Goal: Task Accomplishment & Management: Use online tool/utility

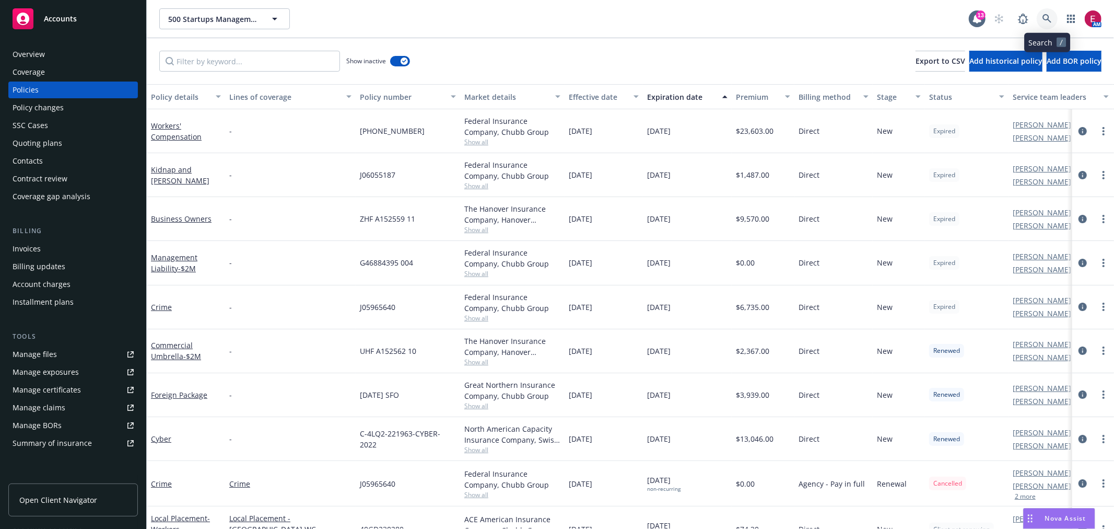
click at [1045, 19] on icon at bounding box center [1047, 18] width 9 height 9
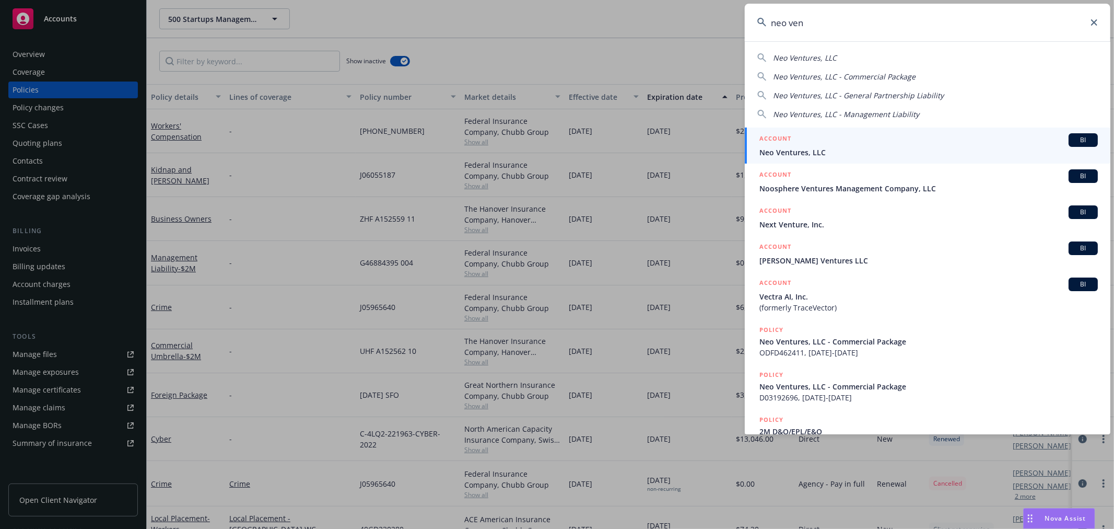
type input "neo ven"
click at [806, 159] on link "ACCOUNT BI Neo Ventures, LLC" at bounding box center [928, 145] width 366 height 36
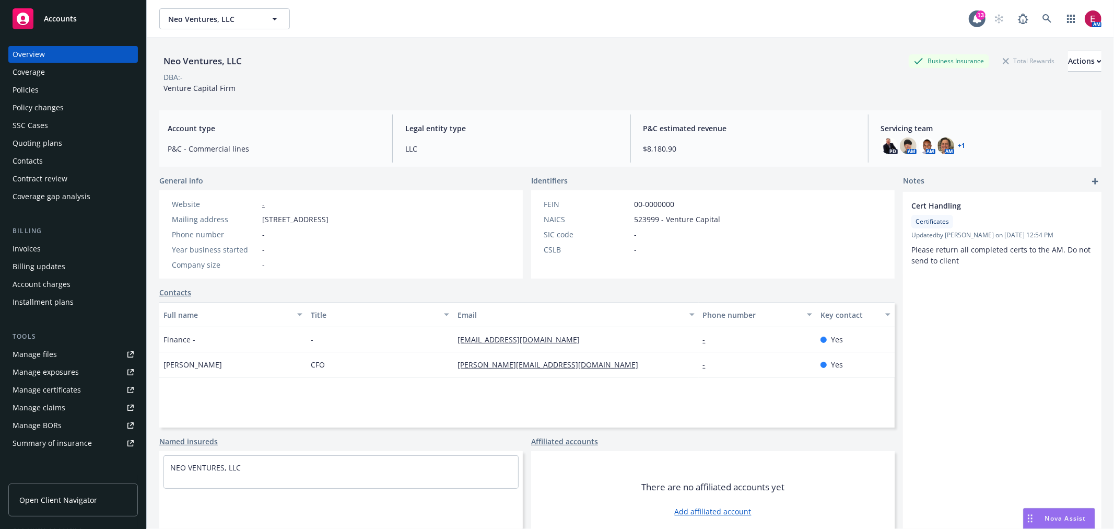
click at [57, 141] on div "Quoting plans" at bounding box center [38, 143] width 50 height 17
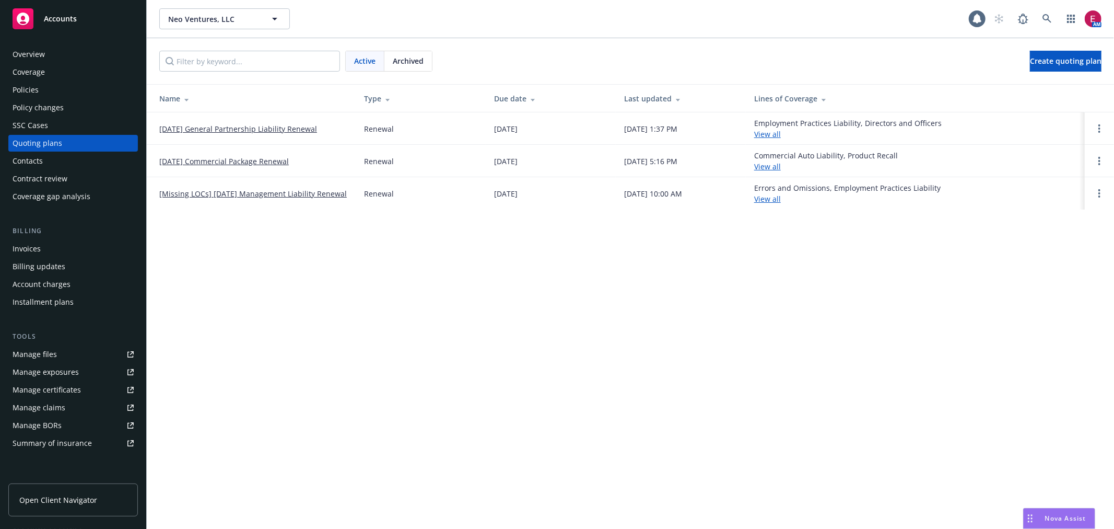
click at [239, 123] on link "08/06/25 General Partnership Liability Renewal" at bounding box center [238, 128] width 158 height 11
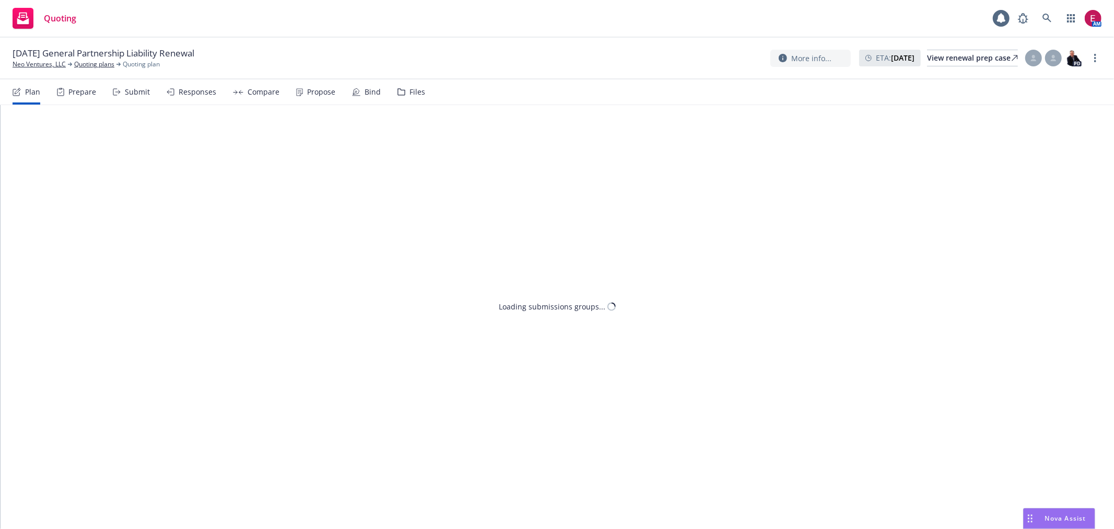
click at [403, 95] on div "Files" at bounding box center [412, 91] width 28 height 25
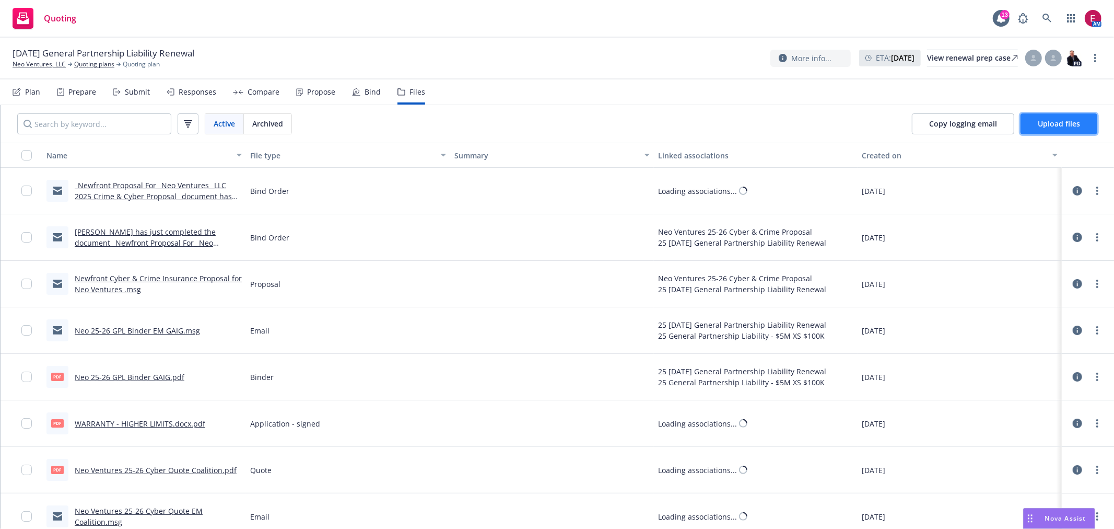
click at [1052, 126] on span "Upload files" at bounding box center [1059, 124] width 42 height 10
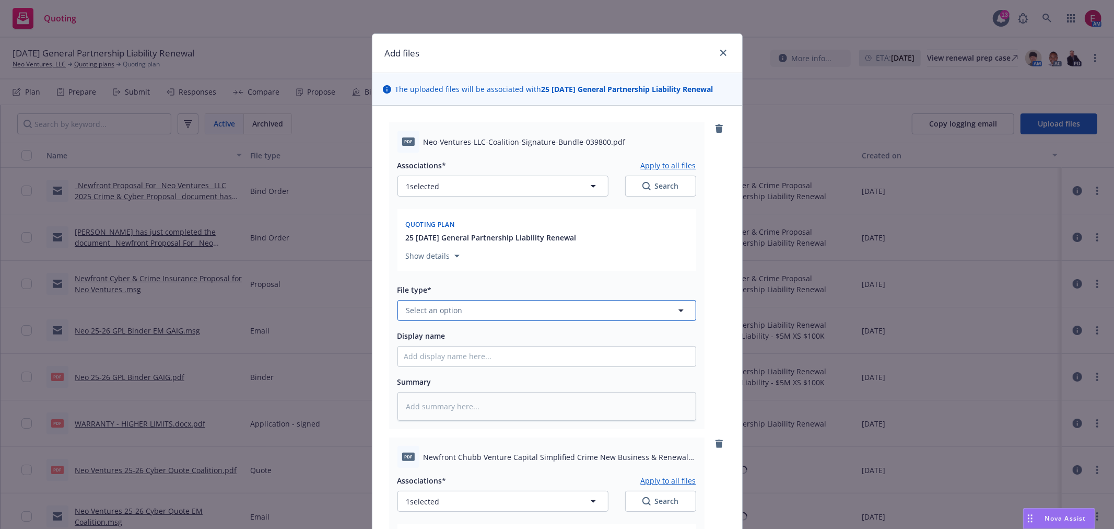
click at [495, 311] on button "Select an option" at bounding box center [547, 310] width 299 height 21
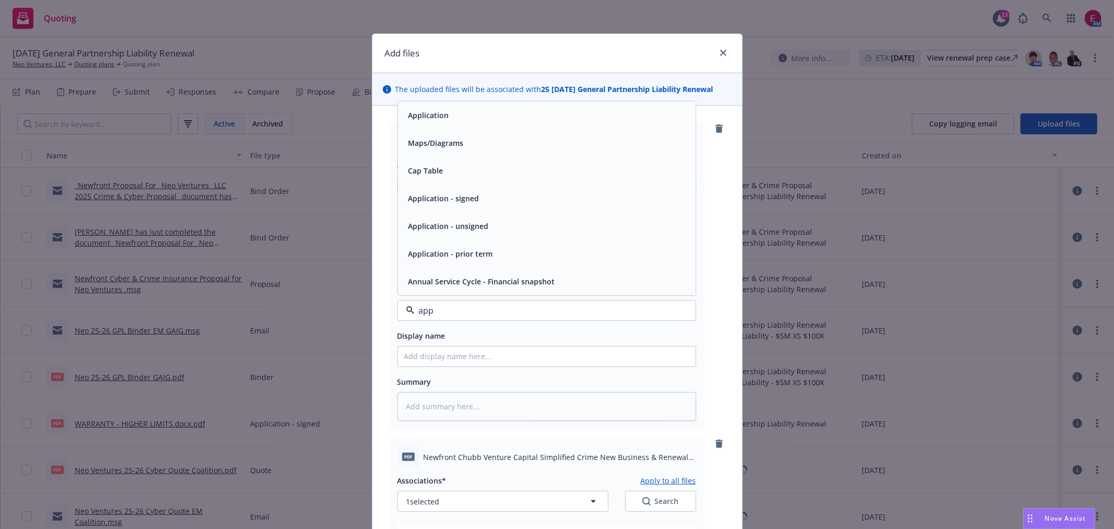
type input "appl"
drag, startPoint x: 454, startPoint y: 314, endPoint x: 371, endPoint y: 309, distance: 83.2
click at [372, 309] on div "pdf Neo-Ventures-LLC-Coalition-Signature-Bundle-039800.pdf Associations* Apply …" at bounding box center [557, 452] width 370 height 693
click at [466, 236] on div "Application - signed" at bounding box center [547, 226] width 298 height 28
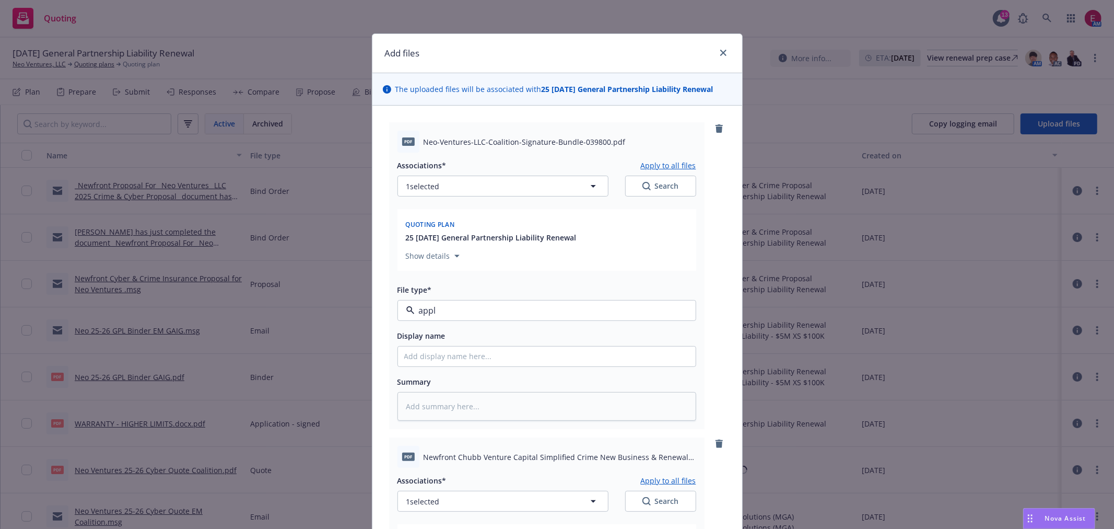
type textarea "x"
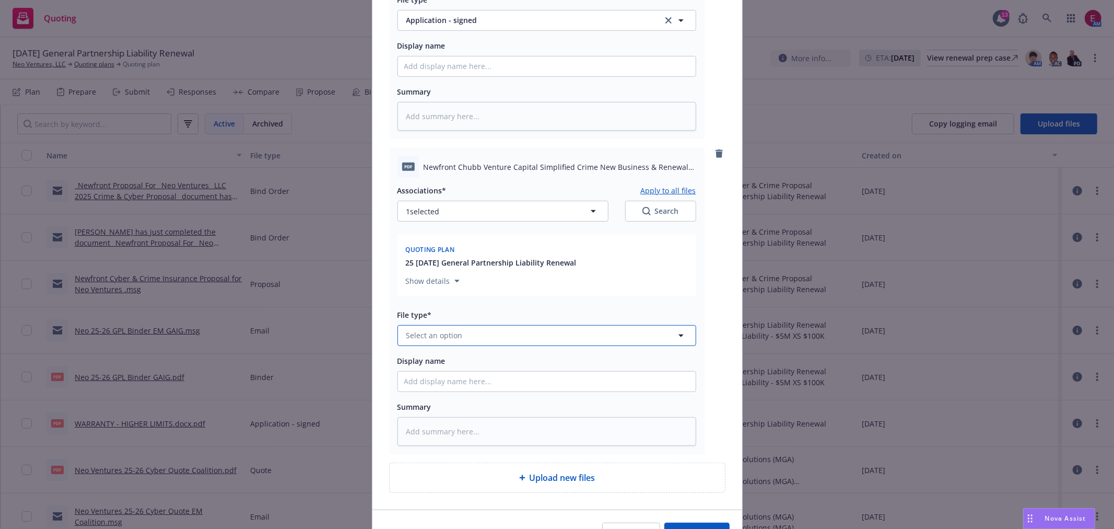
click at [474, 345] on button "Select an option" at bounding box center [547, 335] width 299 height 21
paste input "appl"
type input "appl"
click at [457, 262] on div "Application - signed" at bounding box center [547, 251] width 298 height 28
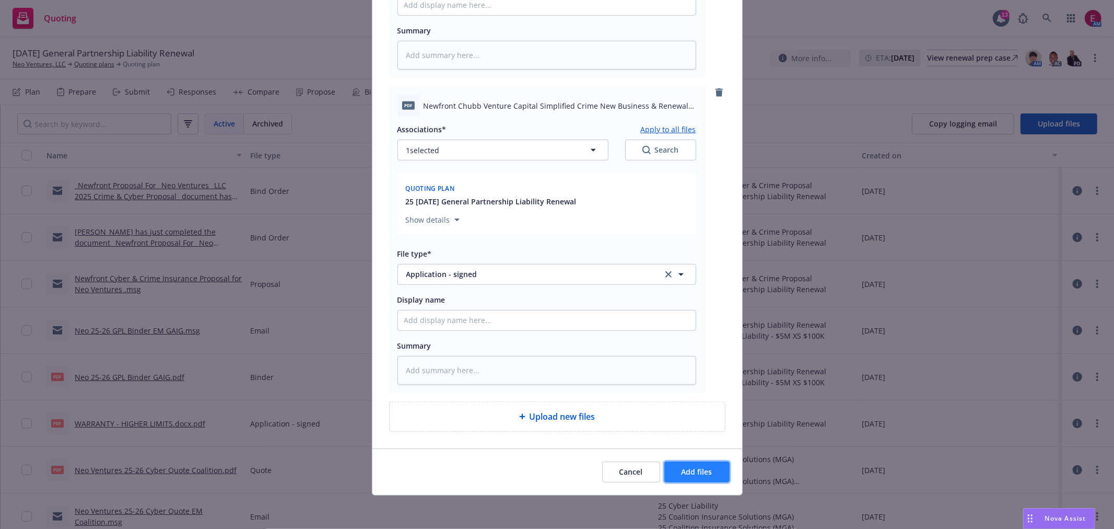
click at [705, 472] on span "Add files" at bounding box center [697, 471] width 31 height 10
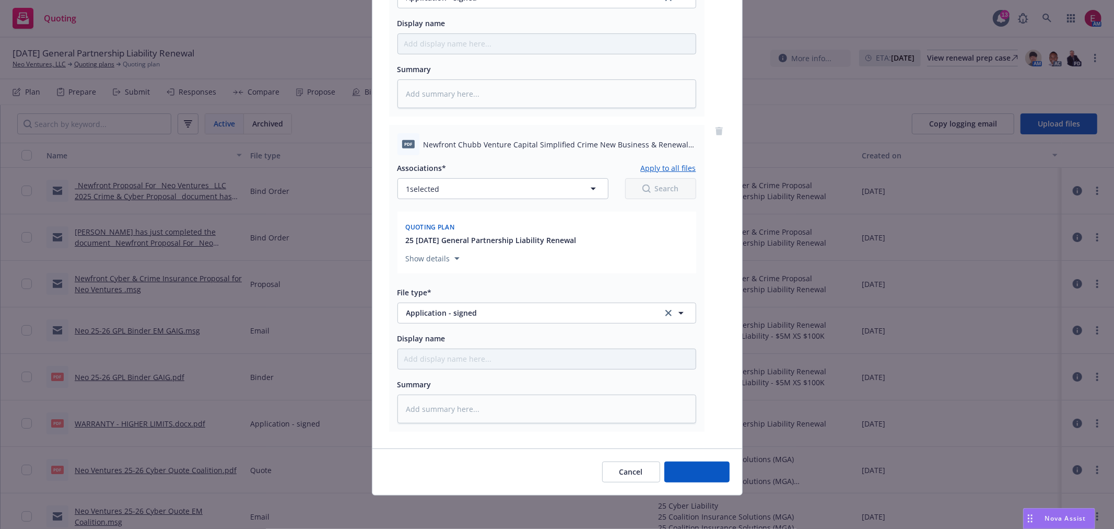
scroll to position [315, 0]
type textarea "x"
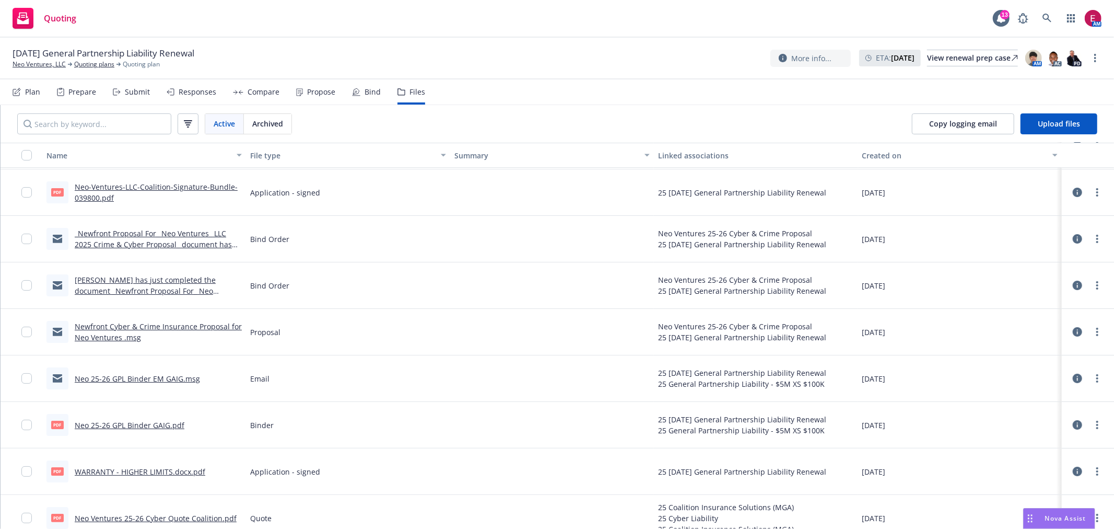
scroll to position [0, 0]
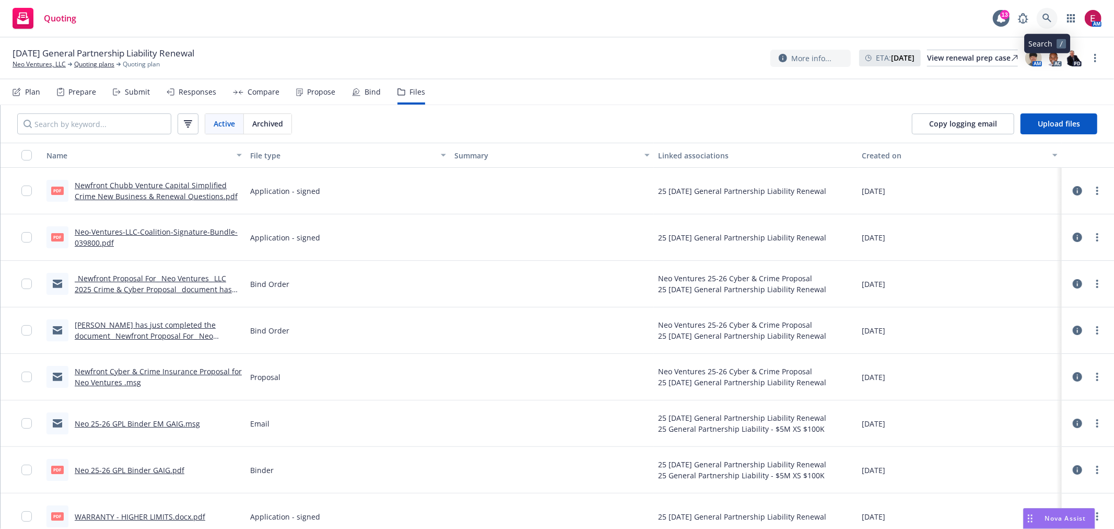
click at [1051, 18] on icon at bounding box center [1047, 18] width 9 height 9
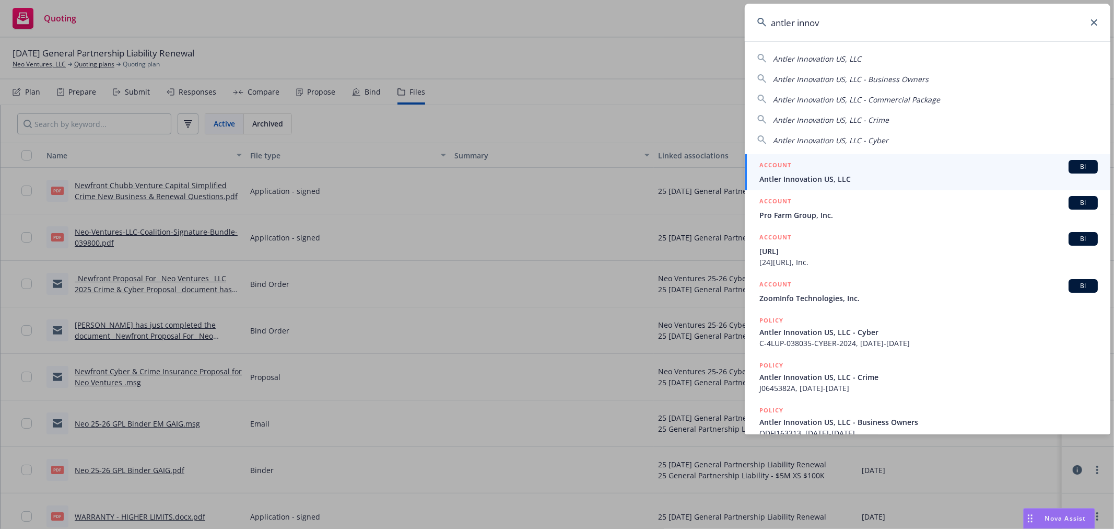
type input "antler innov"
click at [867, 169] on div "ACCOUNT BI" at bounding box center [929, 167] width 339 height 14
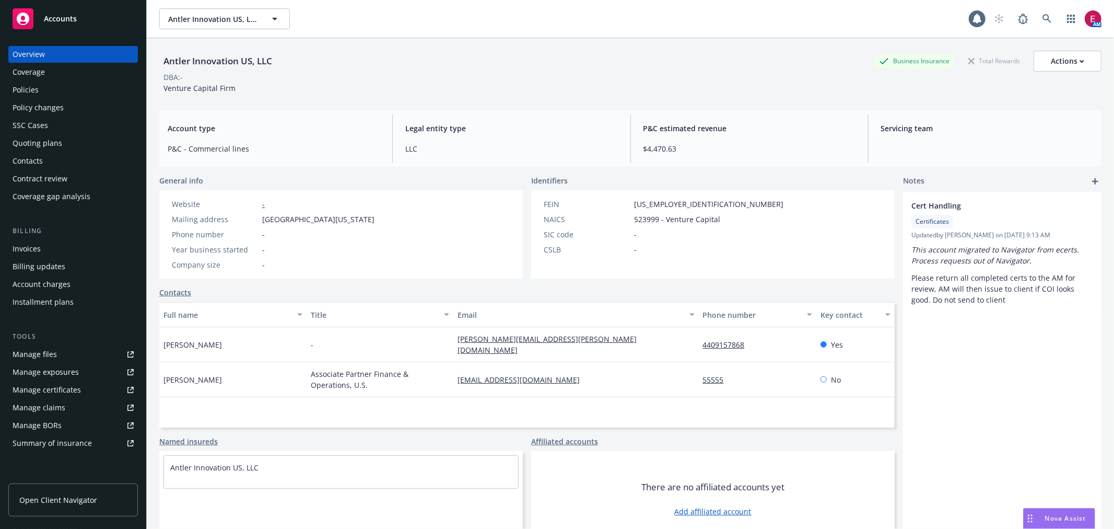
click at [50, 87] on div "Policies" at bounding box center [73, 89] width 121 height 17
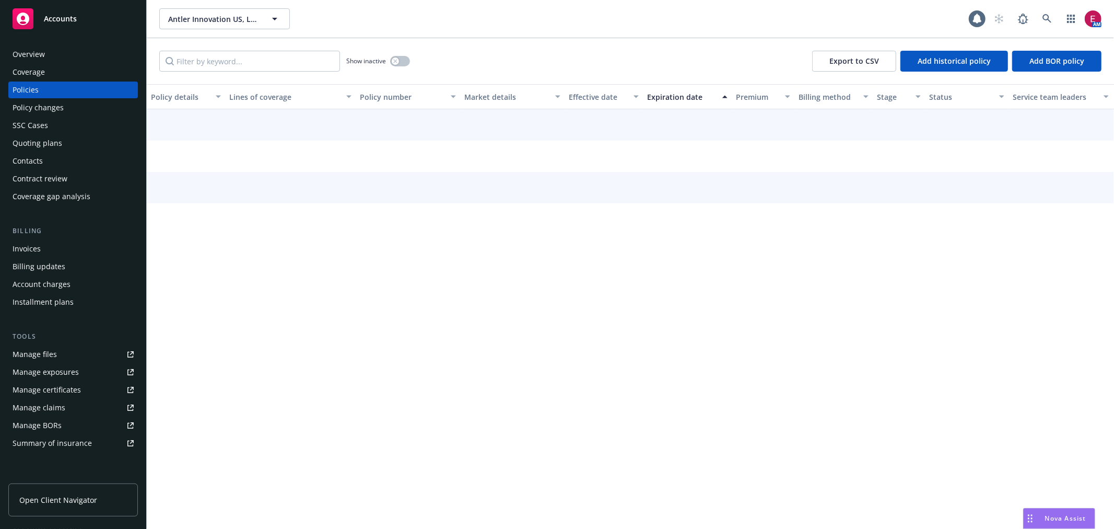
click at [62, 141] on div "Quoting plans" at bounding box center [73, 143] width 121 height 17
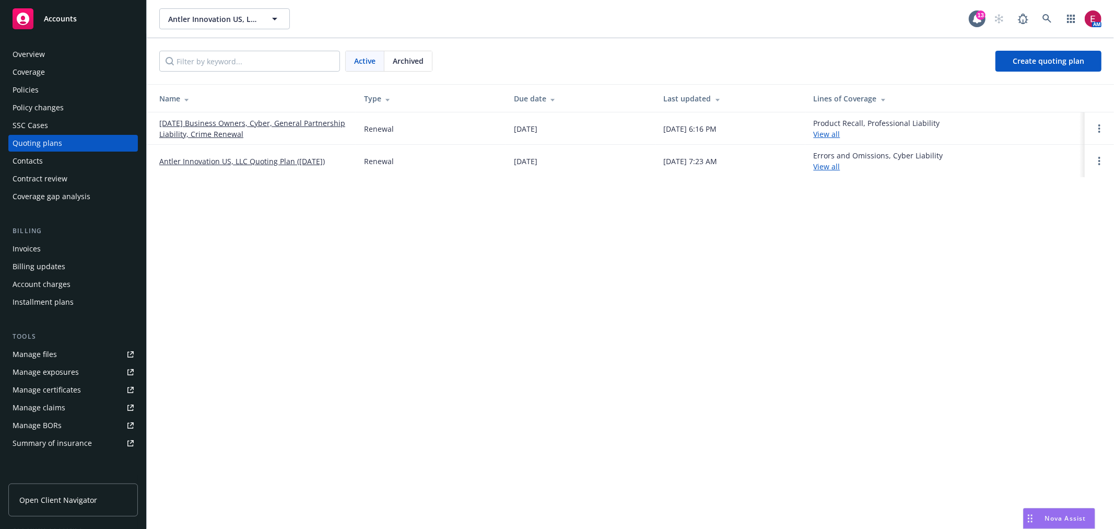
click at [253, 126] on link "09/26/25 Business Owners, Cyber, General Partnership Liability, Crime Renewal" at bounding box center [253, 129] width 188 height 22
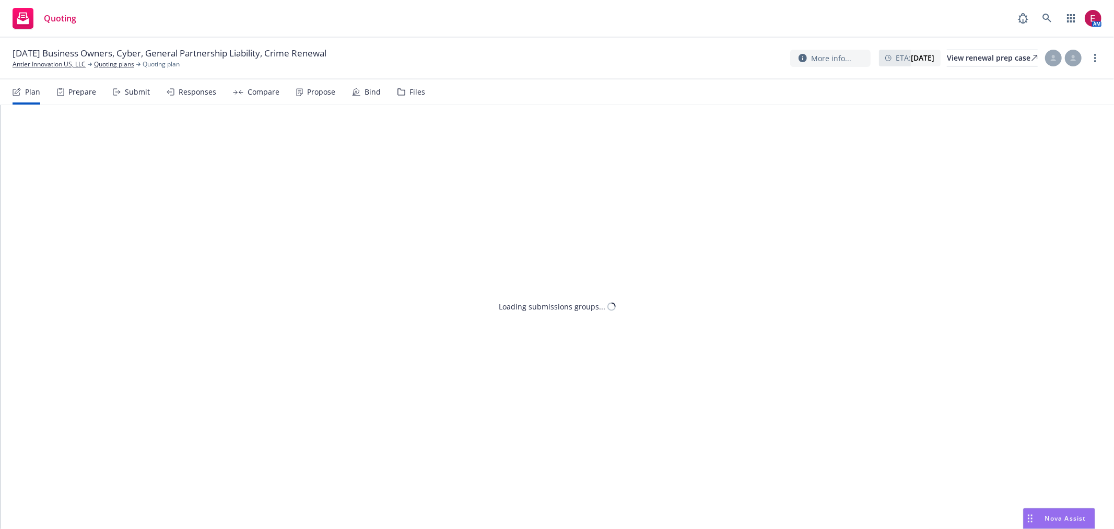
click at [127, 96] on div "Submit" at bounding box center [137, 92] width 25 height 8
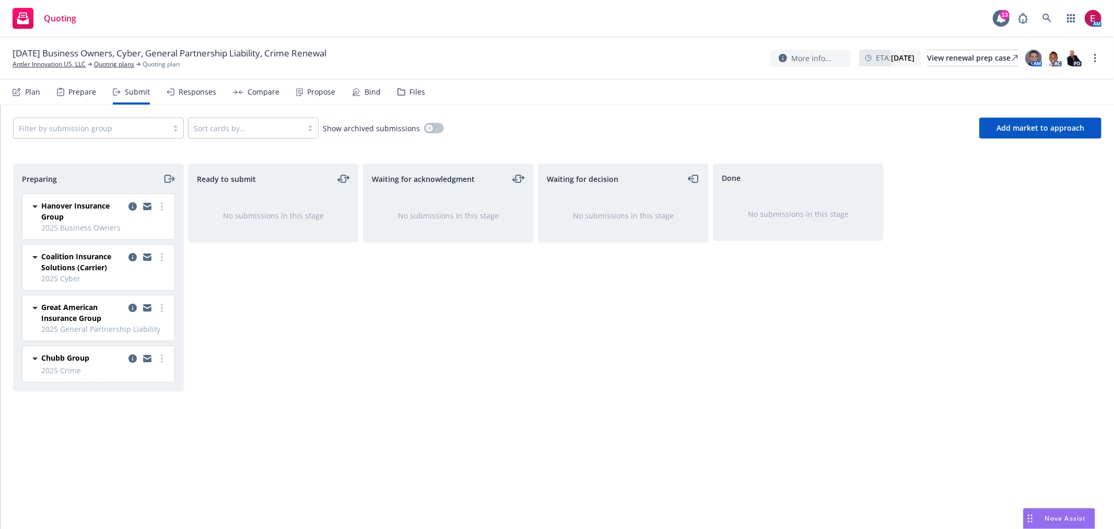
click at [134, 300] on div "Great American Insurance Group 2025 General Partnership Liability Monday, April…" at bounding box center [98, 317] width 152 height 45
click at [134, 308] on icon "copy logging email" at bounding box center [133, 308] width 8 height 8
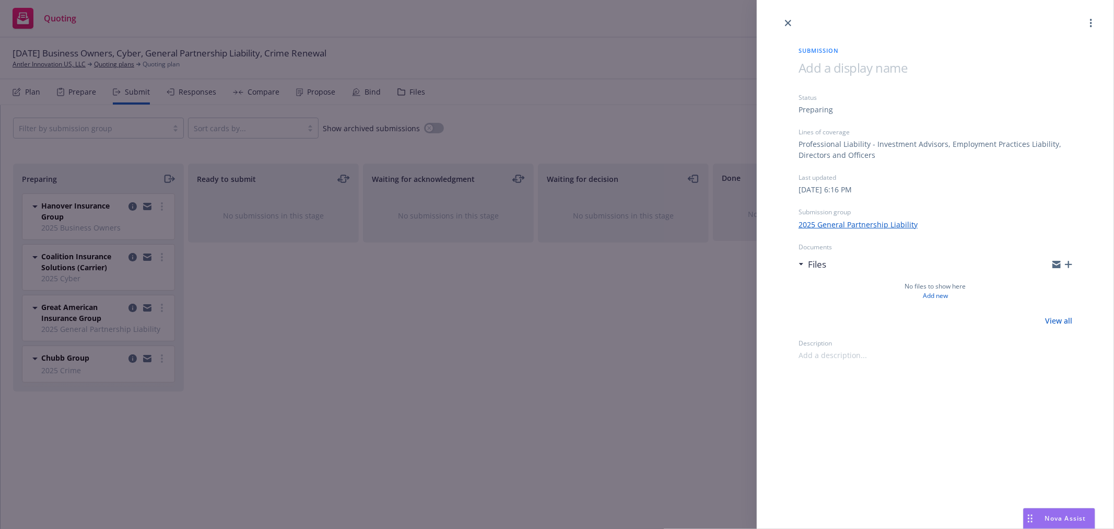
click at [474, 291] on div "Submission Status Preparing Lines of coverage Professional Liability - Investme…" at bounding box center [557, 264] width 1114 height 529
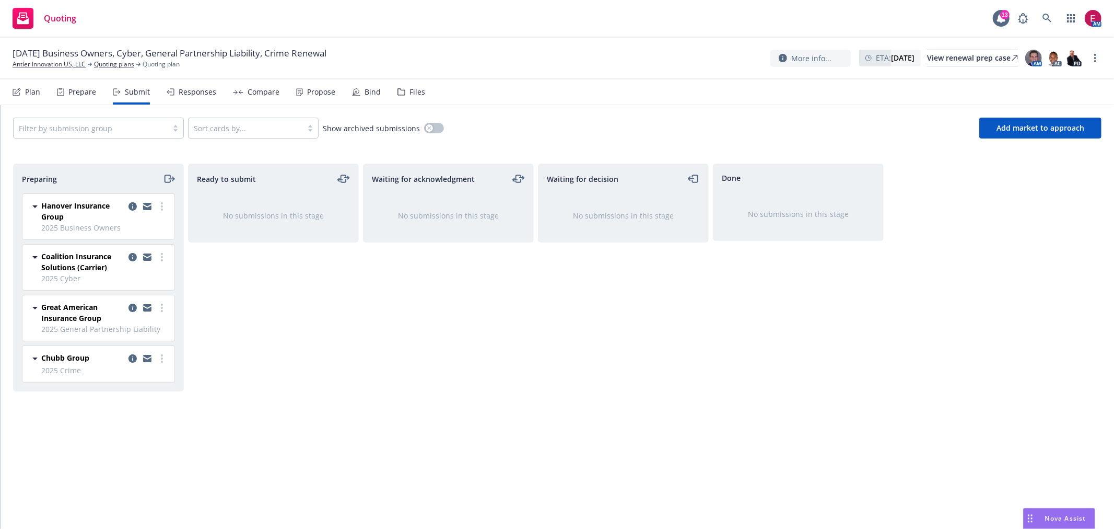
click at [72, 97] on div "Prepare" at bounding box center [76, 91] width 39 height 25
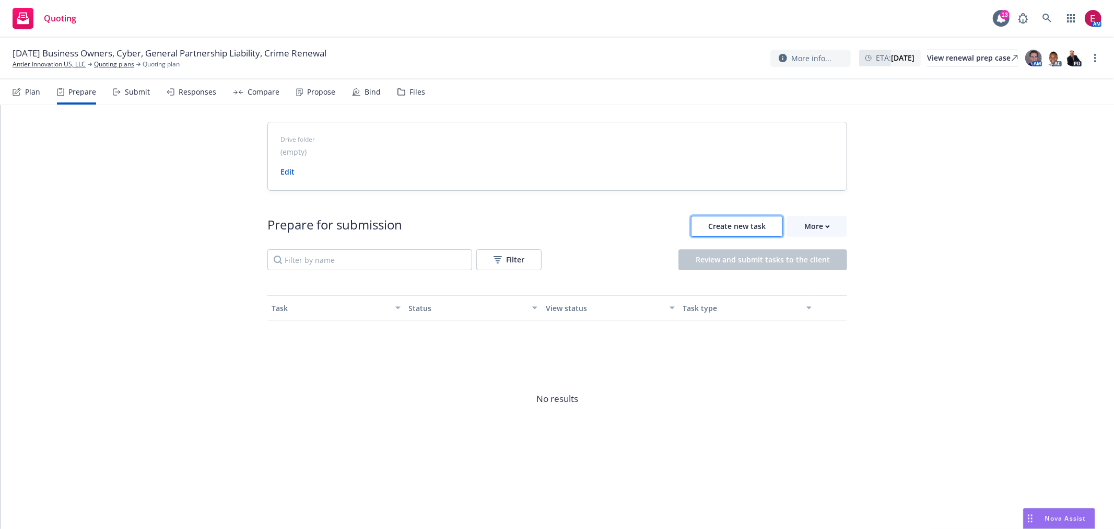
click at [744, 218] on button "Create new task" at bounding box center [737, 226] width 92 height 21
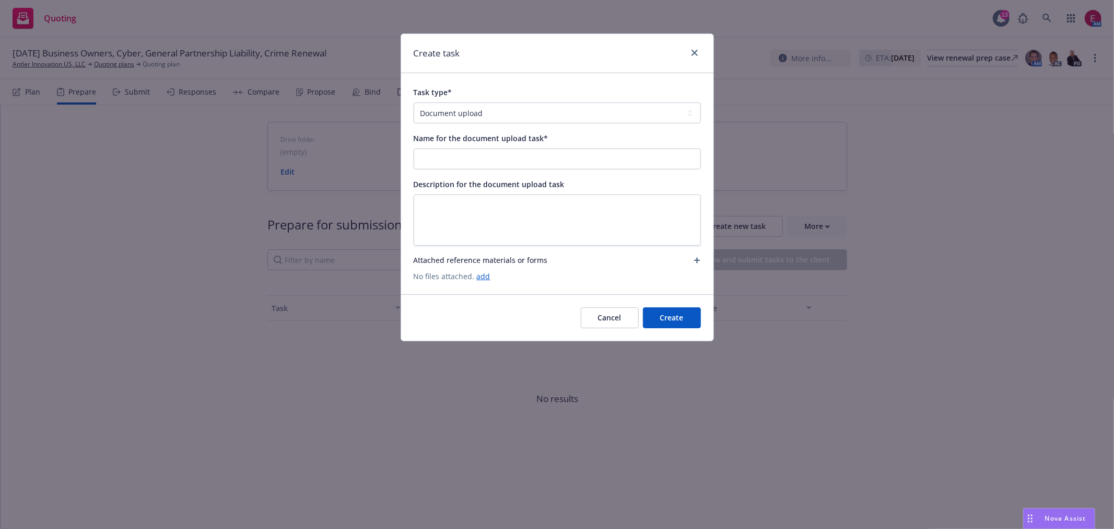
click at [542, 174] on div "Task type* Document upload Complete Workbook application Complete Indio applica…" at bounding box center [557, 183] width 287 height 195
click at [544, 168] on input "Name for the document upload task*" at bounding box center [557, 159] width 286 height 20
type input "25-26 UW File"
click at [677, 316] on button "Create" at bounding box center [672, 317] width 58 height 21
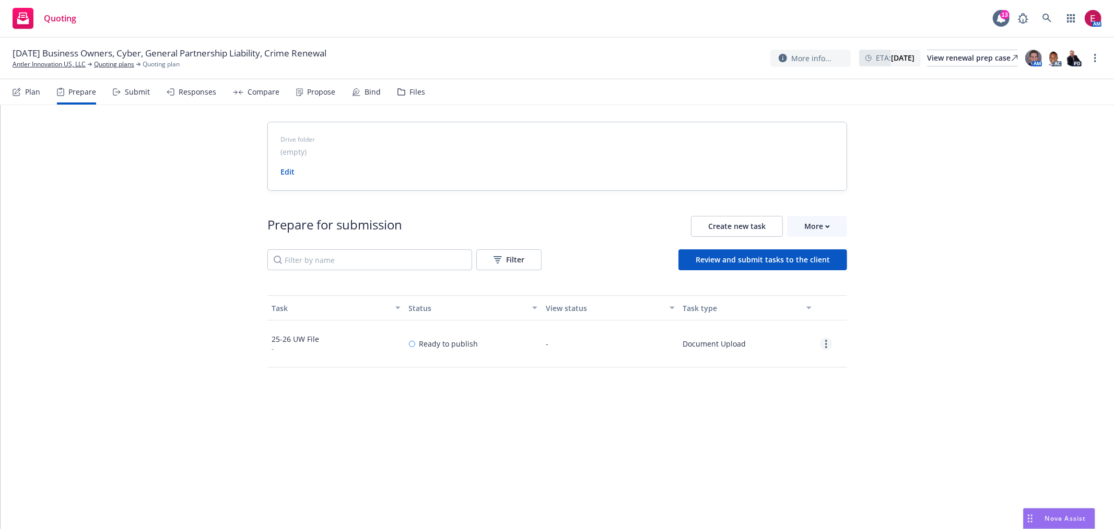
drag, startPoint x: 824, startPoint y: 341, endPoint x: 820, endPoint y: 346, distance: 7.1
click at [824, 341] on link "more" at bounding box center [826, 343] width 13 height 13
click at [783, 383] on link "Edit" at bounding box center [788, 386] width 95 height 21
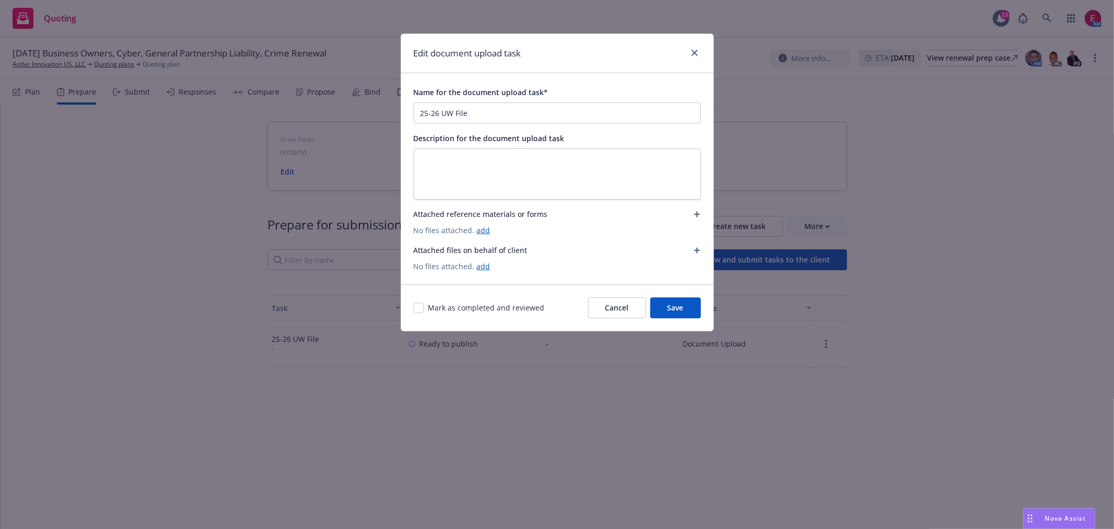
click at [699, 249] on icon "button" at bounding box center [697, 250] width 6 height 6
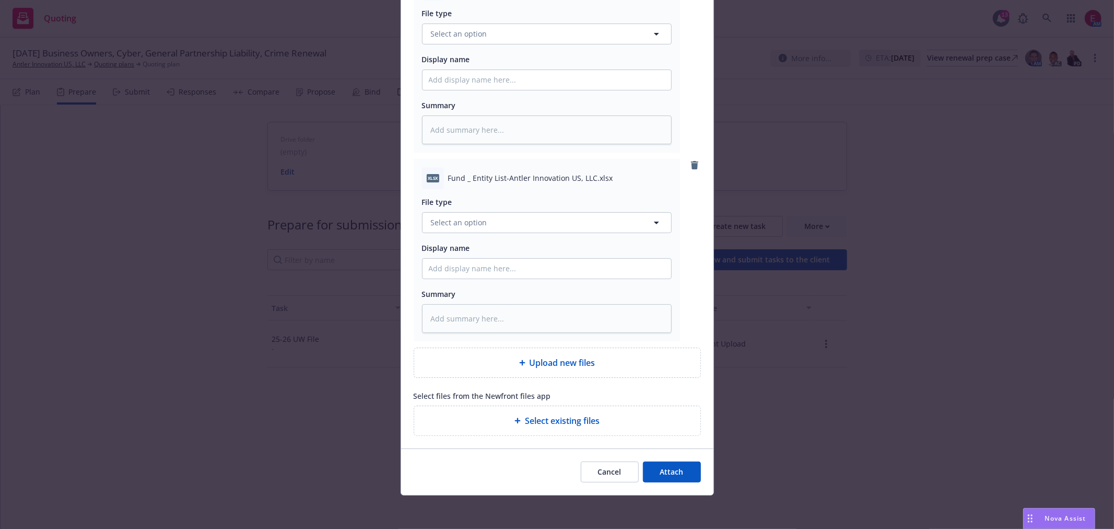
drag, startPoint x: 600, startPoint y: 72, endPoint x: 616, endPoint y: 487, distance: 415.6
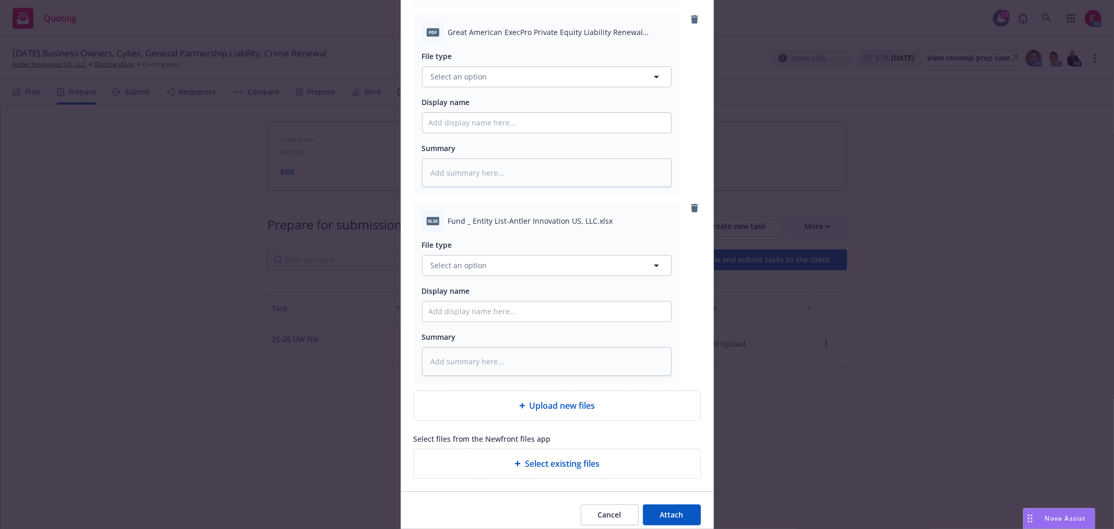
scroll to position [1209, 0]
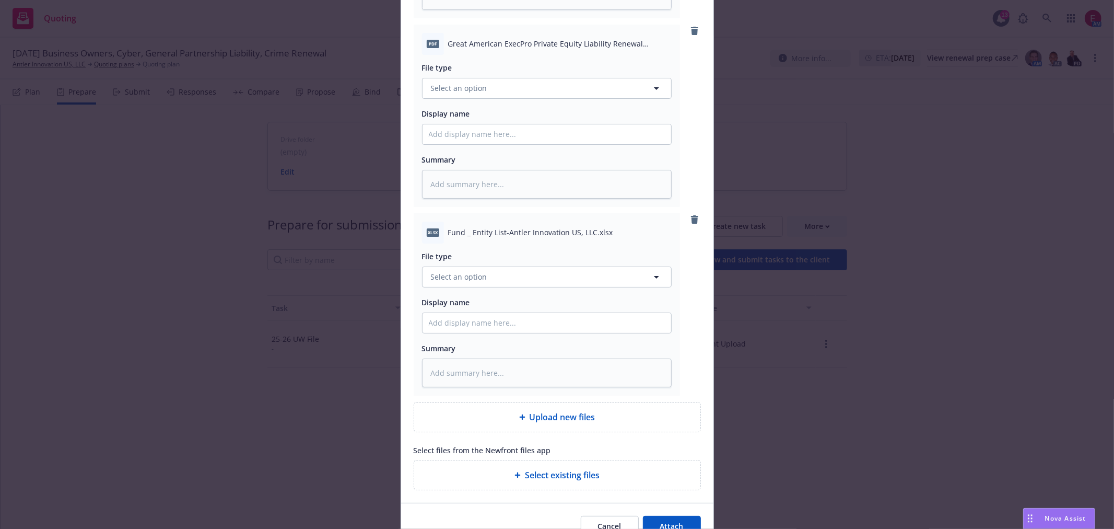
click at [681, 481] on div "Select existing files" at bounding box center [558, 475] width 270 height 13
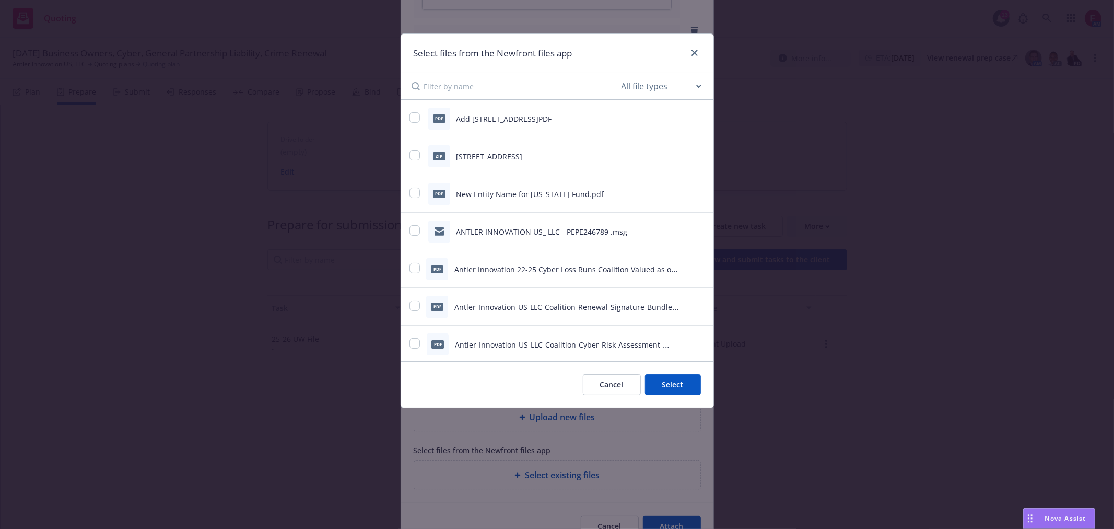
click at [621, 383] on button "Cancel" at bounding box center [612, 384] width 58 height 21
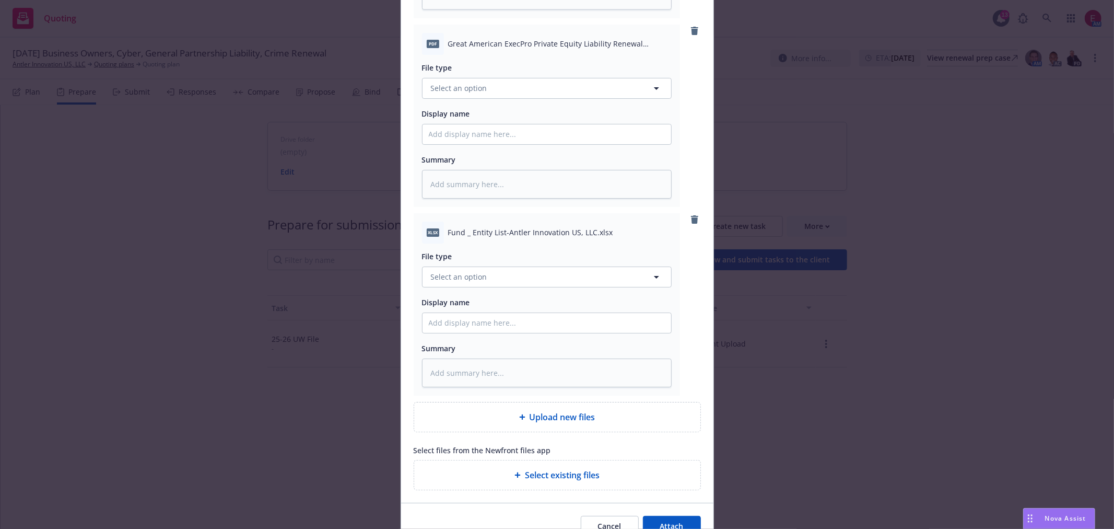
scroll to position [1267, 0]
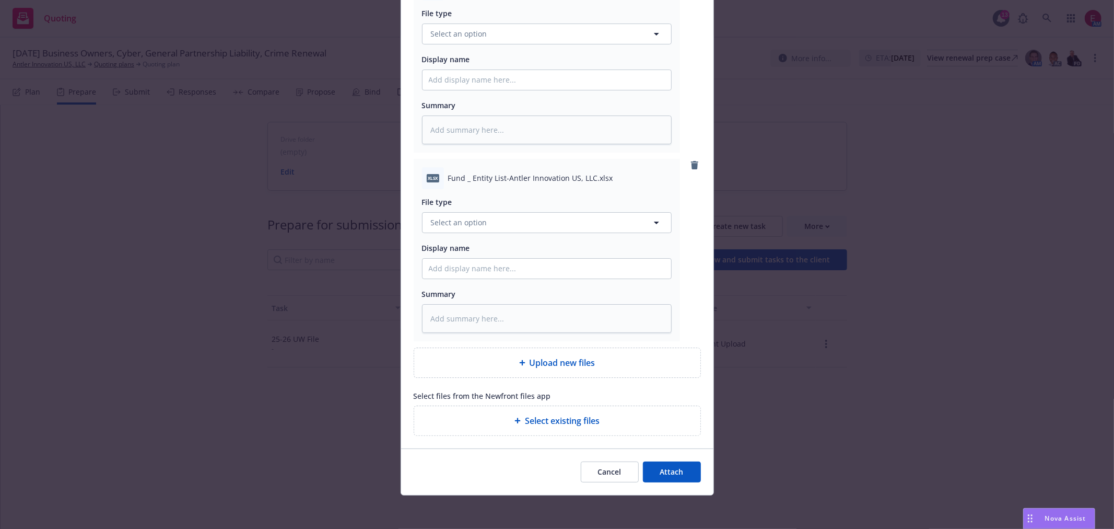
click at [660, 459] on div "Cancel Attach" at bounding box center [557, 471] width 312 height 46
click at [671, 481] on button "Attach" at bounding box center [672, 471] width 58 height 21
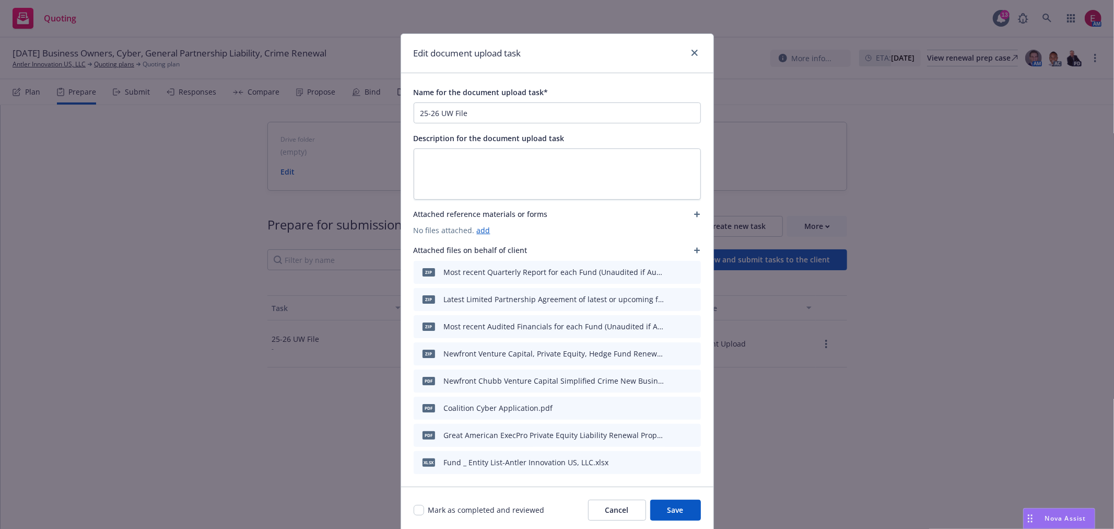
click at [677, 511] on button "Save" at bounding box center [675, 509] width 51 height 21
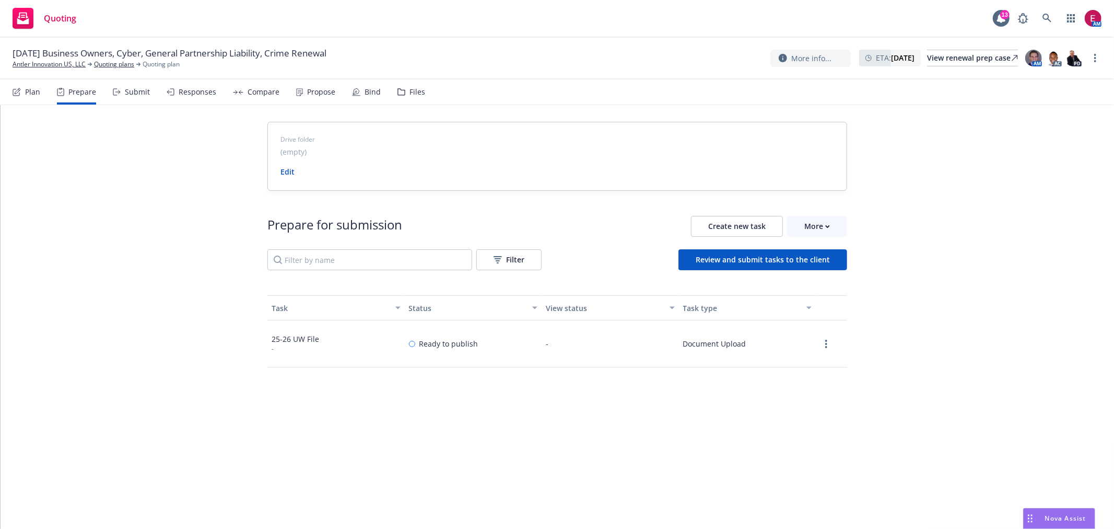
click at [130, 88] on div "Submit" at bounding box center [137, 92] width 25 height 8
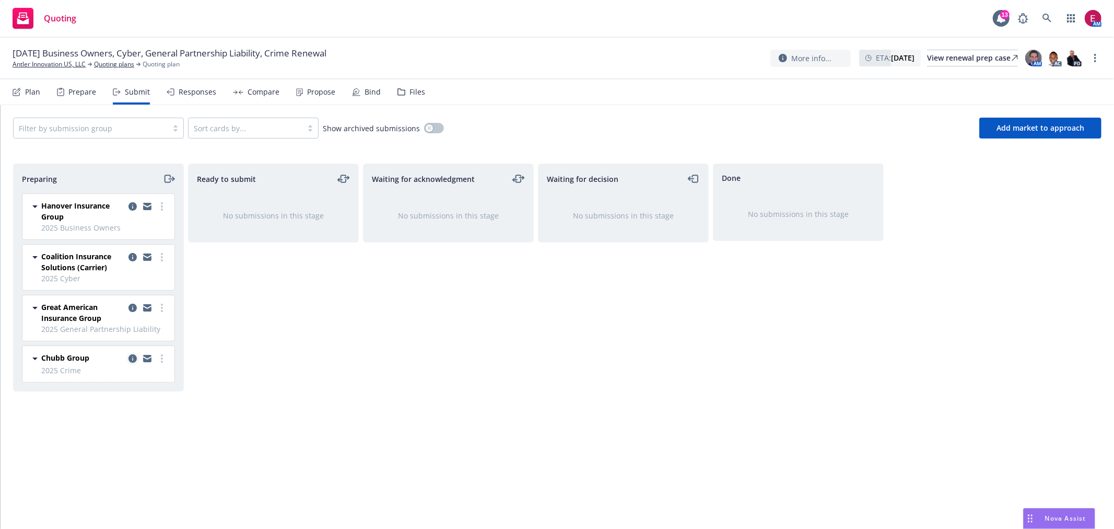
click at [133, 358] on icon "copy logging email" at bounding box center [133, 358] width 8 height 8
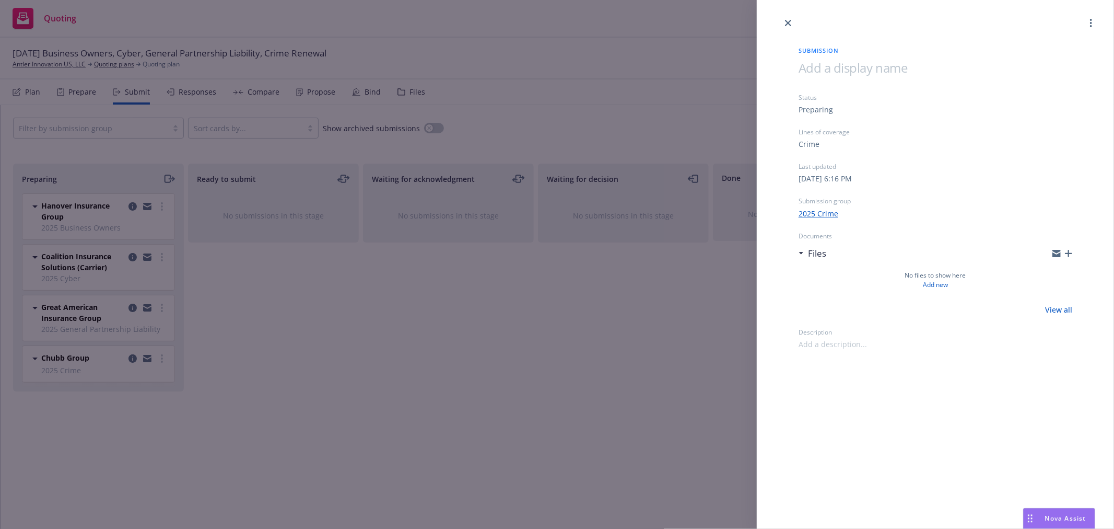
click at [1069, 253] on icon "button" at bounding box center [1068, 253] width 7 height 7
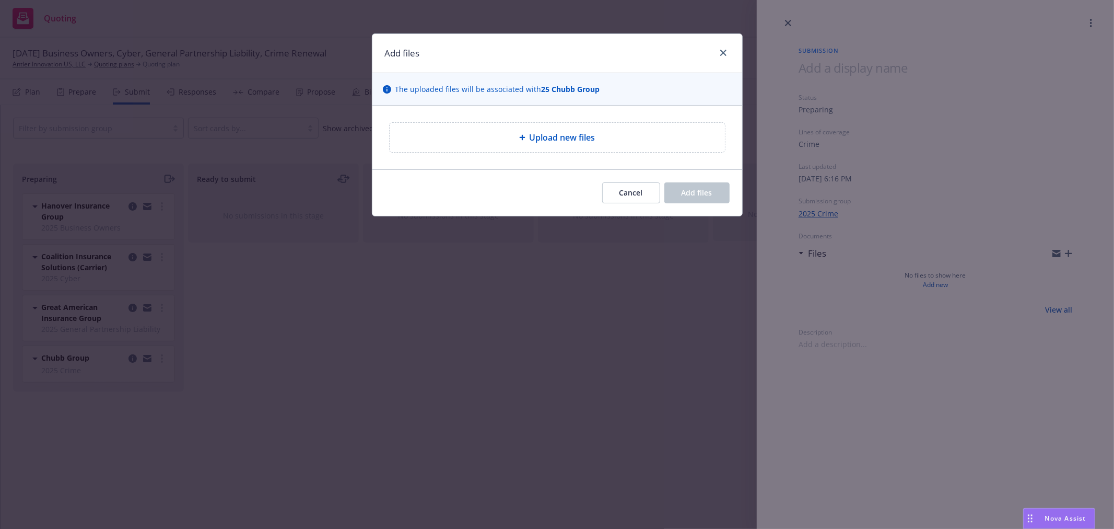
type textarea "x"
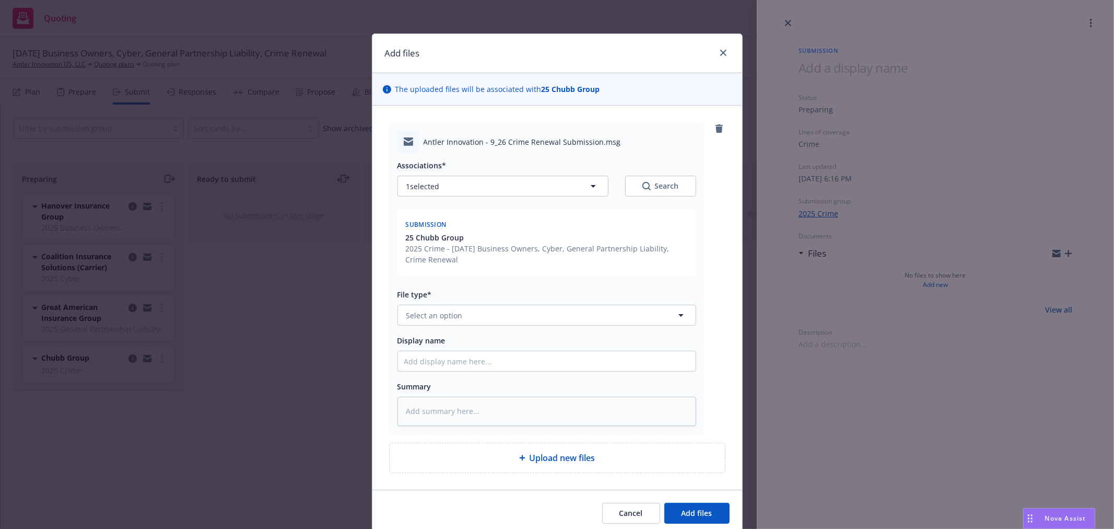
drag, startPoint x: 468, startPoint y: 302, endPoint x: 475, endPoint y: 320, distance: 19.7
click at [468, 307] on div "File type* Select an option" at bounding box center [547, 307] width 299 height 38
click at [475, 320] on button "Select an option" at bounding box center [547, 315] width 299 height 21
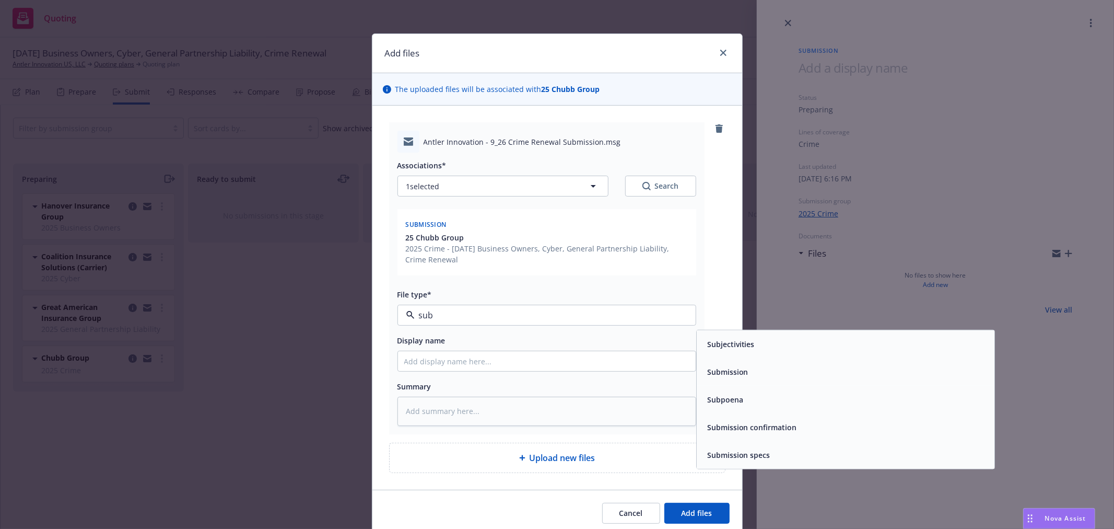
type input "subm"
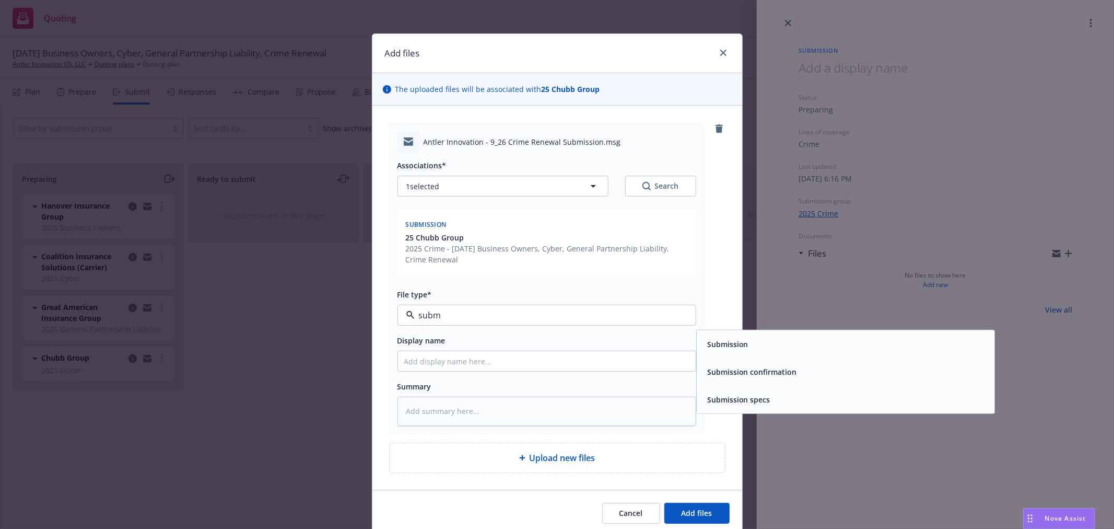
click at [758, 354] on div "Submission" at bounding box center [846, 344] width 298 height 28
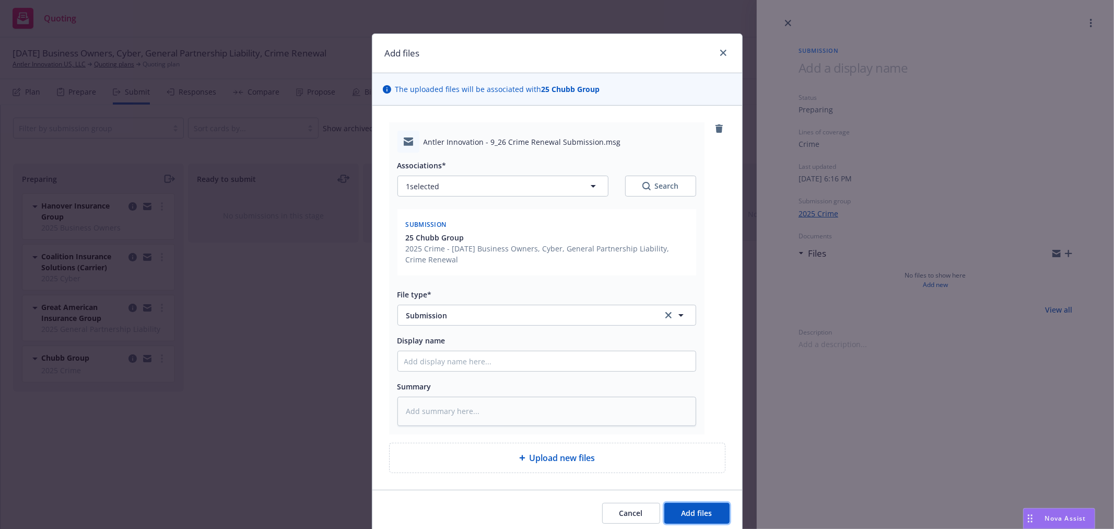
click at [685, 523] on button "Add files" at bounding box center [696, 513] width 65 height 21
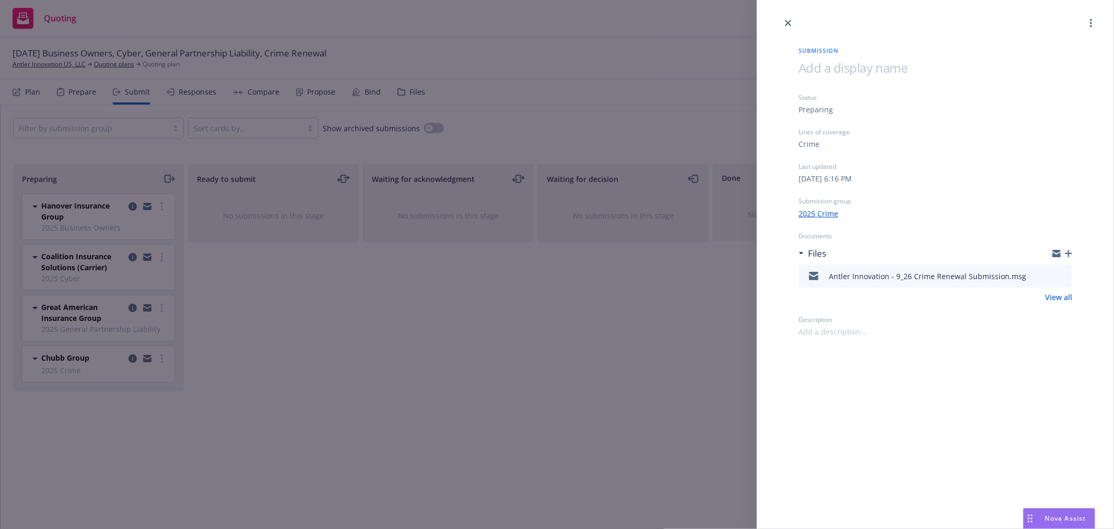
click at [382, 369] on div "Submission Status Preparing Lines of coverage Crime Last updated Monday, April …" at bounding box center [557, 264] width 1114 height 529
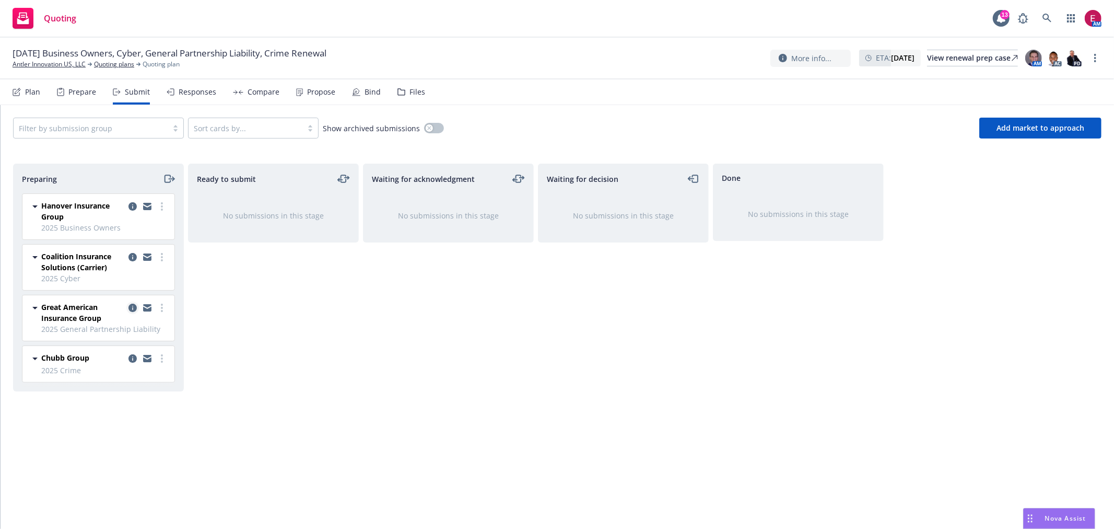
click at [134, 306] on icon "copy logging email" at bounding box center [133, 308] width 8 height 8
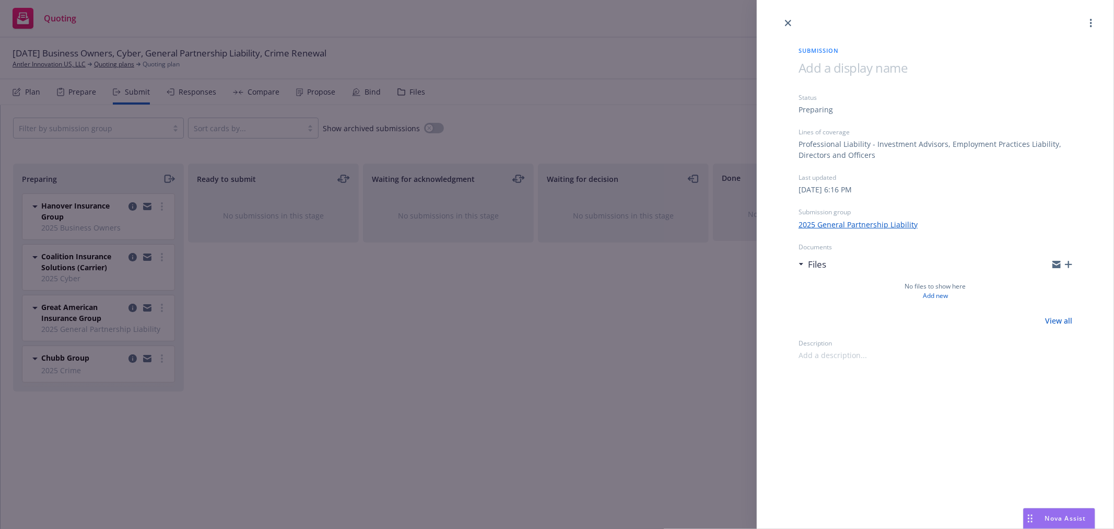
click at [1071, 262] on icon "button" at bounding box center [1068, 264] width 7 height 7
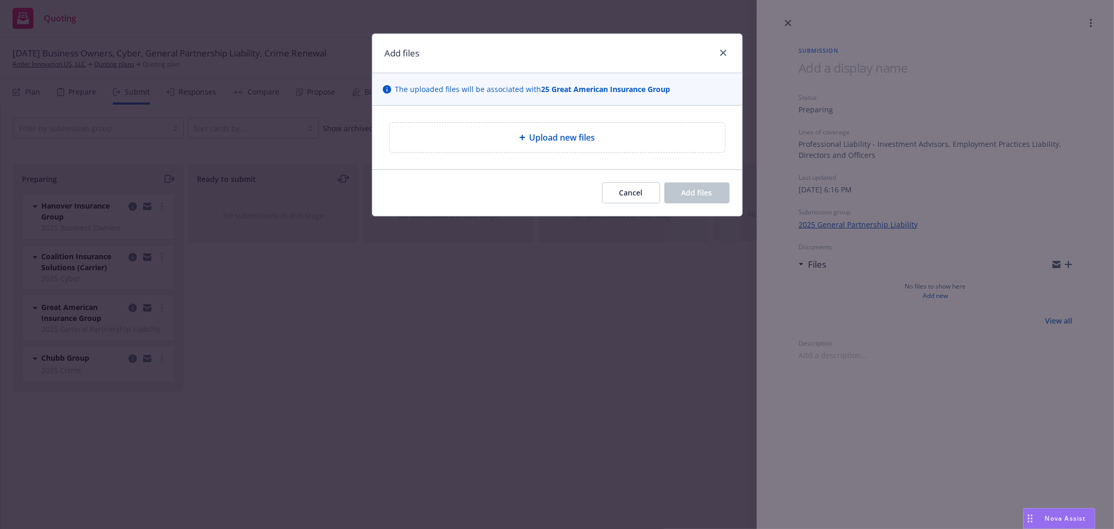
type textarea "x"
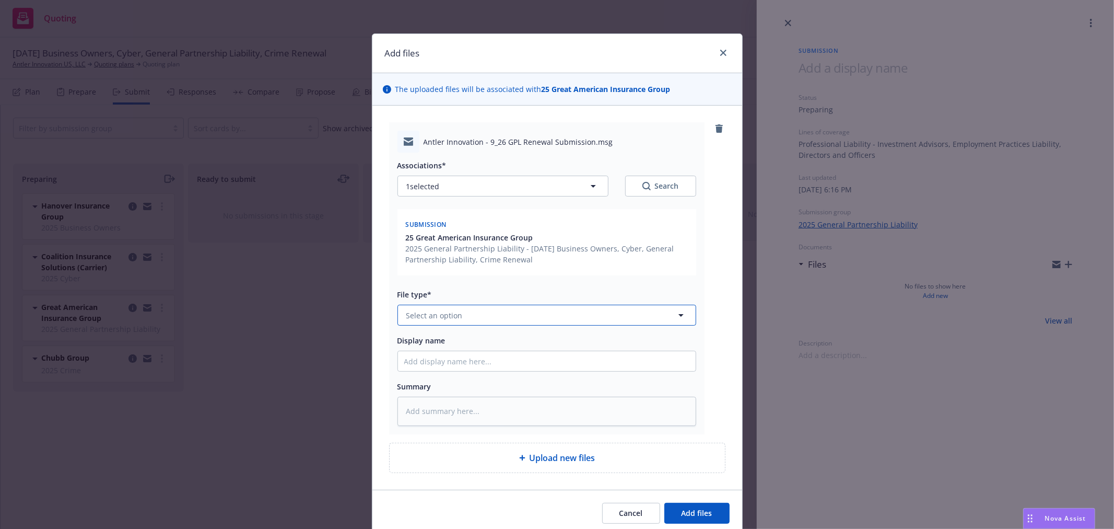
click at [462, 310] on button "Select an option" at bounding box center [547, 315] width 299 height 21
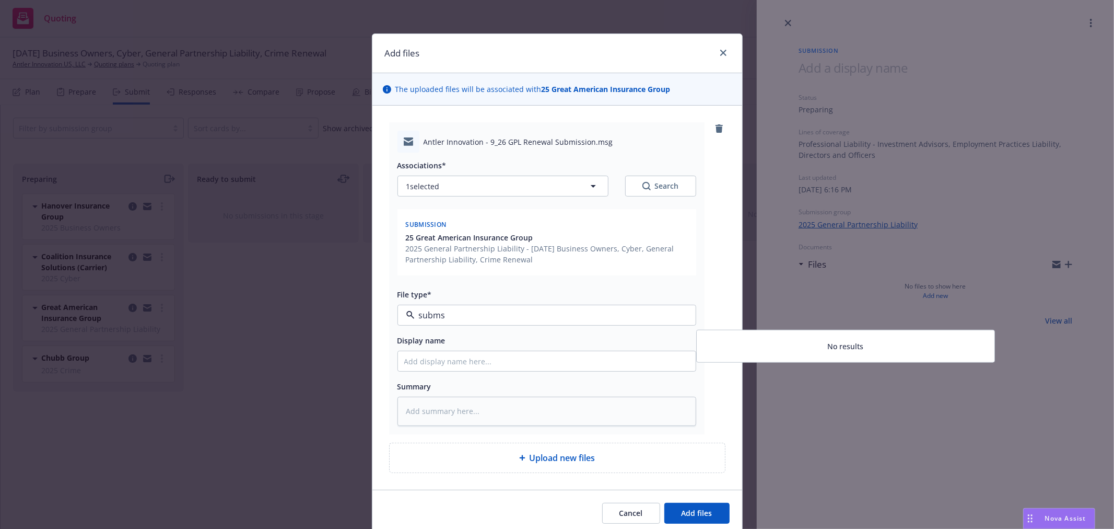
type input "subm"
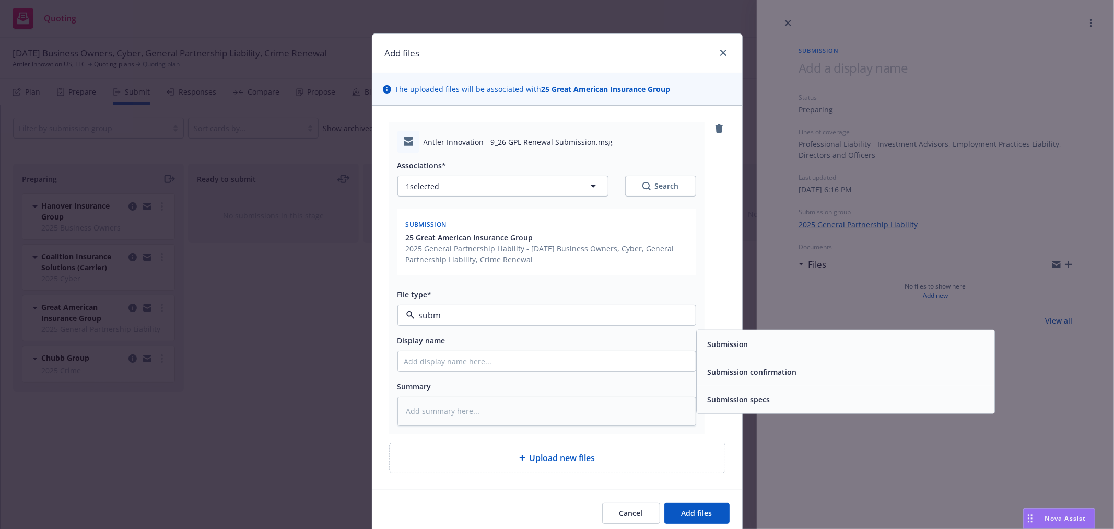
click at [766, 340] on div "Submission" at bounding box center [845, 343] width 285 height 15
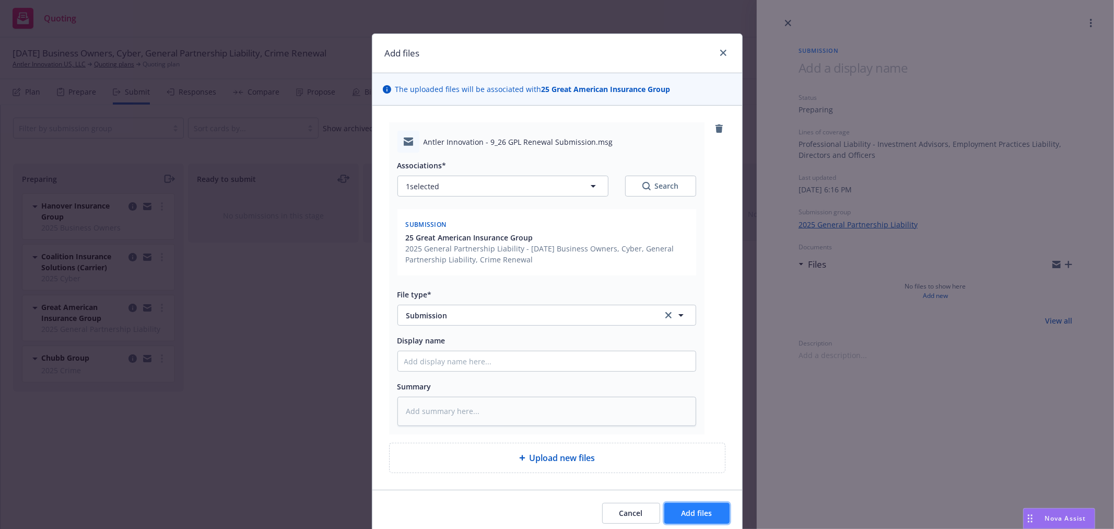
click at [703, 510] on span "Add files" at bounding box center [697, 513] width 31 height 10
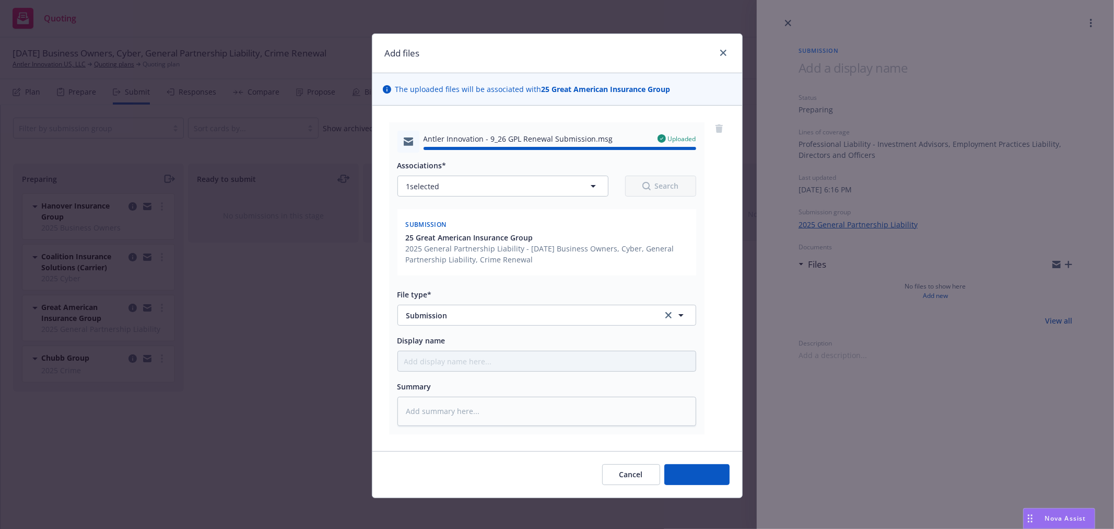
type textarea "x"
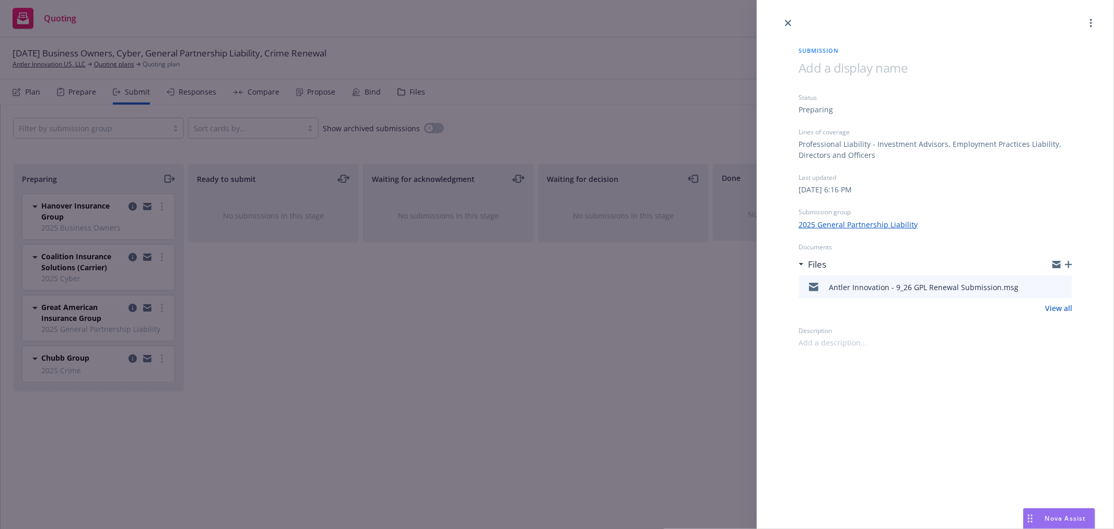
drag, startPoint x: 573, startPoint y: 422, endPoint x: 575, endPoint y: 413, distance: 8.8
click at [573, 422] on div "Submission Status Preparing Lines of coverage Professional Liability - Investme…" at bounding box center [557, 264] width 1114 height 529
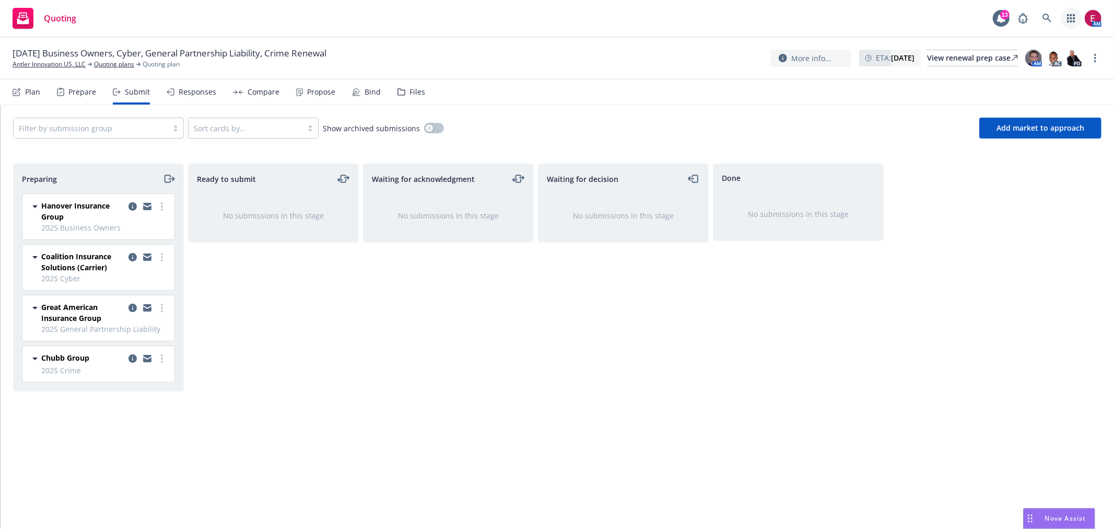
click at [1059, 17] on div "AM" at bounding box center [1057, 18] width 89 height 21
click at [1054, 17] on link at bounding box center [1047, 18] width 21 height 21
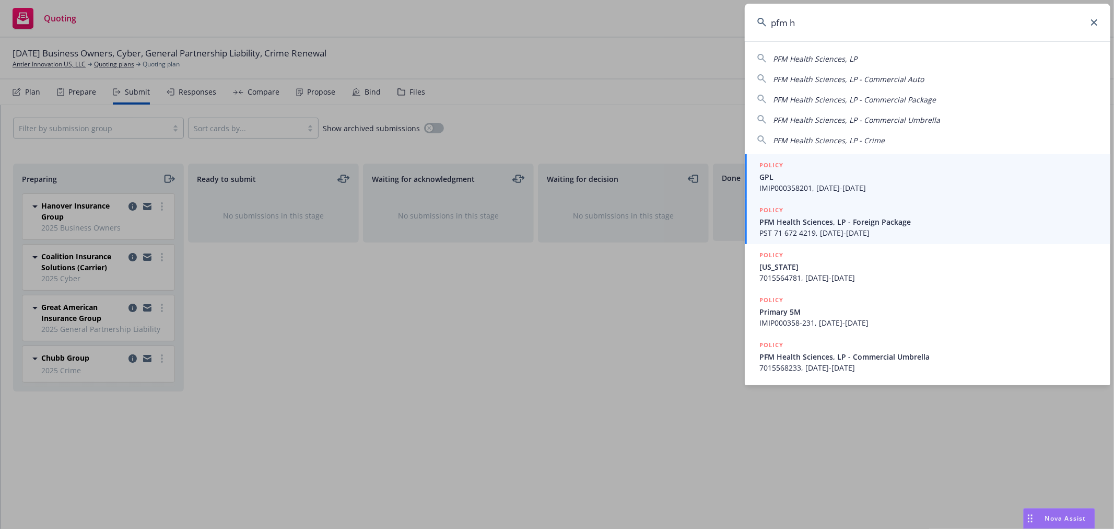
type input "pfm h"
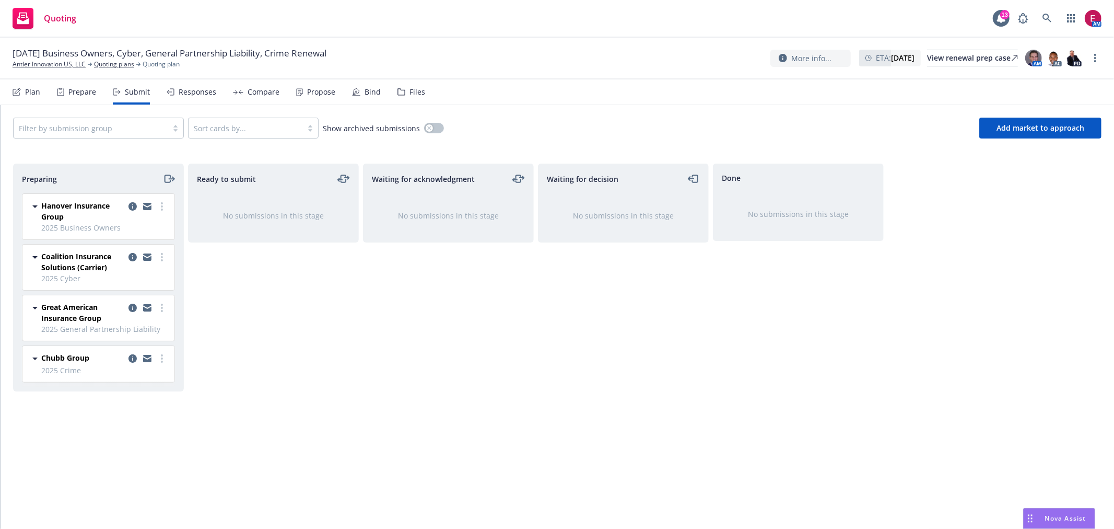
drag, startPoint x: 415, startPoint y: 85, endPoint x: 399, endPoint y: 107, distance: 27.7
click at [414, 85] on div "Files" at bounding box center [412, 91] width 28 height 25
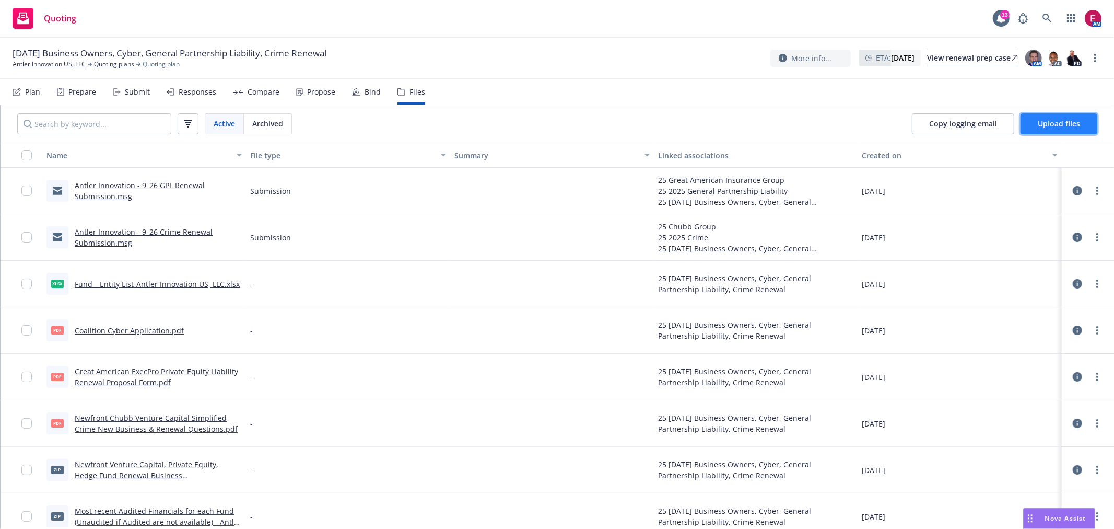
click at [1056, 133] on button "Upload files" at bounding box center [1059, 123] width 77 height 21
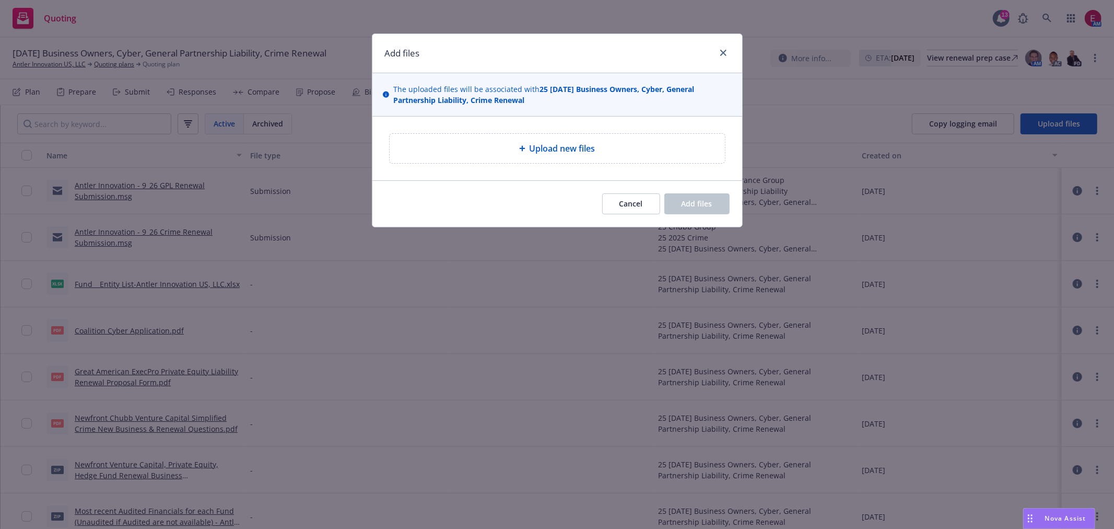
type textarea "x"
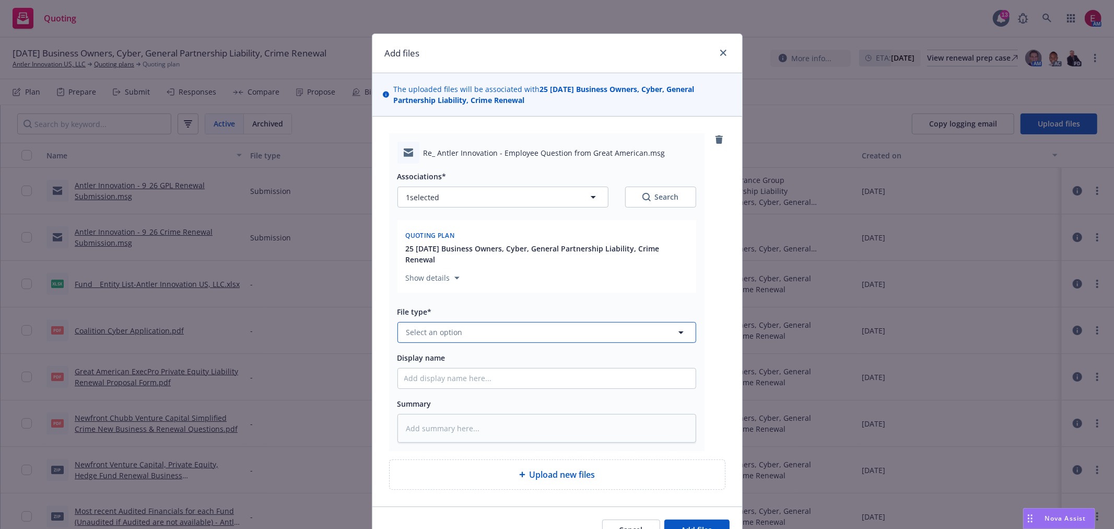
click at [464, 338] on button "Select an option" at bounding box center [547, 332] width 299 height 21
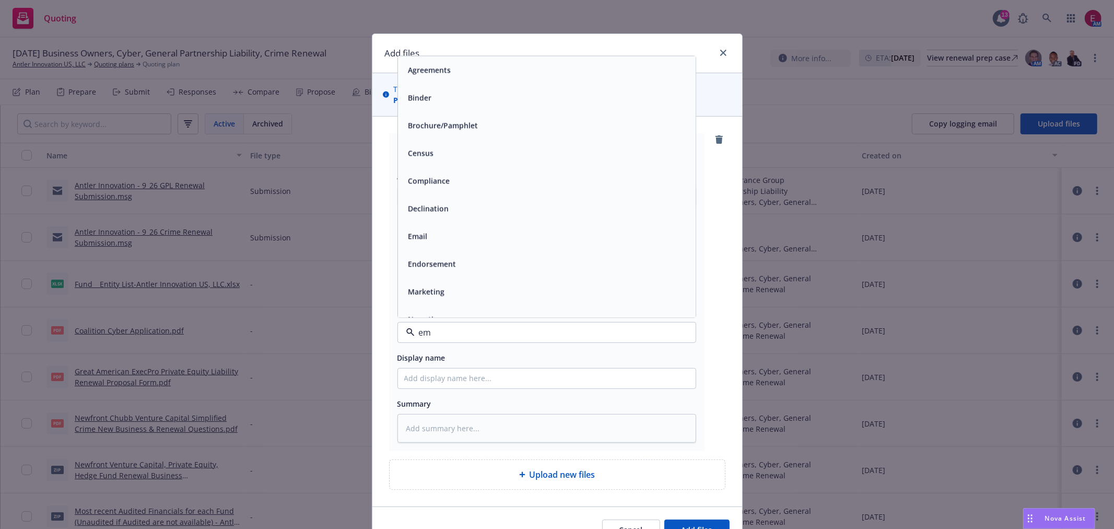
type input "ema"
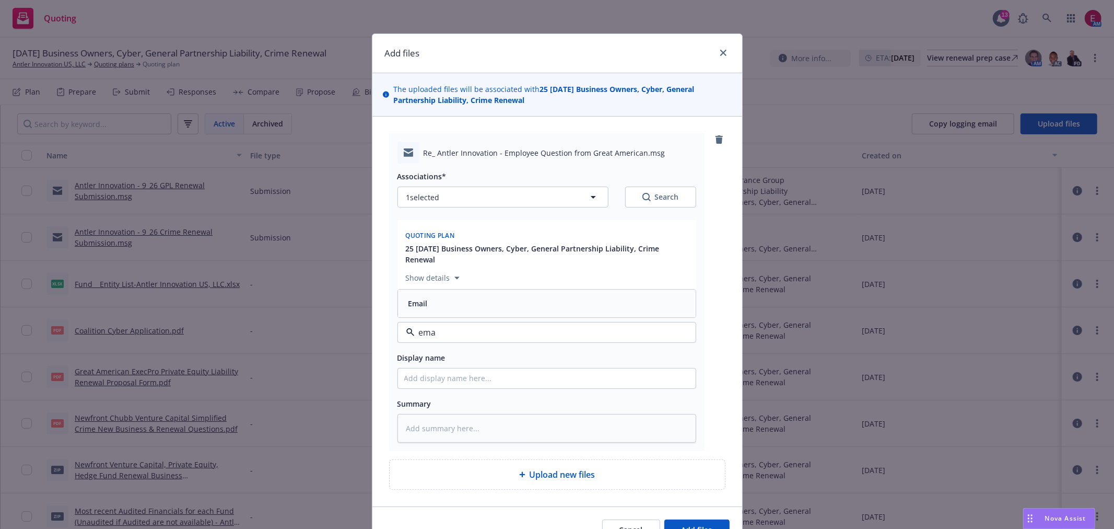
click at [463, 304] on div "Email" at bounding box center [546, 303] width 285 height 15
click at [461, 386] on input "Display name" at bounding box center [547, 378] width 298 height 20
type textarea "x"
type input "I"
type textarea "x"
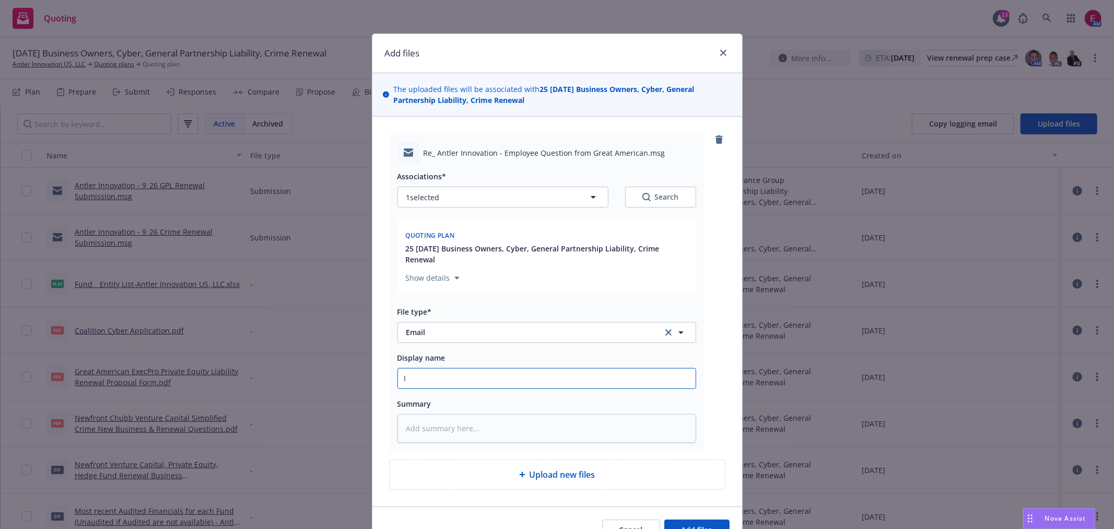
type input "In"
type textarea "x"
type input "Inv"
type textarea "x"
type input "Invo"
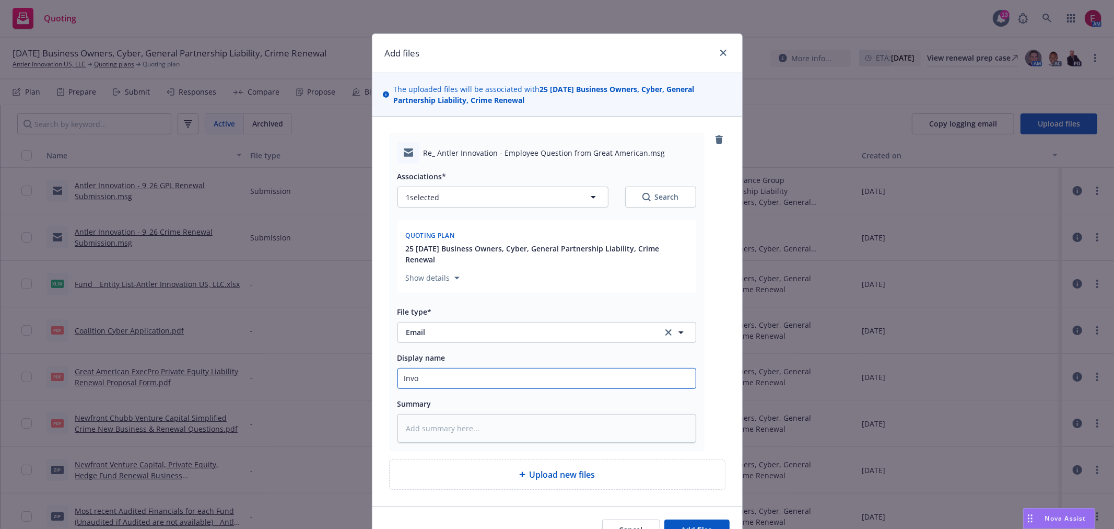
type textarea "x"
type input "Invol"
type textarea "x"
type input "Involu"
type textarea "x"
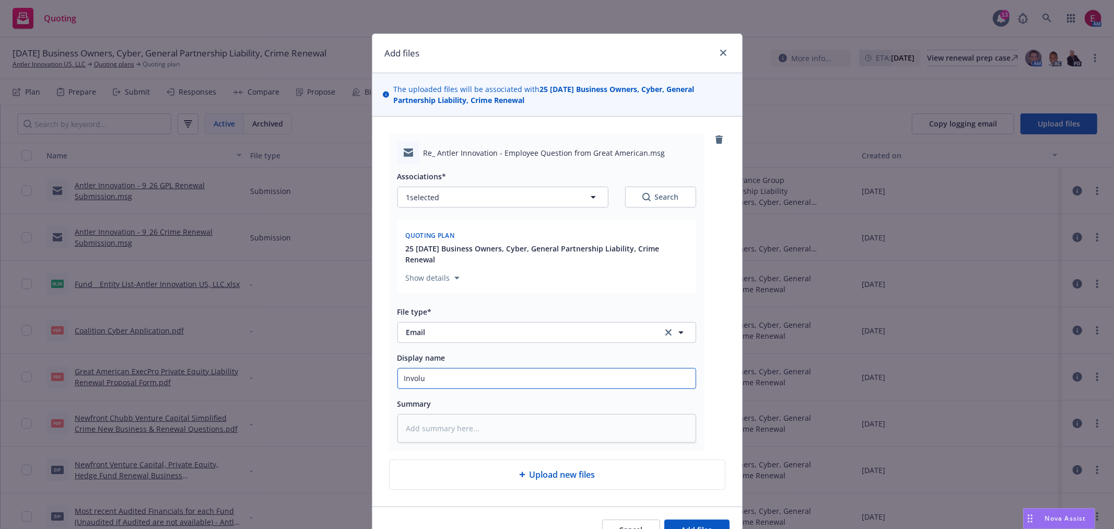
type input "Involun"
type textarea "x"
type input "Involunt"
type textarea "x"
type input "Involuntar"
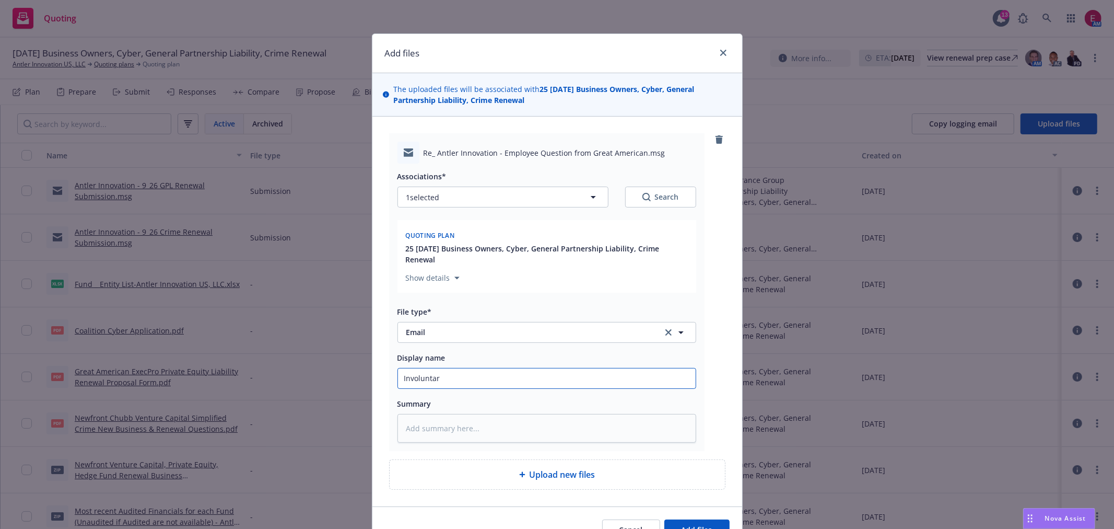
type textarea "x"
type input "Involuntary"
type textarea "x"
type input "Involuntary"
type textarea "x"
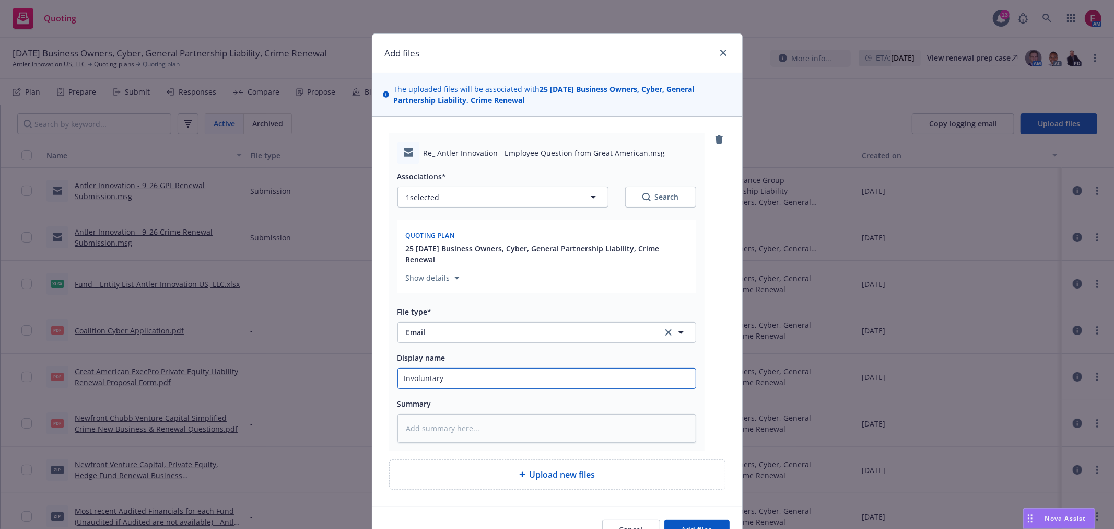
type input "Involuntary T"
type textarea "x"
type input "Involuntary Te"
type textarea "x"
type input "Involuntary Ter"
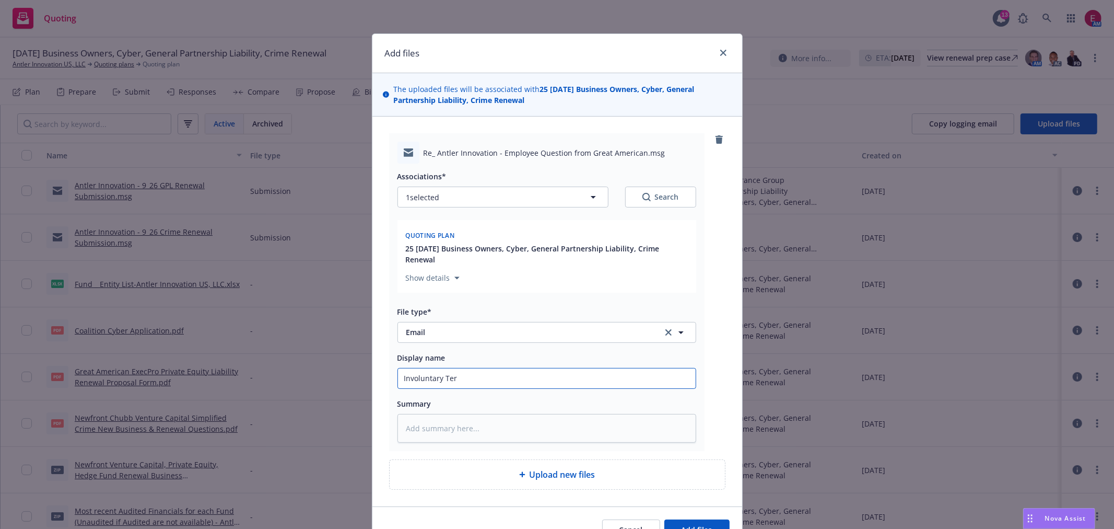
type textarea "x"
type input "Involuntary Term"
type textarea "x"
type input "Involuntary Termi"
type textarea "x"
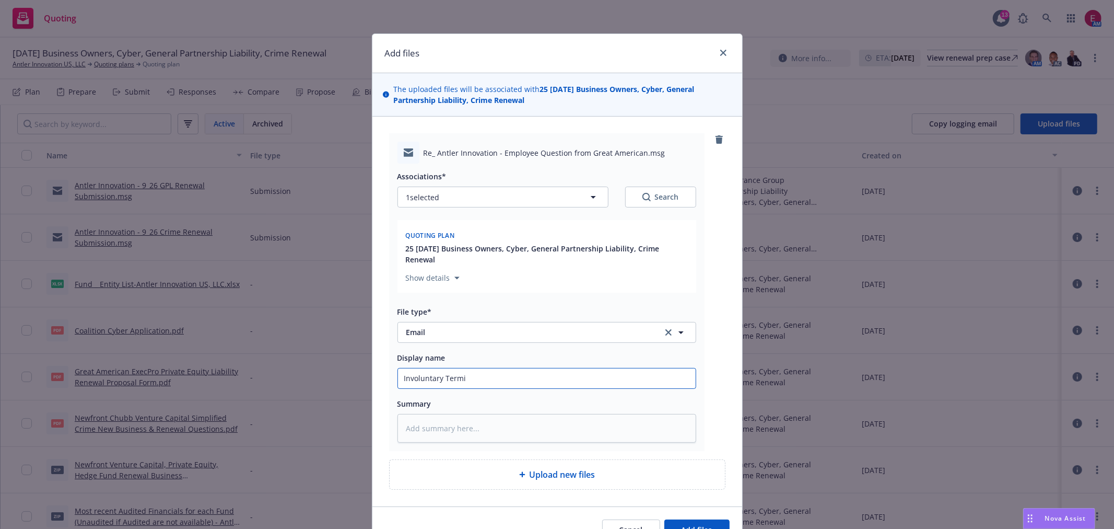
type input "Involuntary Termin"
type textarea "x"
type input "Involuntary Termina"
type textarea "x"
type input "Involuntary Terminati"
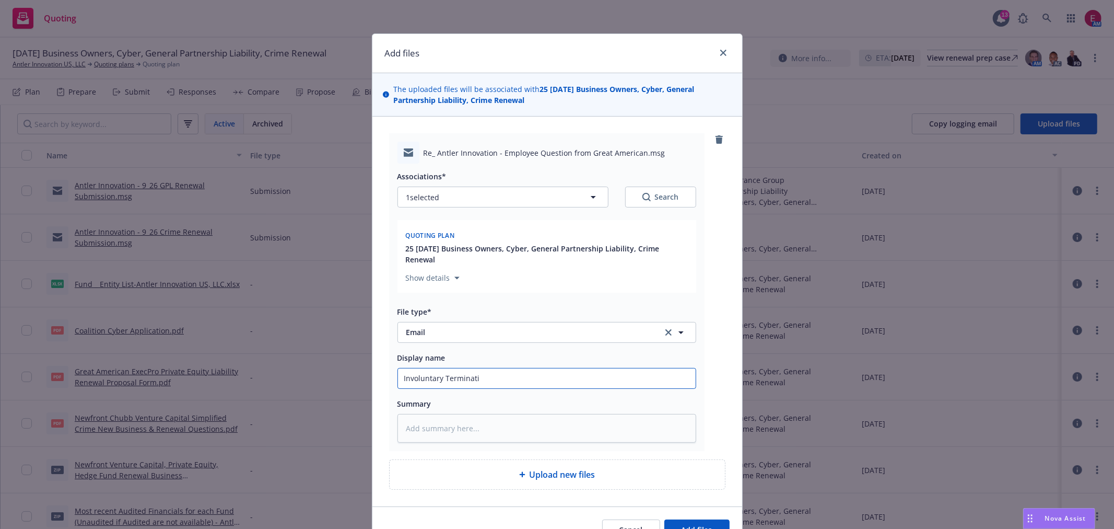
type textarea "x"
type input "Involuntary Terminatio"
type textarea "x"
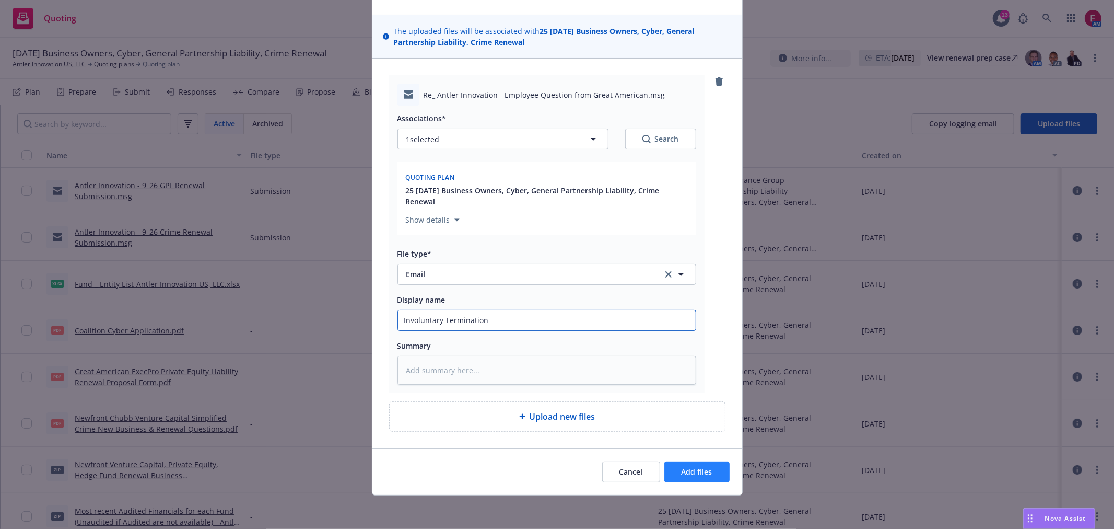
type input "Involuntary Termination"
click at [704, 463] on button "Add files" at bounding box center [696, 471] width 65 height 21
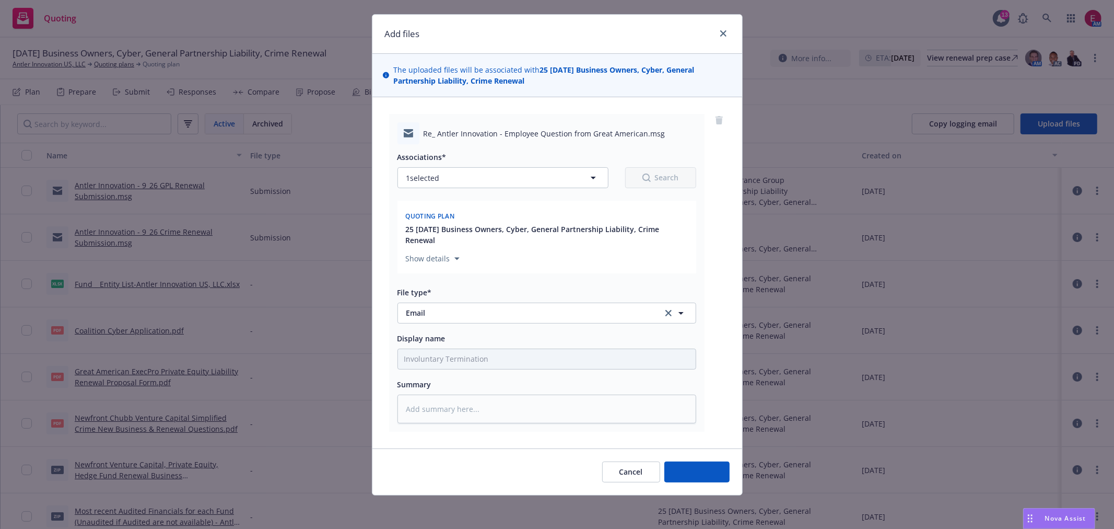
scroll to position [21, 0]
type textarea "x"
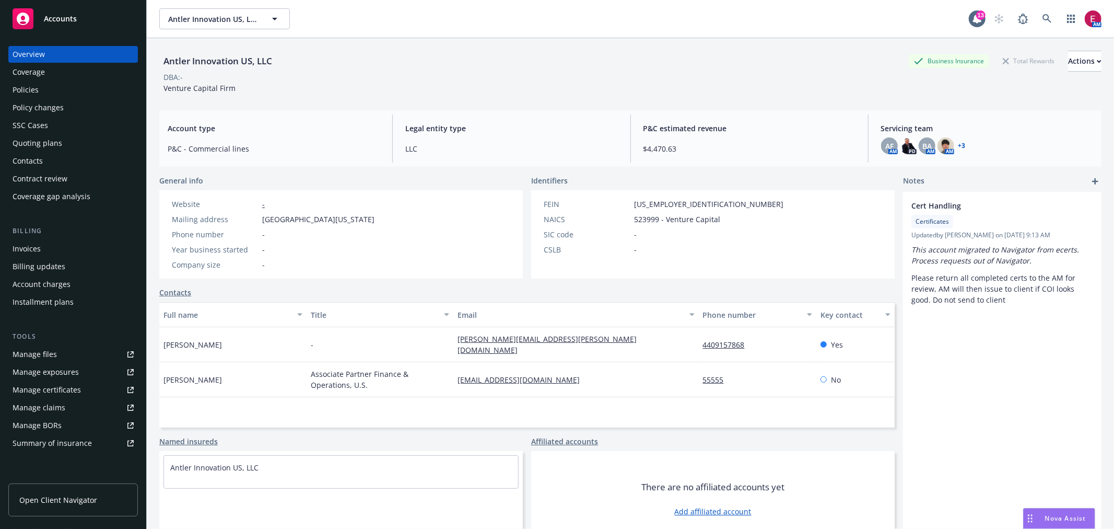
click at [47, 87] on div "Policies" at bounding box center [73, 89] width 121 height 17
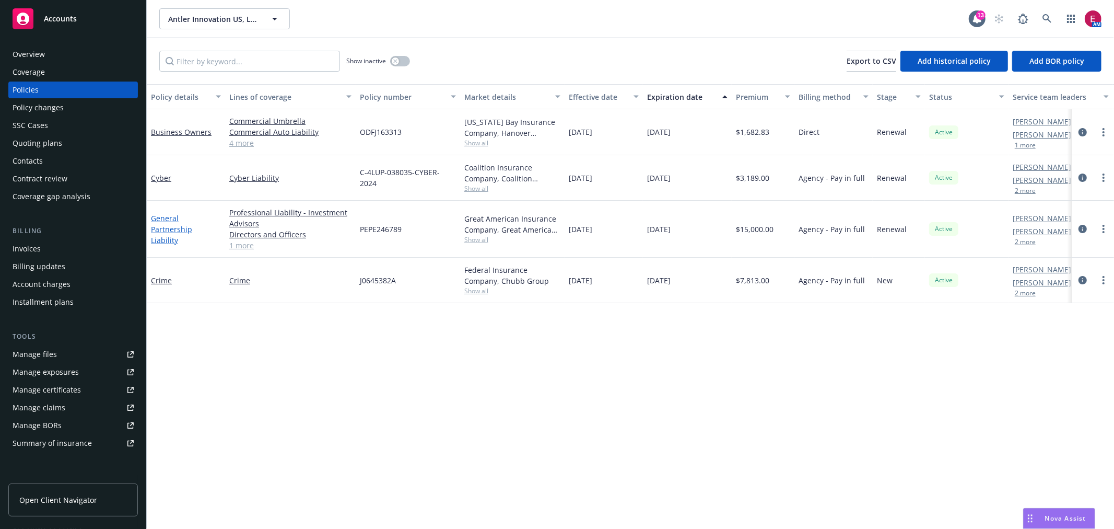
click at [174, 221] on link "General Partnership Liability" at bounding box center [171, 229] width 41 height 32
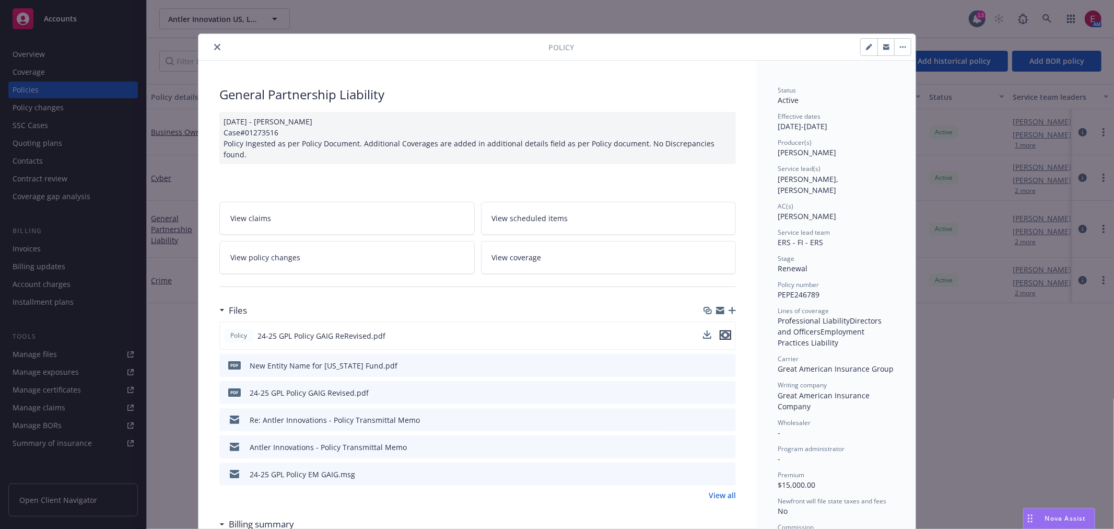
click at [726, 331] on icon "preview file" at bounding box center [725, 334] width 9 height 7
click at [215, 50] on button "close" at bounding box center [217, 47] width 13 height 13
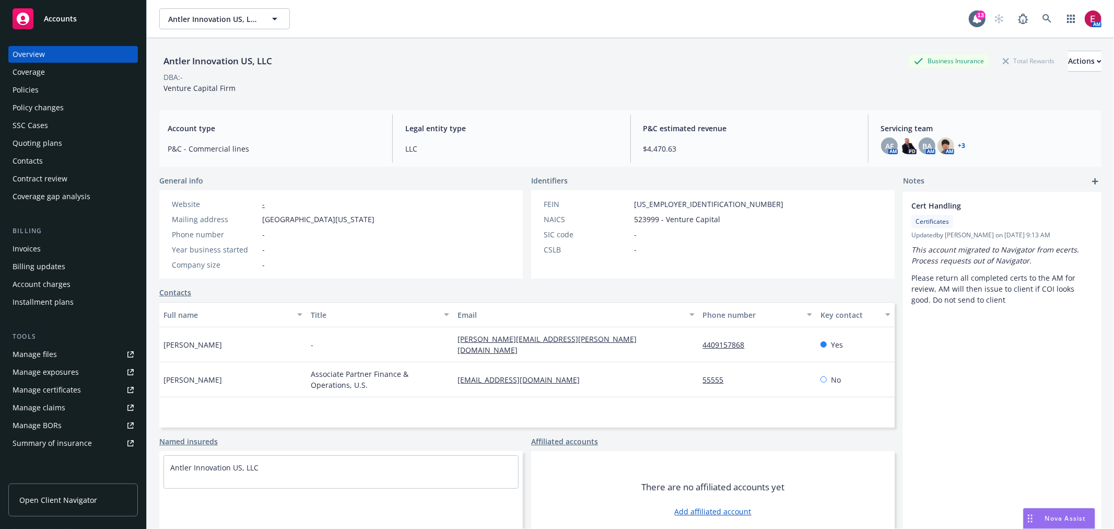
click at [71, 143] on div "Quoting plans" at bounding box center [73, 143] width 121 height 17
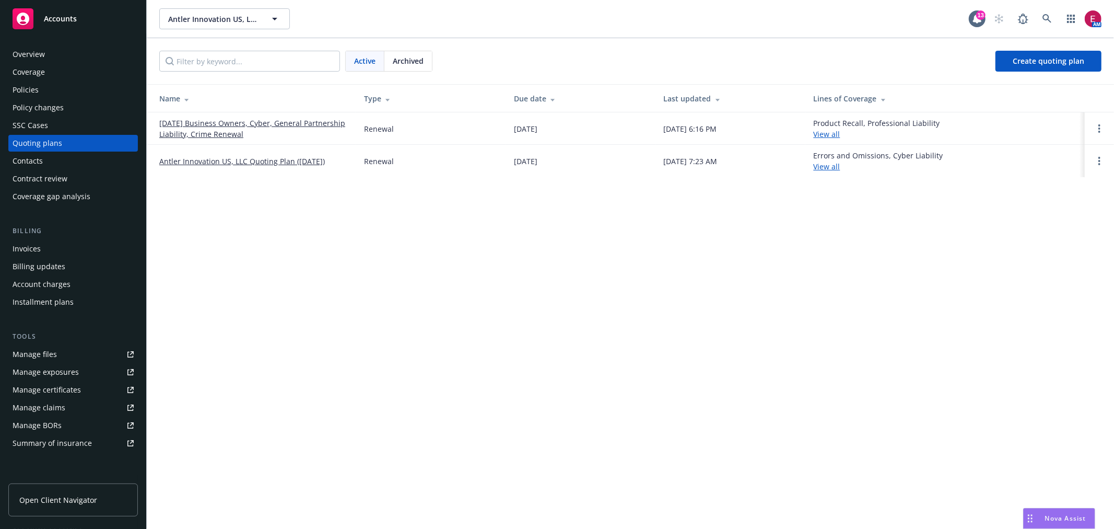
click at [228, 132] on link "[DATE] Business Owners, Cyber, General Partnership Liability, Crime Renewal" at bounding box center [253, 129] width 188 height 22
click at [192, 166] on link "Antler Innovation US, LLC Quoting Plan ([DATE])" at bounding box center [242, 161] width 166 height 11
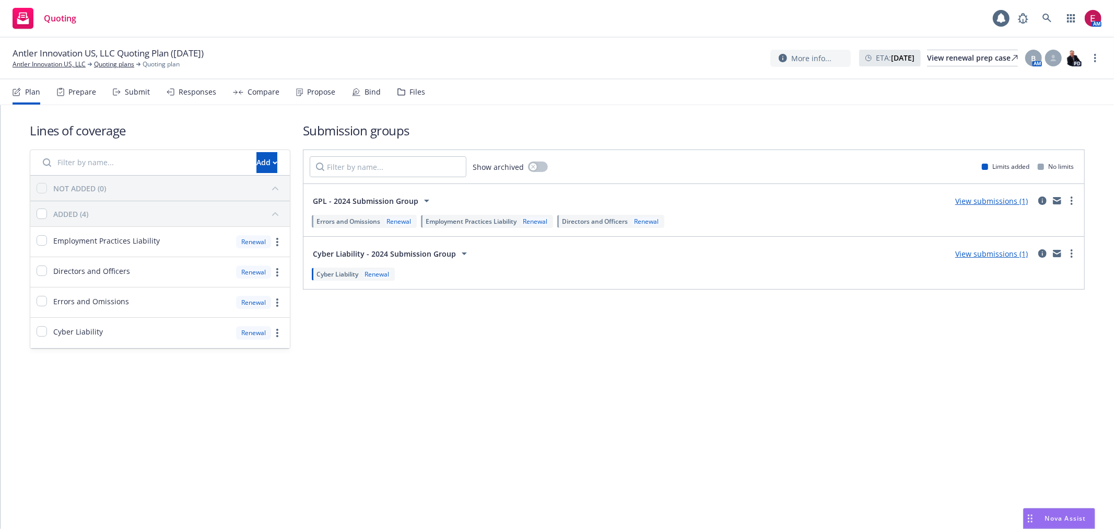
click at [148, 90] on div "Submit" at bounding box center [137, 92] width 25 height 8
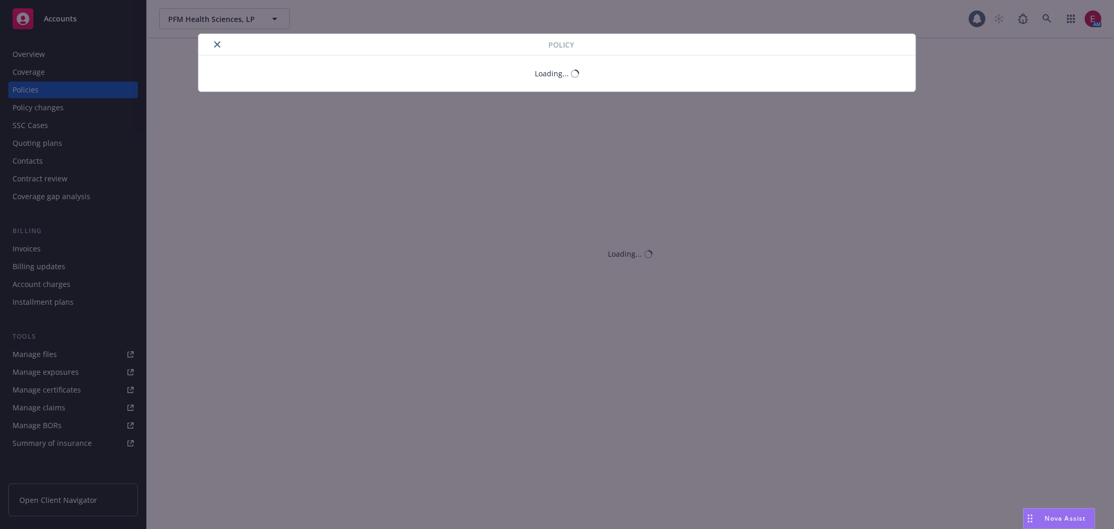
click at [215, 42] on icon "close" at bounding box center [217, 44] width 6 height 6
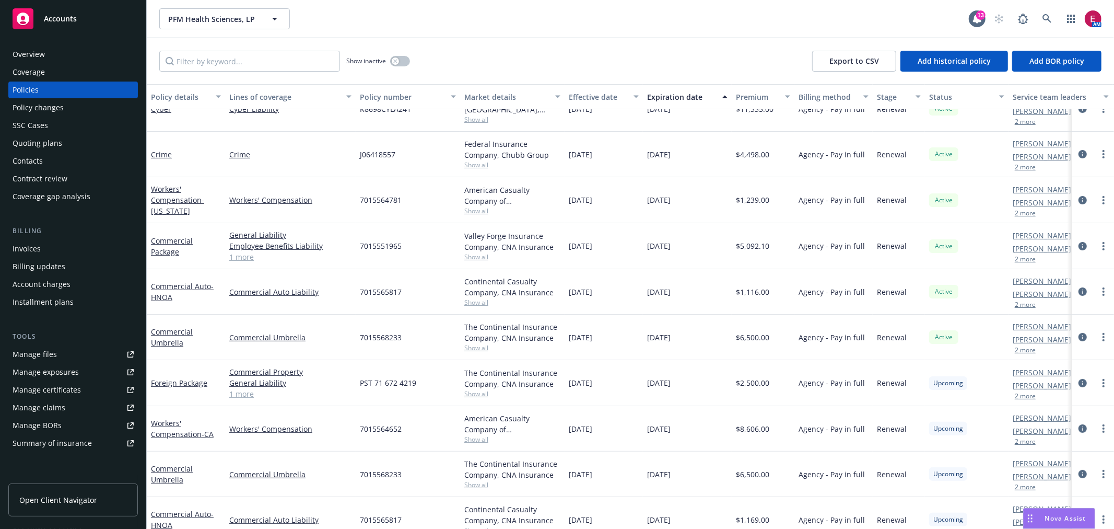
scroll to position [351, 0]
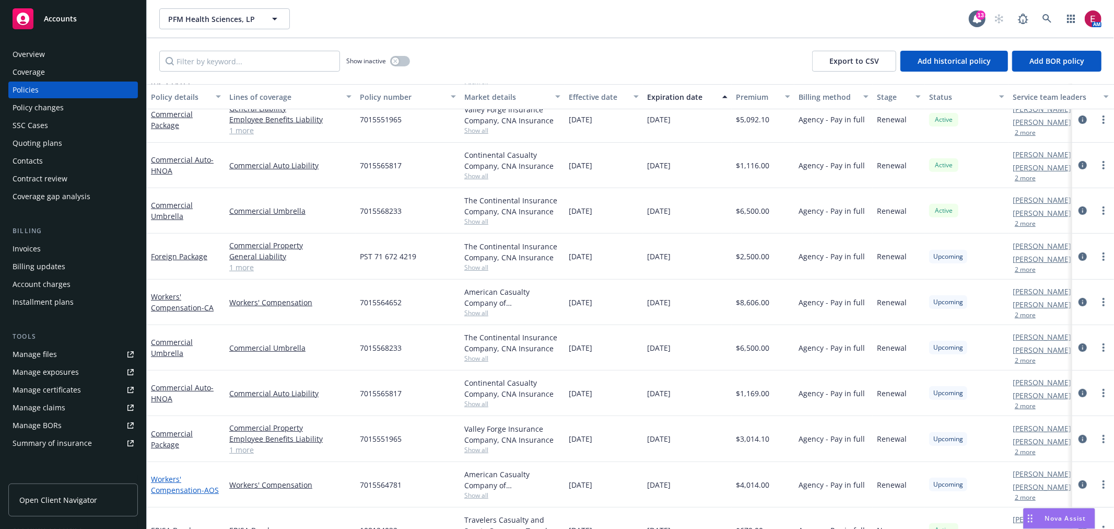
click at [172, 474] on link "Workers' Compensation - AOS" at bounding box center [185, 484] width 68 height 21
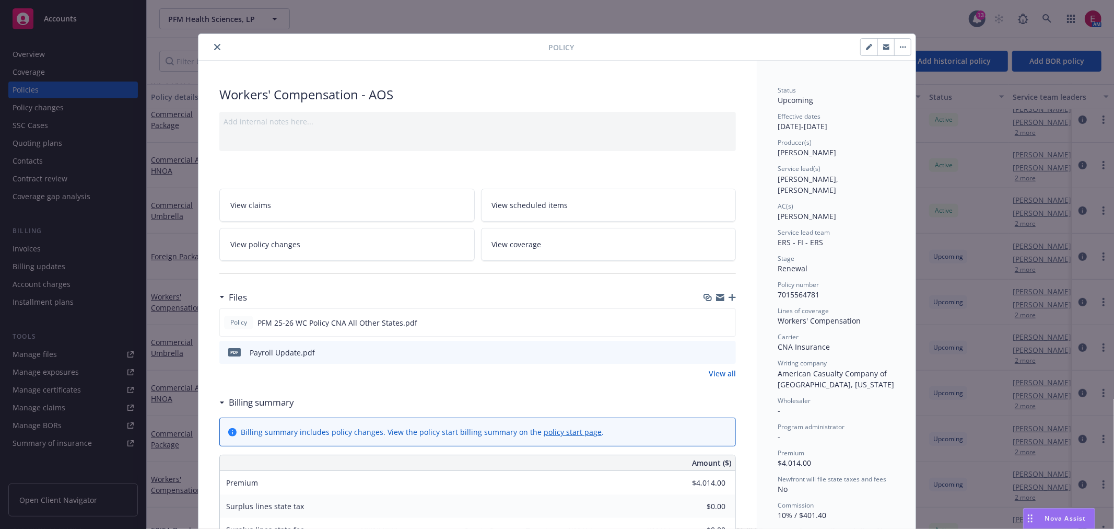
click at [721, 351] on icon "preview file" at bounding box center [725, 351] width 9 height 7
click at [214, 48] on icon "close" at bounding box center [217, 47] width 6 height 6
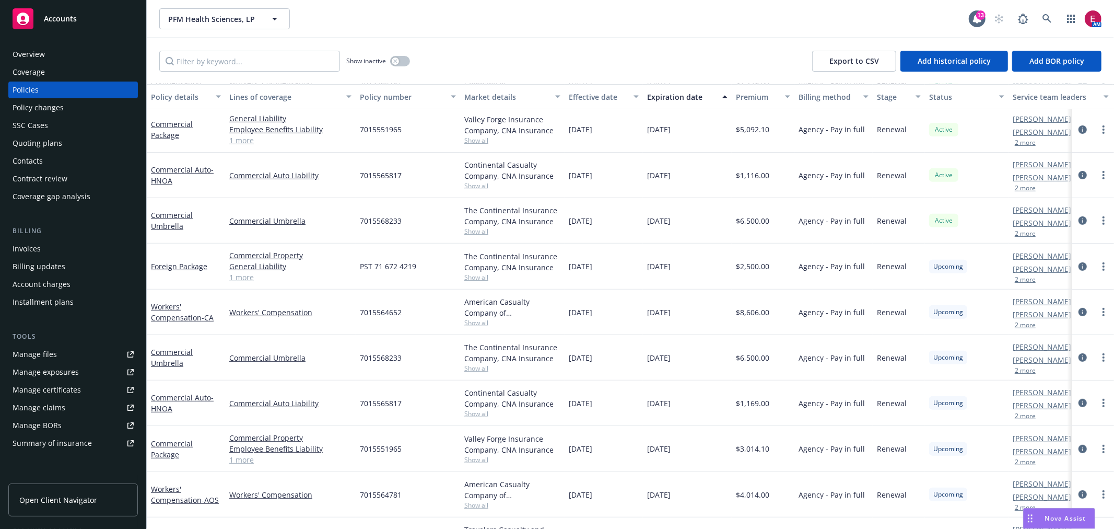
scroll to position [380, 0]
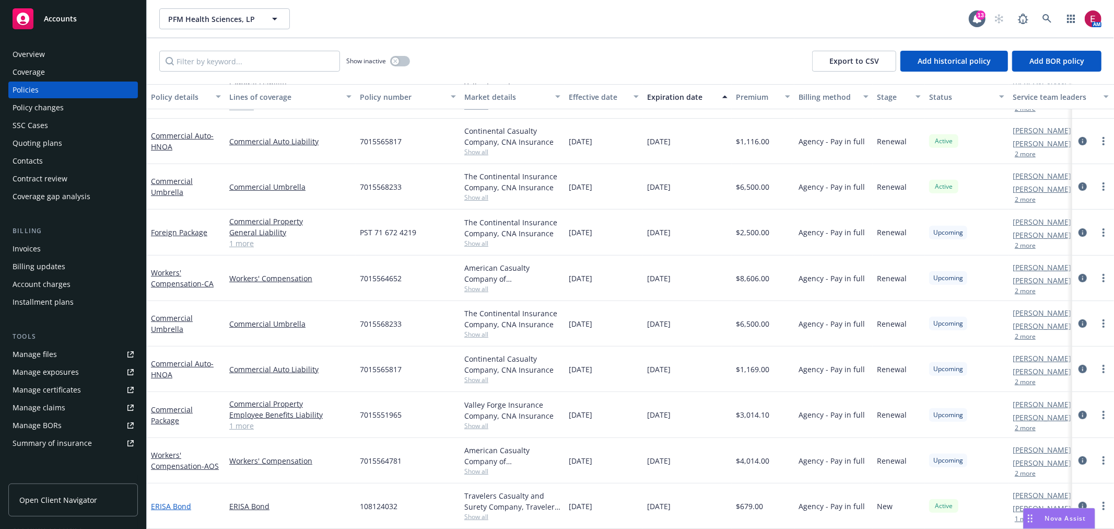
click at [174, 501] on link "ERISA Bond" at bounding box center [171, 506] width 40 height 10
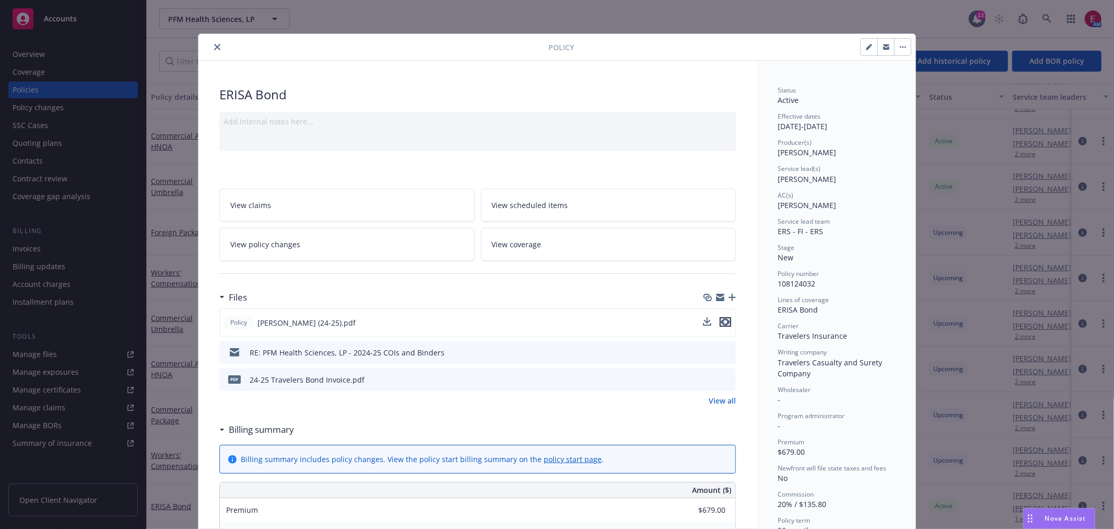
click at [721, 318] on icon "preview file" at bounding box center [725, 321] width 9 height 7
click at [704, 320] on icon "download file" at bounding box center [708, 322] width 8 height 8
click at [211, 48] on button "close" at bounding box center [217, 47] width 13 height 13
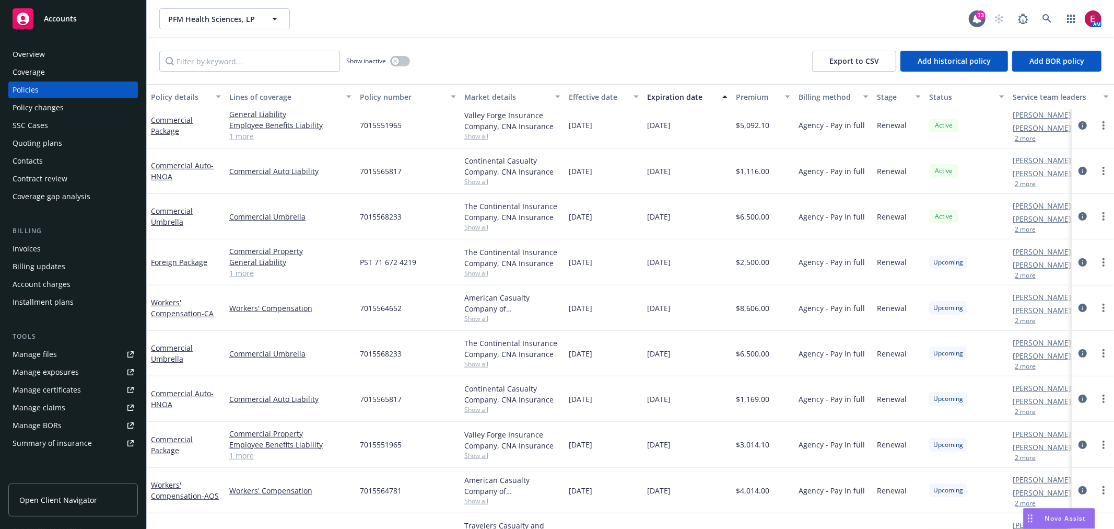
scroll to position [380, 0]
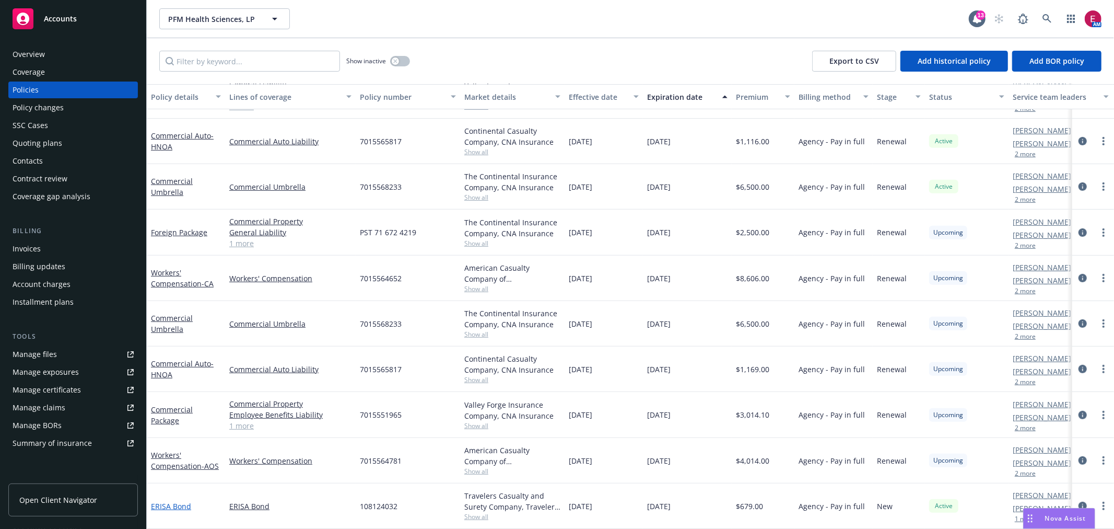
click at [166, 501] on link "ERISA Bond" at bounding box center [171, 506] width 40 height 10
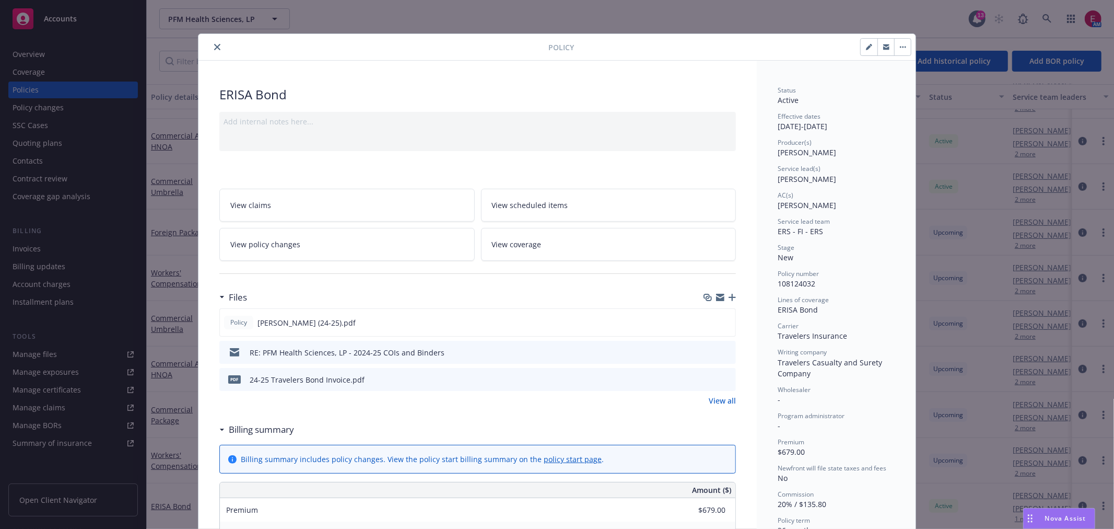
scroll to position [31, 0]
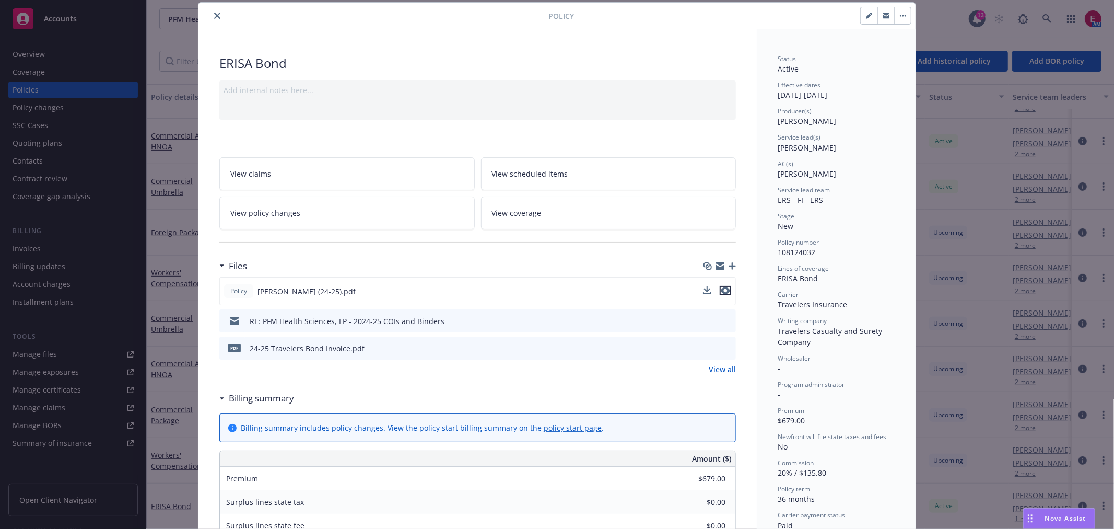
click at [721, 291] on icon "preview file" at bounding box center [725, 290] width 9 height 7
click at [725, 348] on icon "preview file" at bounding box center [725, 347] width 9 height 7
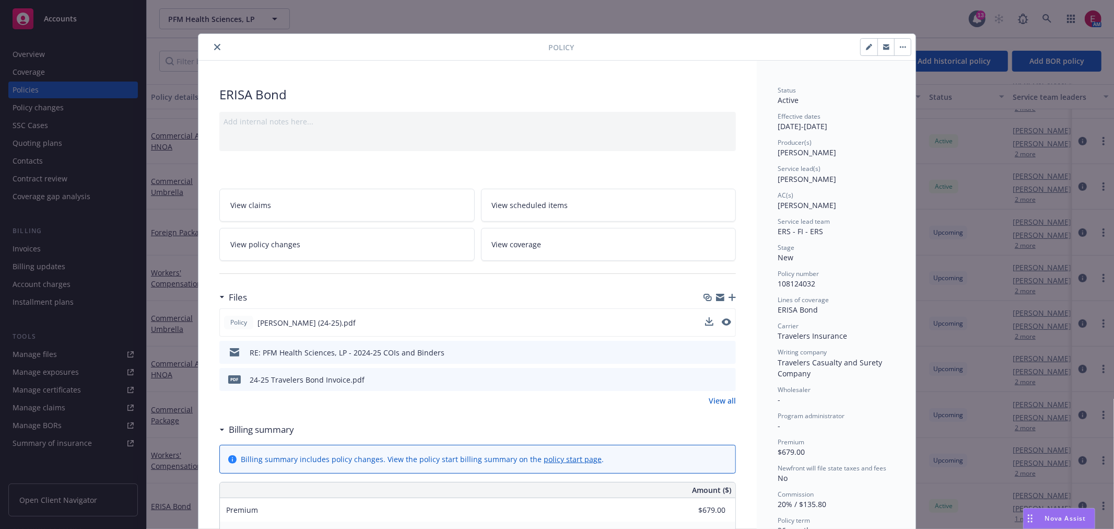
click at [720, 403] on link "View all" at bounding box center [722, 400] width 27 height 11
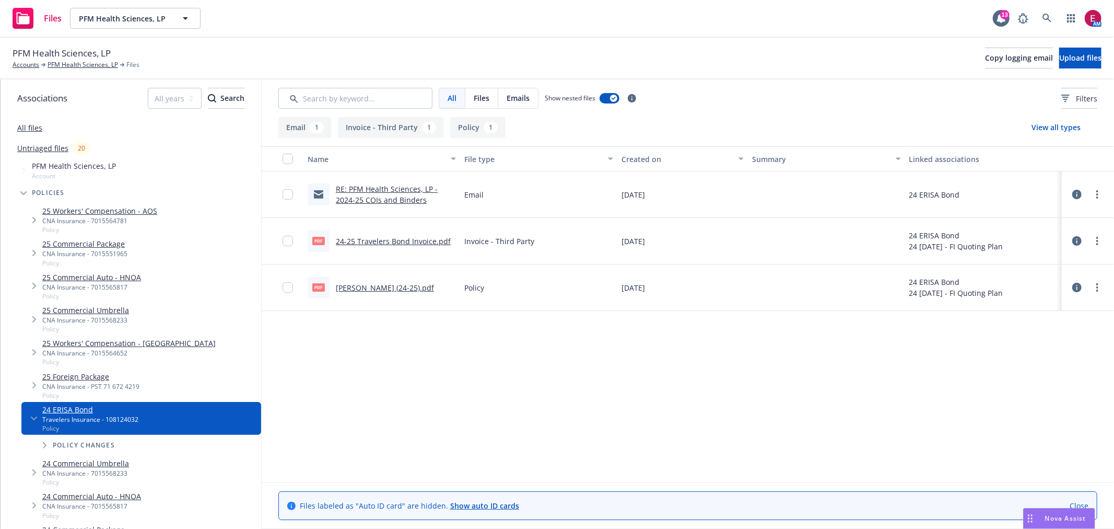
click at [391, 244] on link "24-25 Travelers Bond Invoice.pdf" at bounding box center [393, 241] width 115 height 10
click at [75, 64] on link "PFM Health Sciences, LP" at bounding box center [83, 64] width 71 height 9
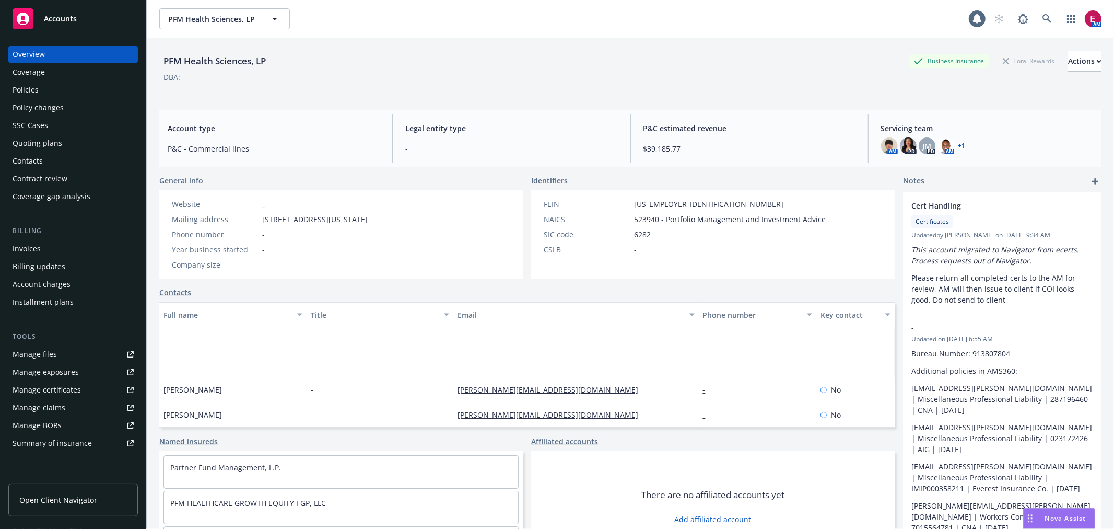
scroll to position [75, 0]
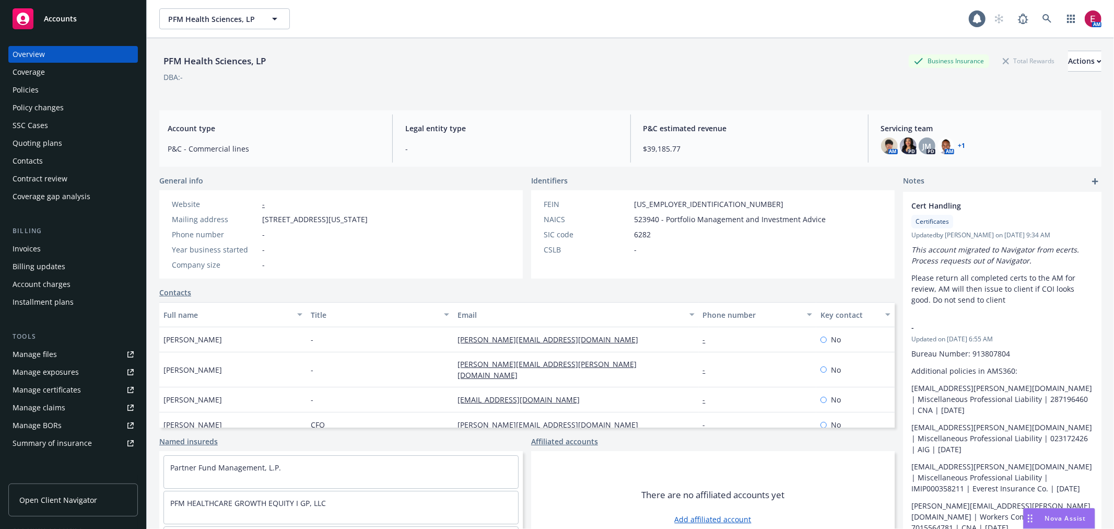
click at [85, 94] on div "Policies" at bounding box center [73, 89] width 121 height 17
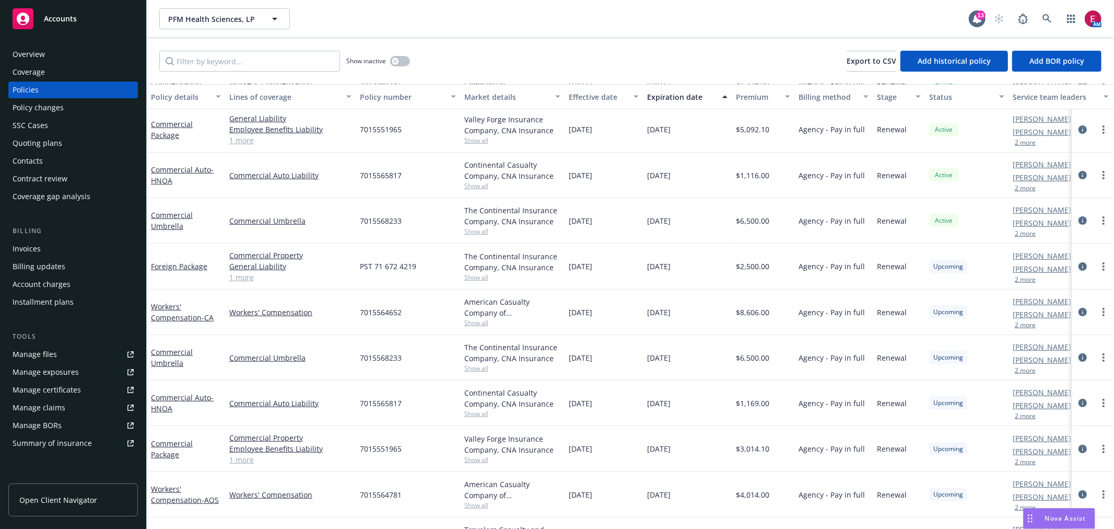
scroll to position [380, 0]
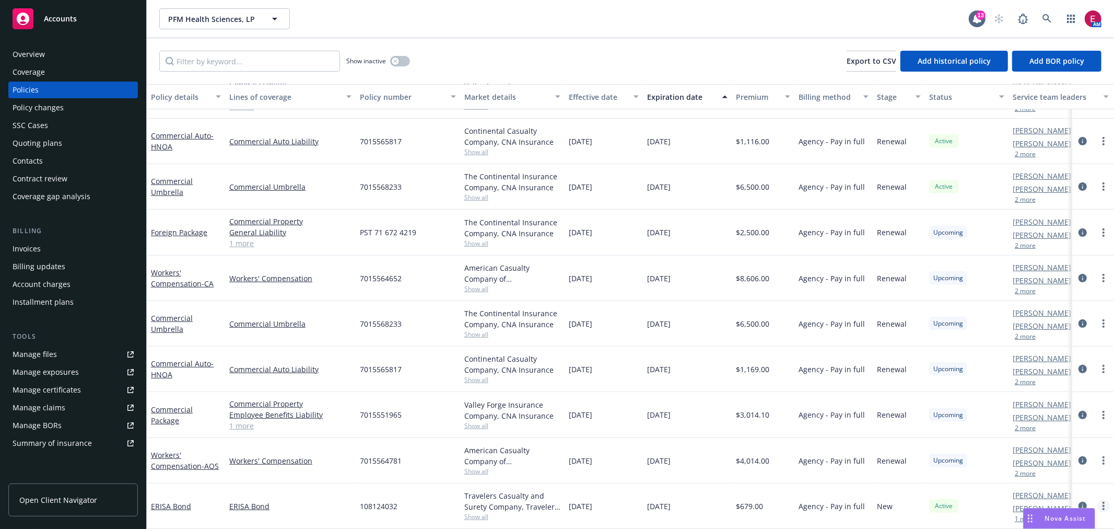
click at [1098, 499] on link "more" at bounding box center [1104, 505] width 13 height 13
click at [179, 501] on link "ERISA Bond" at bounding box center [171, 506] width 40 height 10
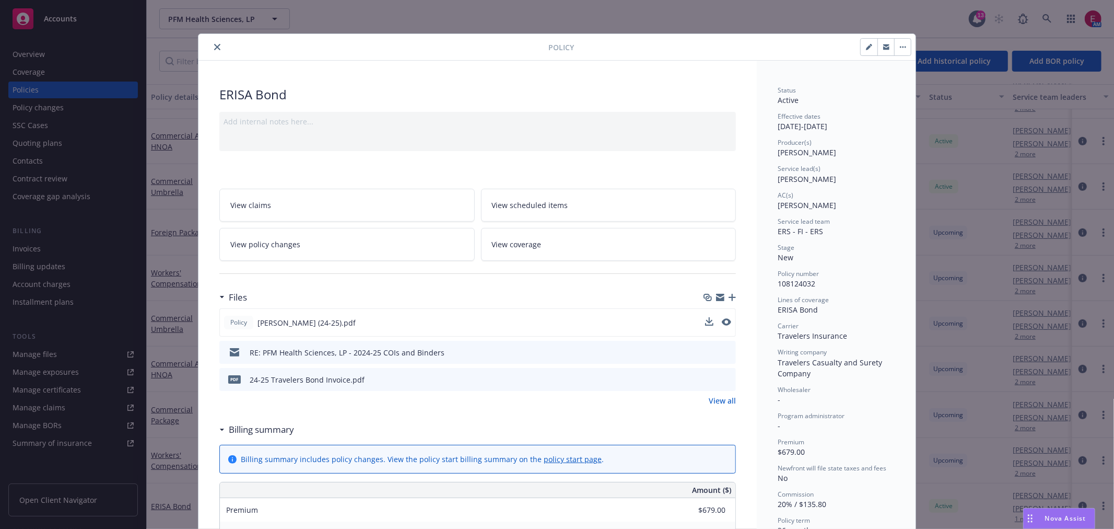
click at [724, 328] on button at bounding box center [726, 322] width 9 height 11
click at [724, 321] on icon "preview file" at bounding box center [725, 321] width 9 height 7
click at [211, 42] on button "close" at bounding box center [217, 47] width 13 height 13
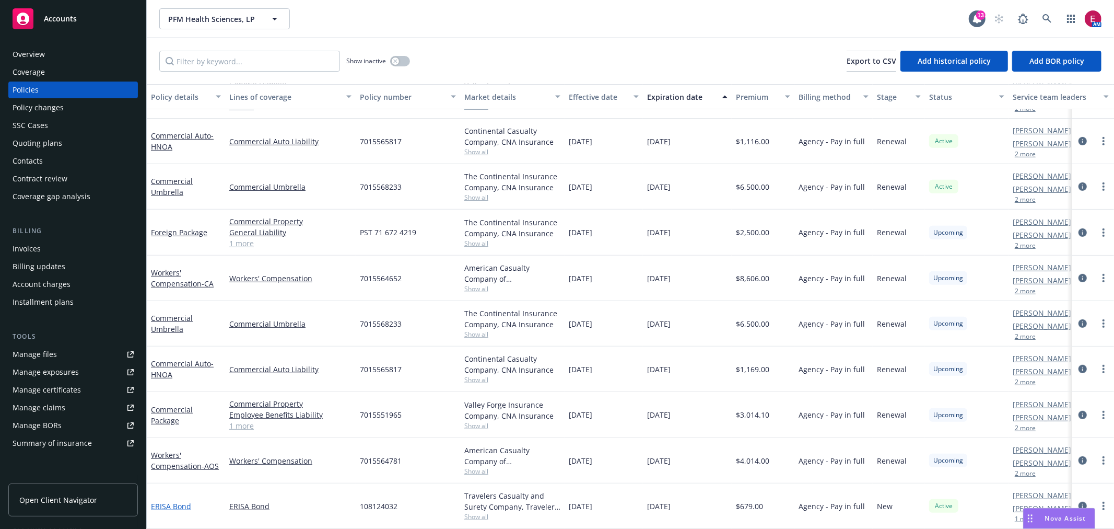
click at [178, 501] on link "ERISA Bond" at bounding box center [171, 506] width 40 height 10
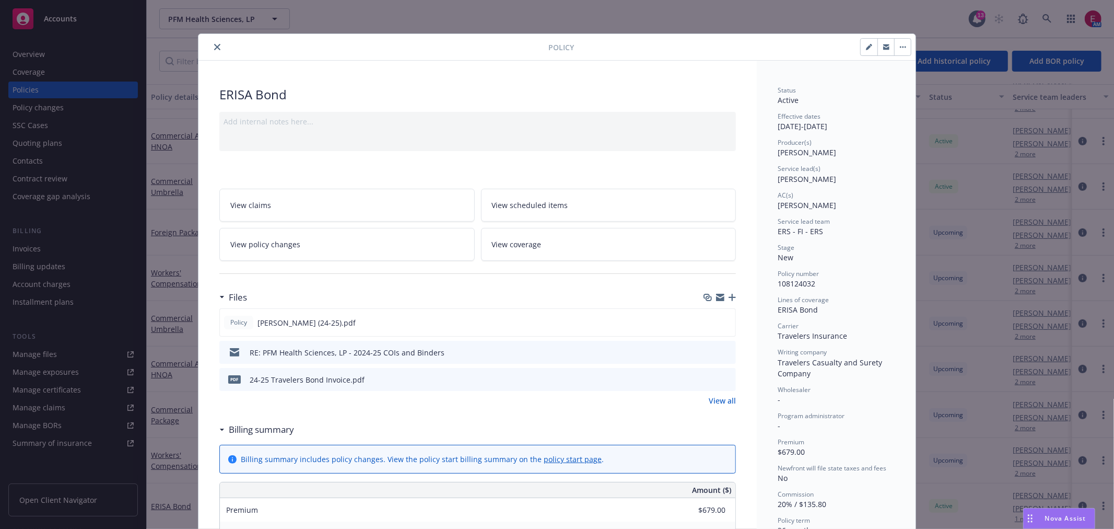
scroll to position [31, 0]
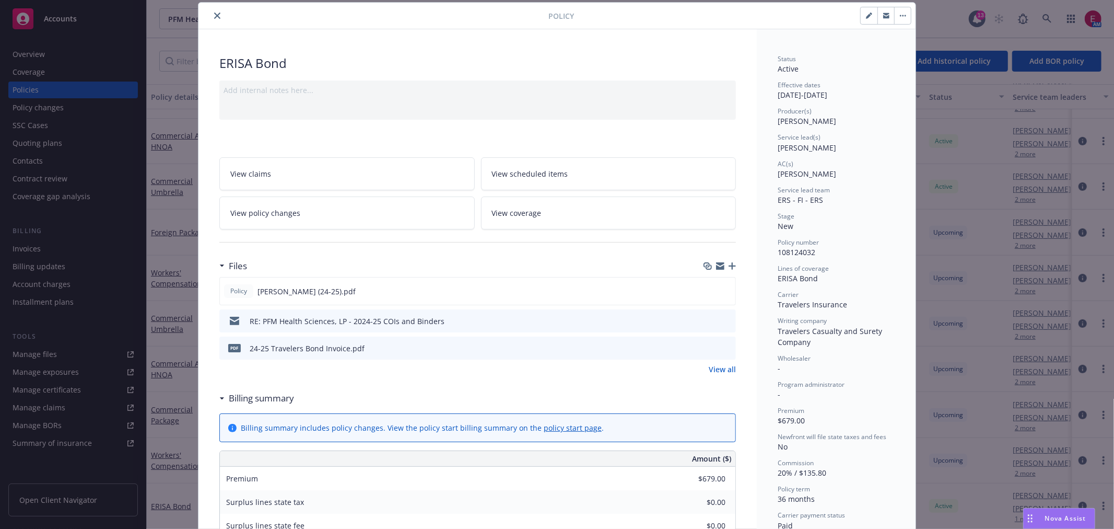
click at [721, 345] on icon "preview file" at bounding box center [725, 347] width 9 height 7
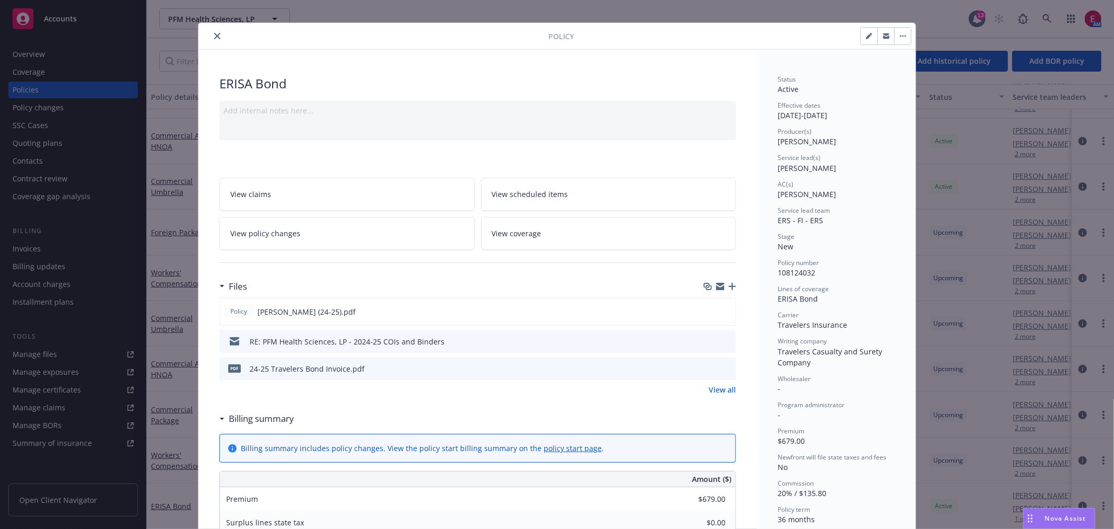
scroll to position [0, 0]
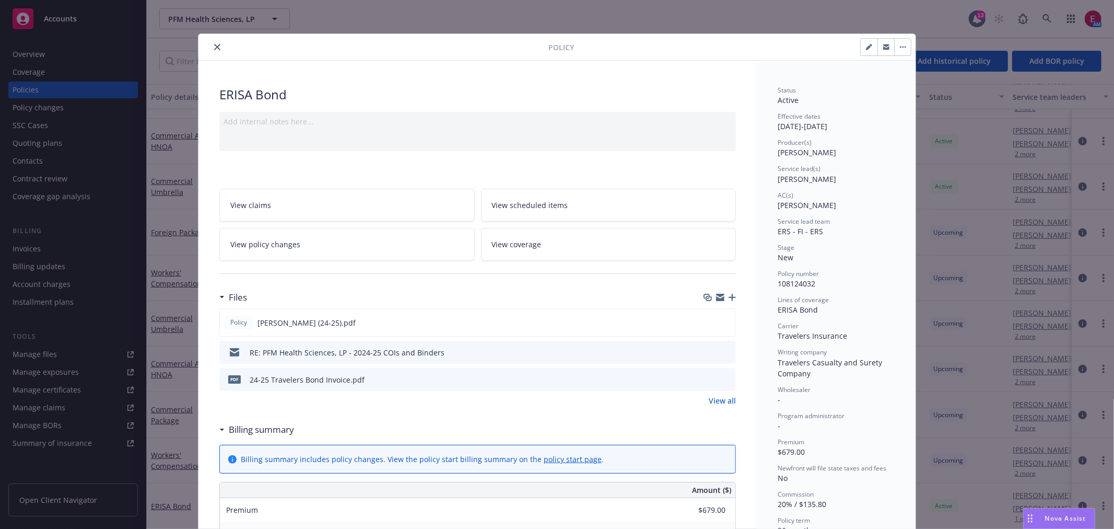
click at [218, 48] on div at bounding box center [376, 47] width 346 height 13
click at [216, 48] on button "close" at bounding box center [217, 47] width 13 height 13
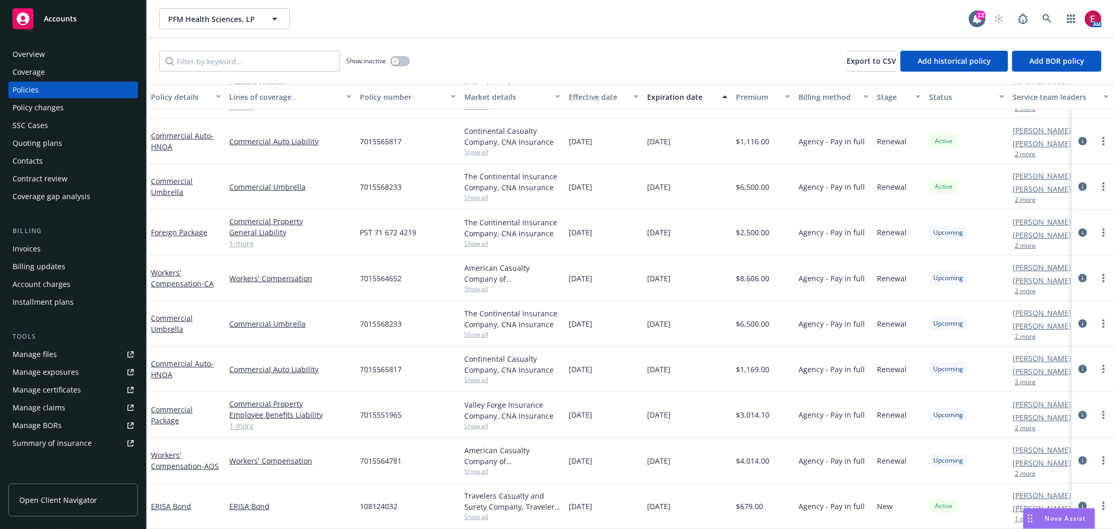
drag, startPoint x: 348, startPoint y: 489, endPoint x: 381, endPoint y: 494, distance: 33.7
click at [358, 490] on div "ERISA Bond ERISA Bond 108124032 Travelers Casualty and Surety Company, Traveler…" at bounding box center [651, 505] width 1008 height 45
click at [381, 500] on span "108124032" at bounding box center [379, 505] width 38 height 11
copy span "108124032"
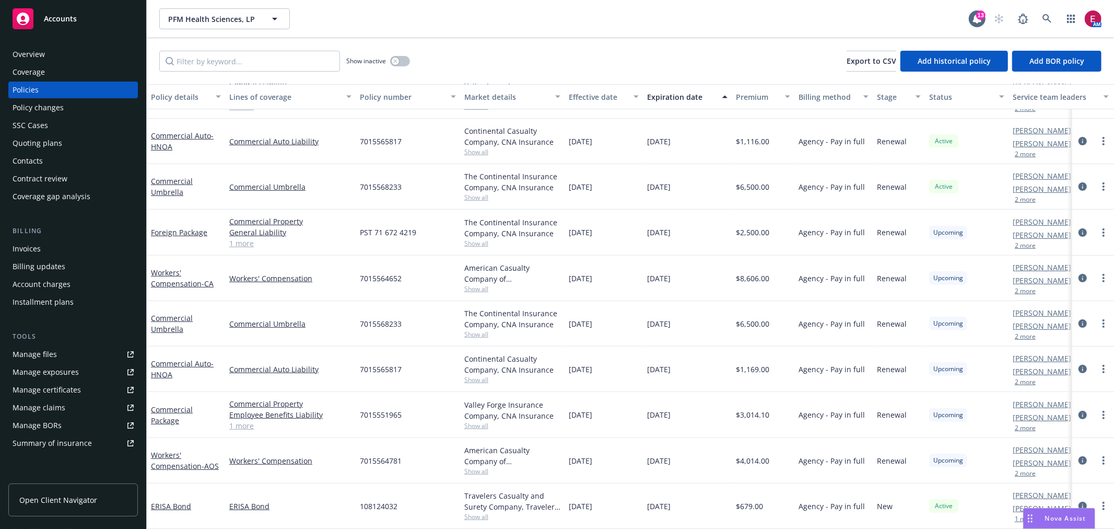
drag, startPoint x: 1093, startPoint y: 493, endPoint x: 1102, endPoint y: 497, distance: 9.8
click at [1101, 499] on link "more" at bounding box center [1104, 505] width 13 height 13
click at [1079, 501] on icon "circleInformation" at bounding box center [1083, 505] width 8 height 8
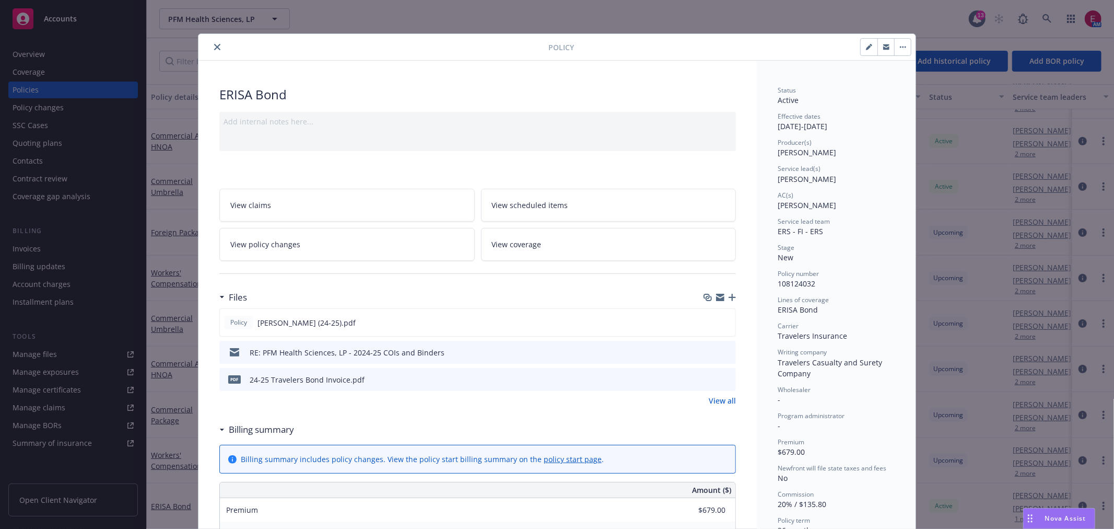
scroll to position [31, 0]
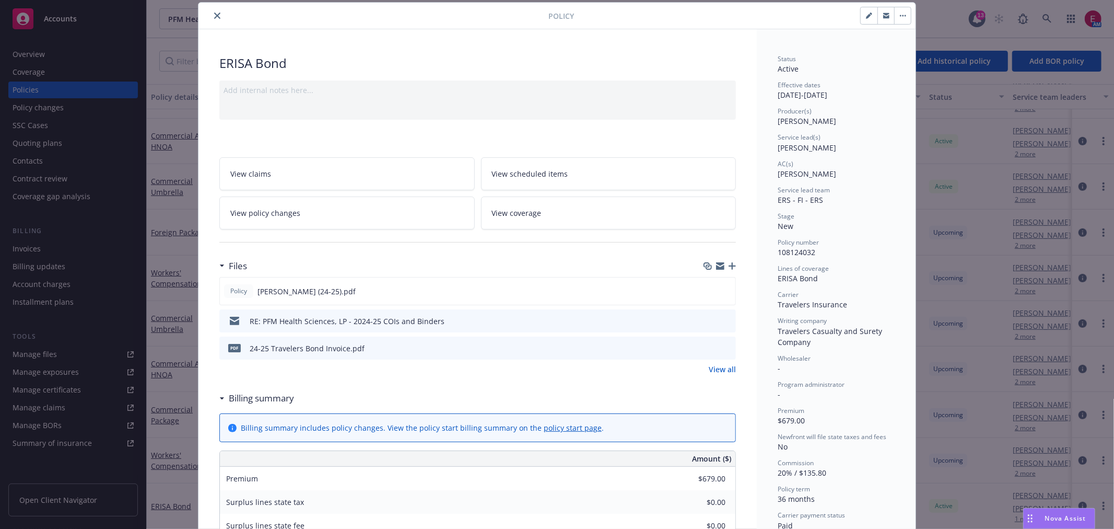
click at [868, 10] on button "button" at bounding box center [869, 15] width 17 height 17
select select "NEW"
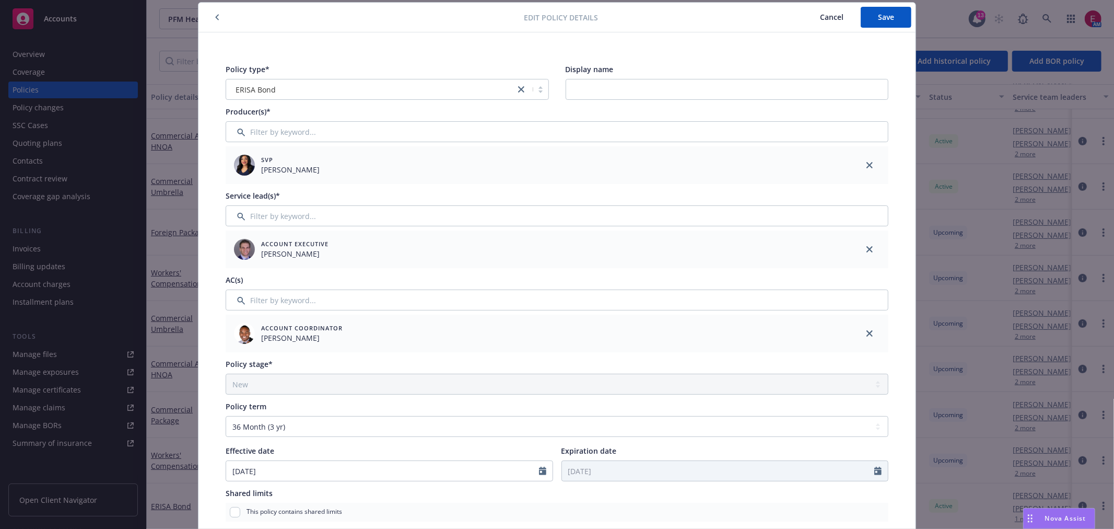
scroll to position [147, 0]
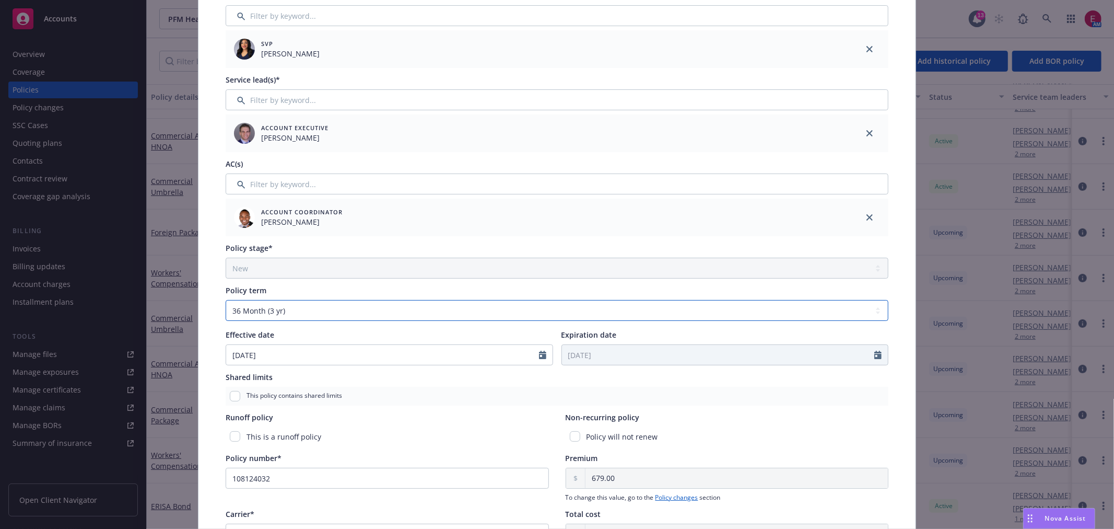
click at [276, 311] on select "Select policy term 12 Month 6 Month 4 Month 3 Month 2 Month 1 Month 36 Month (3…" at bounding box center [557, 310] width 663 height 21
select select "other"
click at [226, 300] on select "Select policy term 12 Month 6 Month 4 Month 3 Month 2 Month 1 Month 36 Month (3…" at bounding box center [557, 310] width 663 height 21
select select "8"
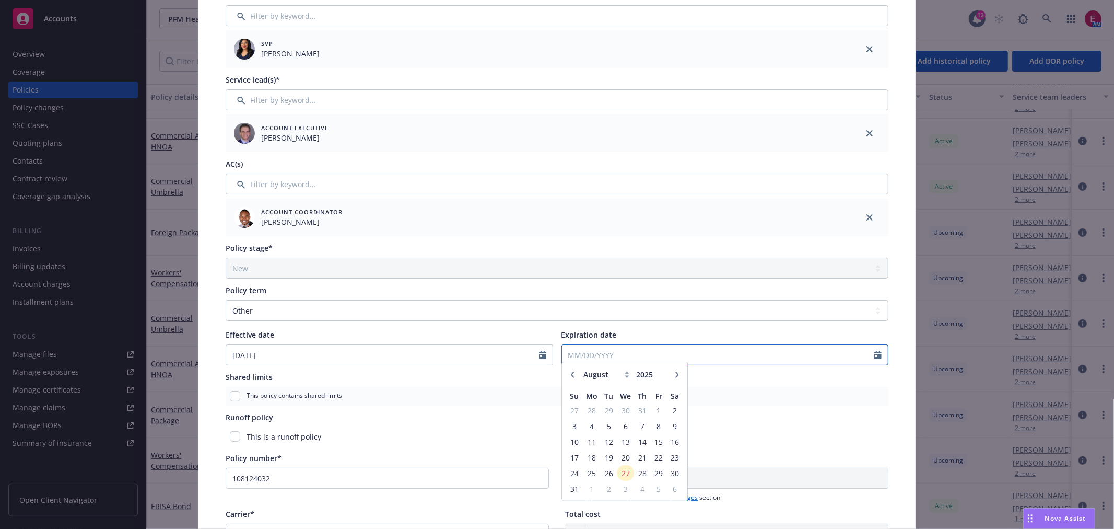
click at [601, 356] on input "Expiration date" at bounding box center [718, 355] width 313 height 20
type input "09/01/2025"
click at [627, 336] on div "Expiration date" at bounding box center [726, 334] width 328 height 11
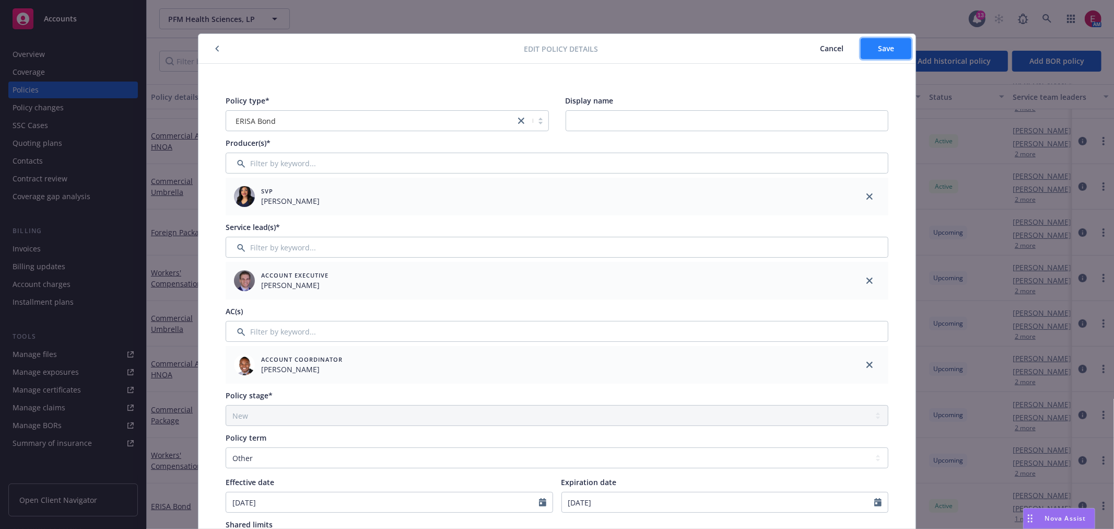
click at [878, 51] on span "Save" at bounding box center [886, 48] width 16 height 10
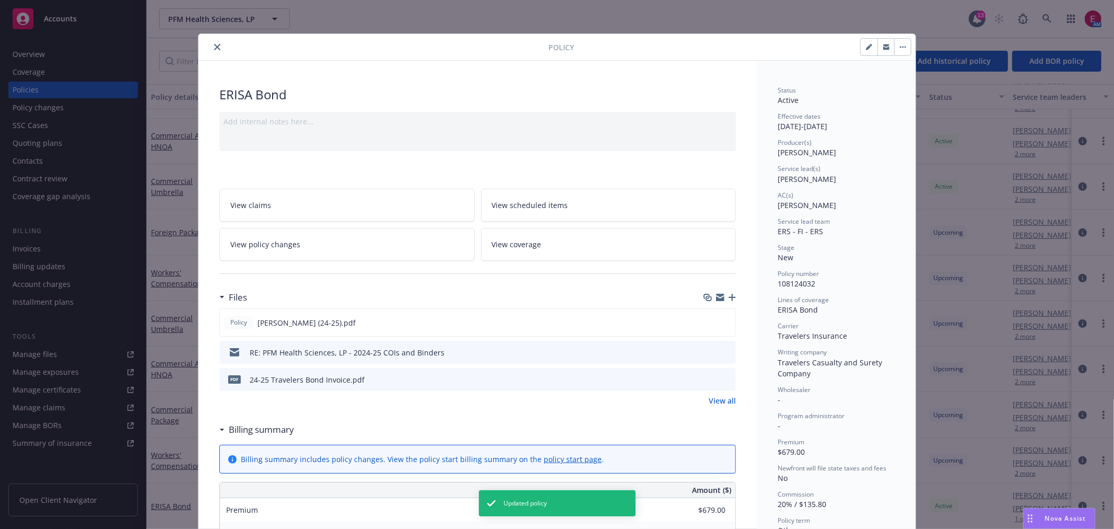
click at [211, 52] on button "close" at bounding box center [217, 47] width 13 height 13
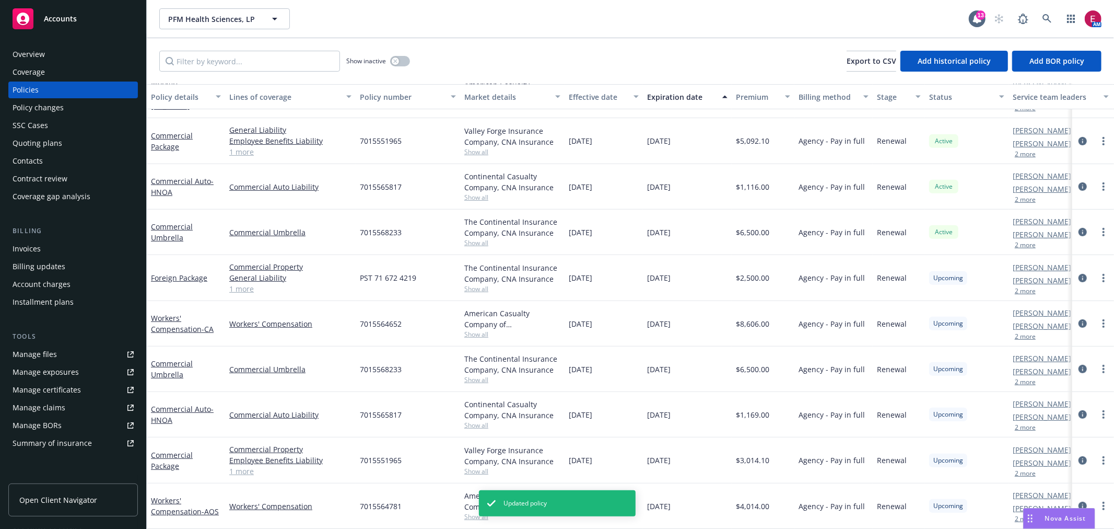
scroll to position [381, 0]
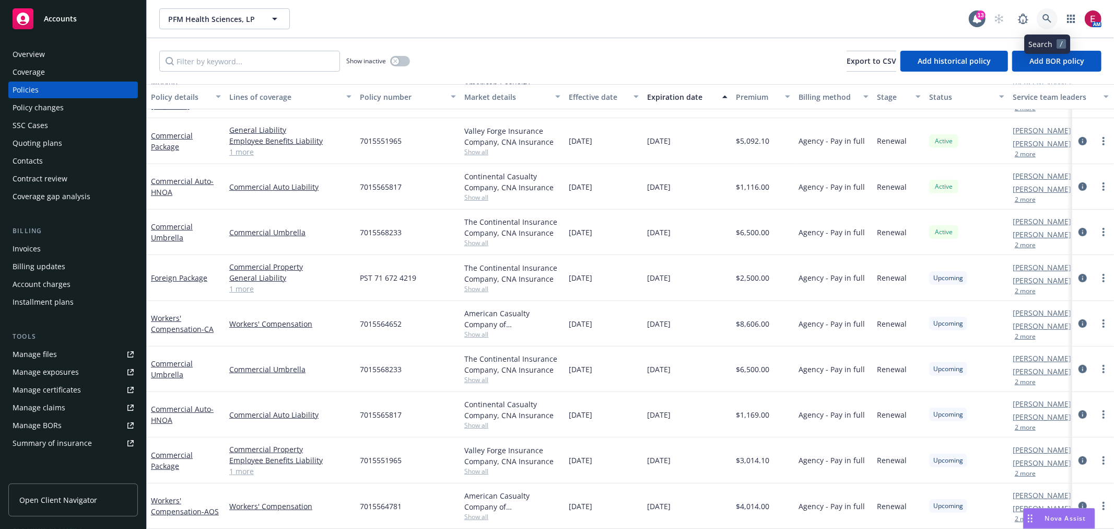
click at [1044, 14] on icon at bounding box center [1047, 18] width 9 height 9
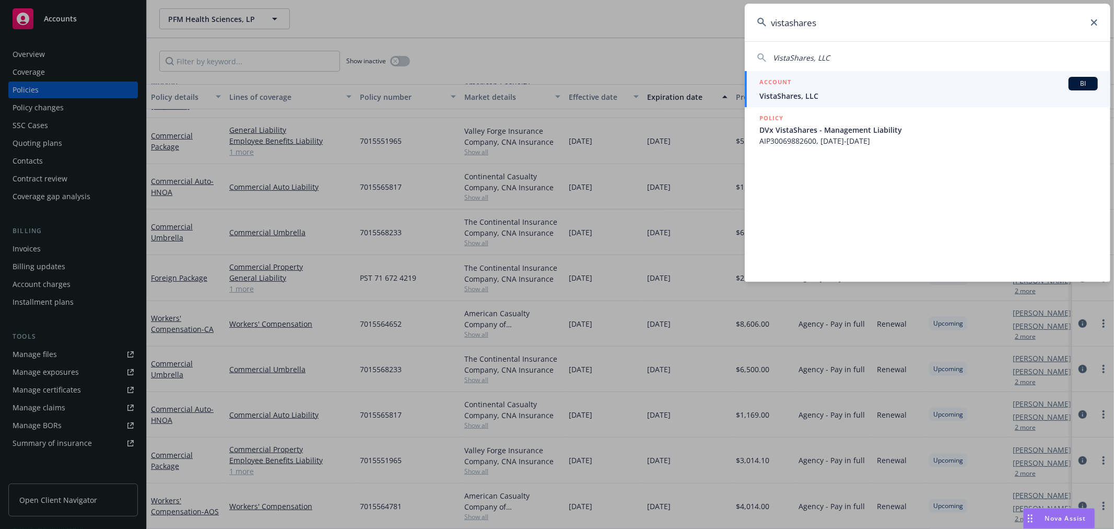
type input "vistashares"
click at [830, 81] on div "ACCOUNT BI" at bounding box center [929, 84] width 339 height 14
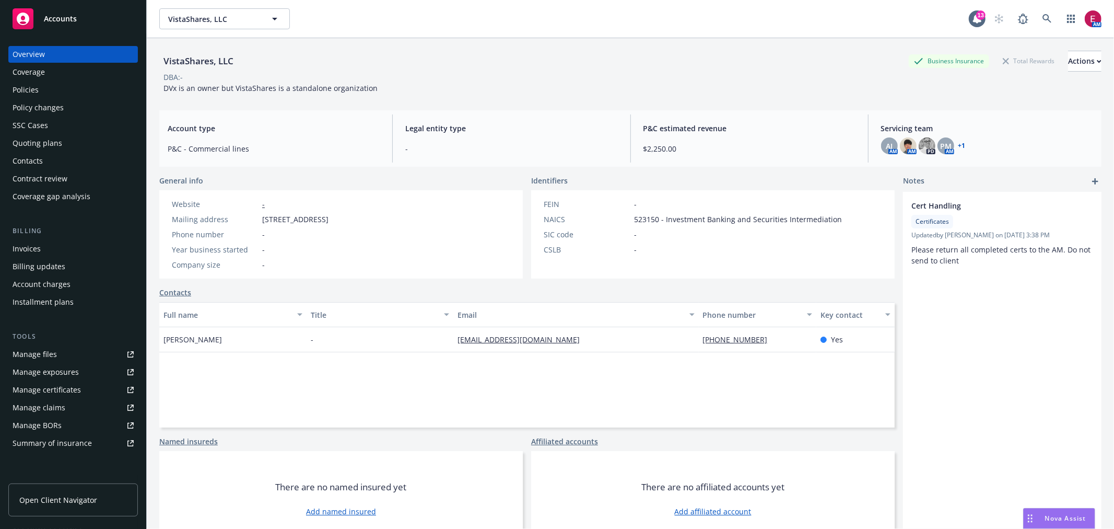
click at [73, 144] on div "Quoting plans" at bounding box center [73, 143] width 121 height 17
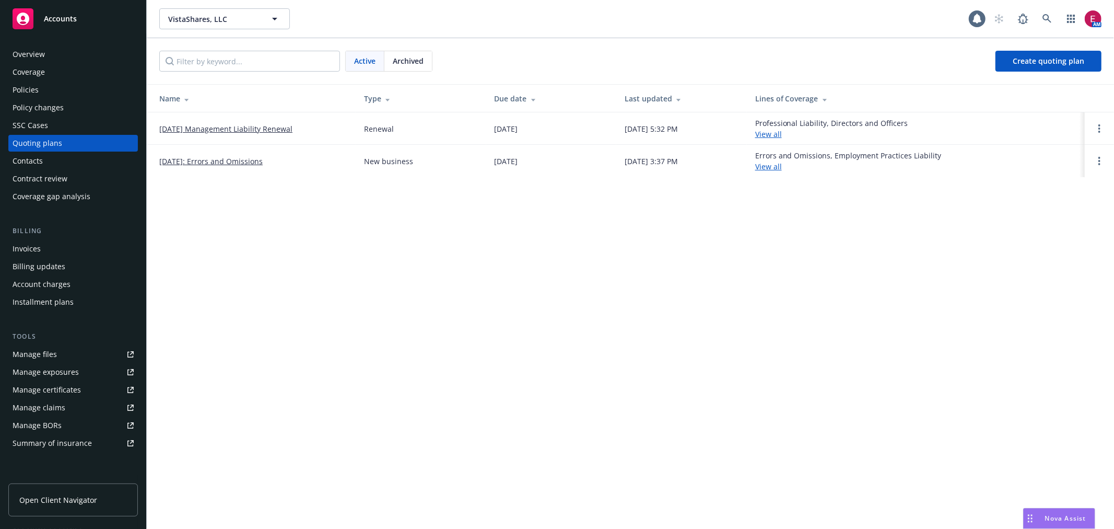
click at [240, 129] on link "10/01/25 Management Liability Renewal" at bounding box center [225, 128] width 133 height 11
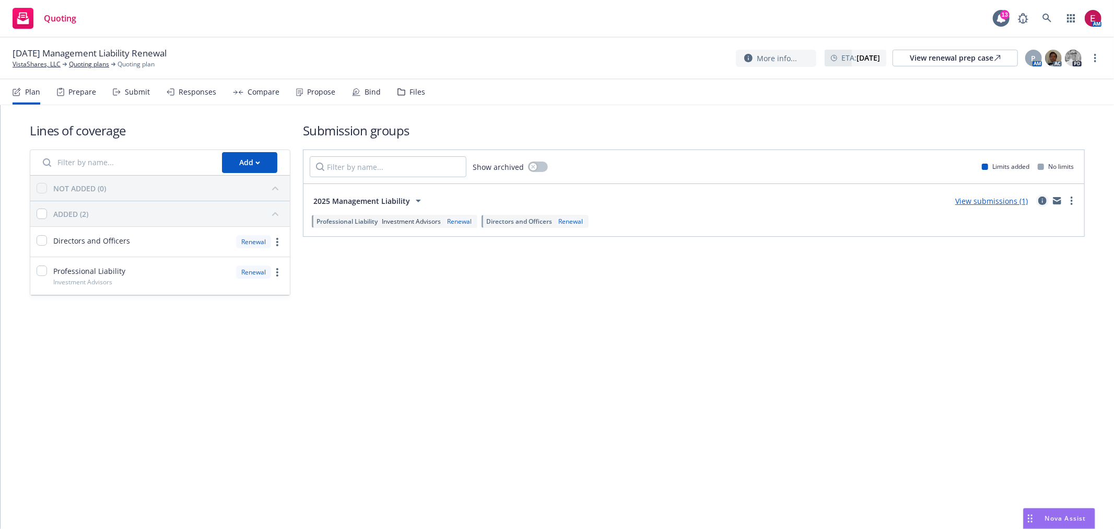
click at [1047, 196] on link "circleInformation" at bounding box center [1042, 200] width 13 height 13
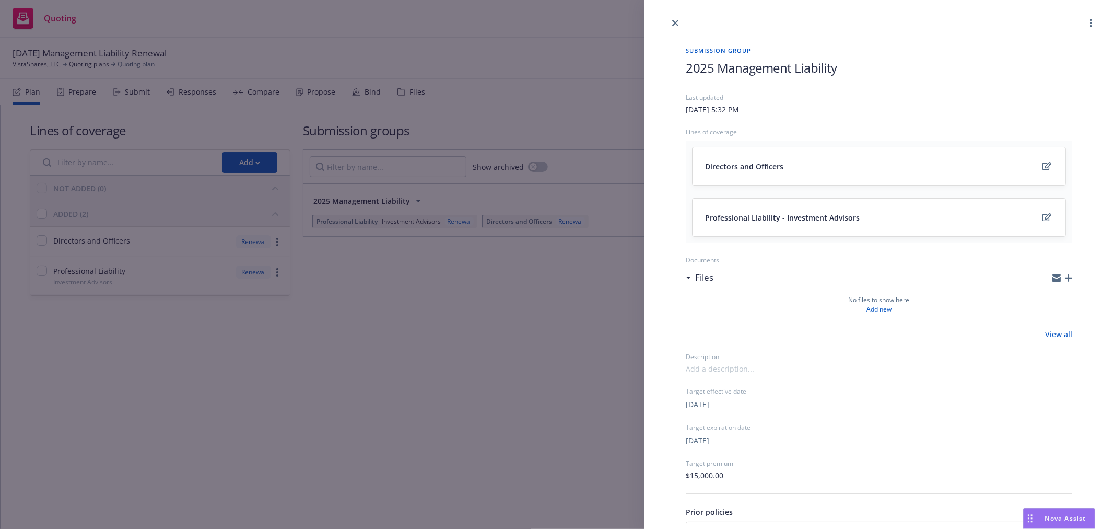
click at [477, 349] on div "Submission group 2025 Management Liability Last updated [DATE] 5:32 PM Lines of…" at bounding box center [557, 264] width 1114 height 529
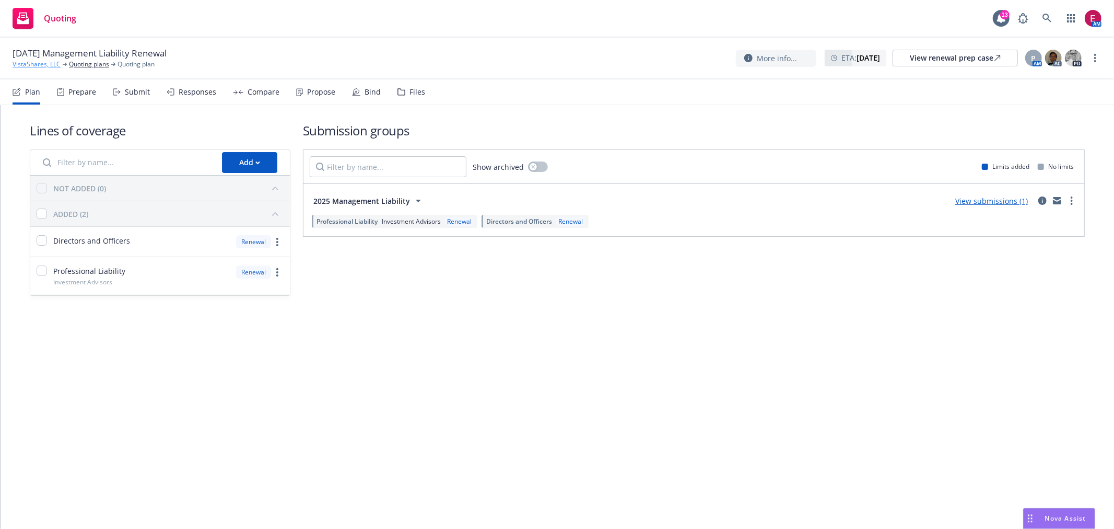
click at [52, 62] on link "VistaShares, LLC" at bounding box center [37, 64] width 48 height 9
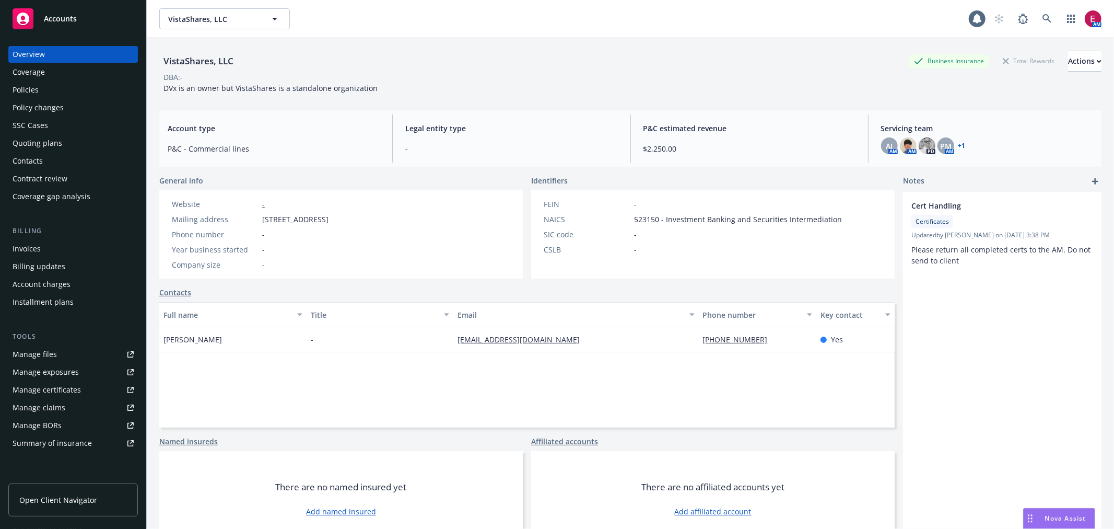
click at [56, 78] on div "Coverage" at bounding box center [73, 72] width 121 height 17
click at [56, 90] on div "Policies" at bounding box center [73, 89] width 121 height 17
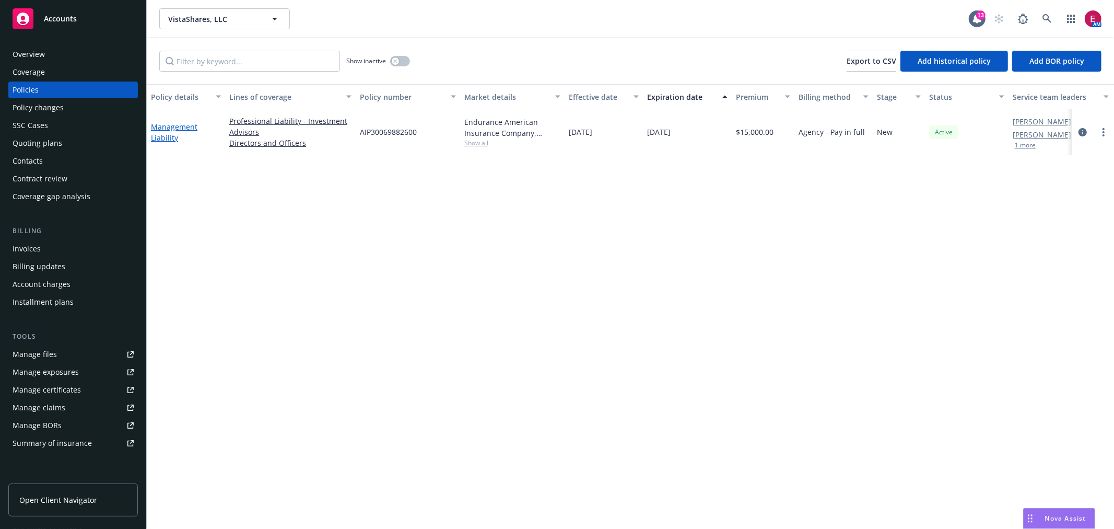
click at [174, 133] on link "Management Liability" at bounding box center [174, 132] width 46 height 21
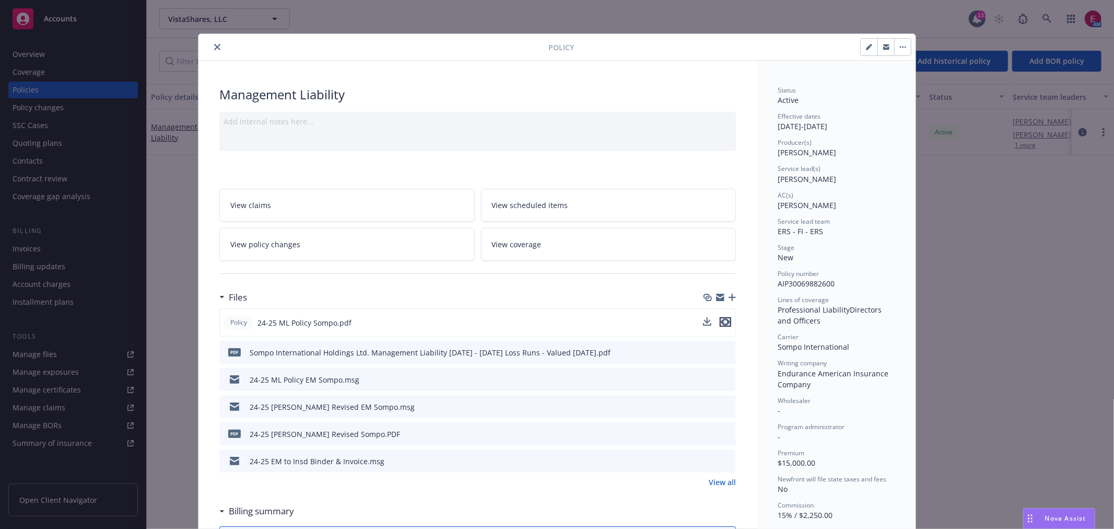
click at [722, 324] on icon "preview file" at bounding box center [725, 321] width 9 height 7
drag, startPoint x: 199, startPoint y: 49, endPoint x: 205, endPoint y: 45, distance: 7.0
click at [204, 47] on div at bounding box center [376, 47] width 346 height 13
drag, startPoint x: 206, startPoint y: 45, endPoint x: 212, endPoint y: 44, distance: 5.8
click at [211, 44] on button "close" at bounding box center [217, 47] width 13 height 13
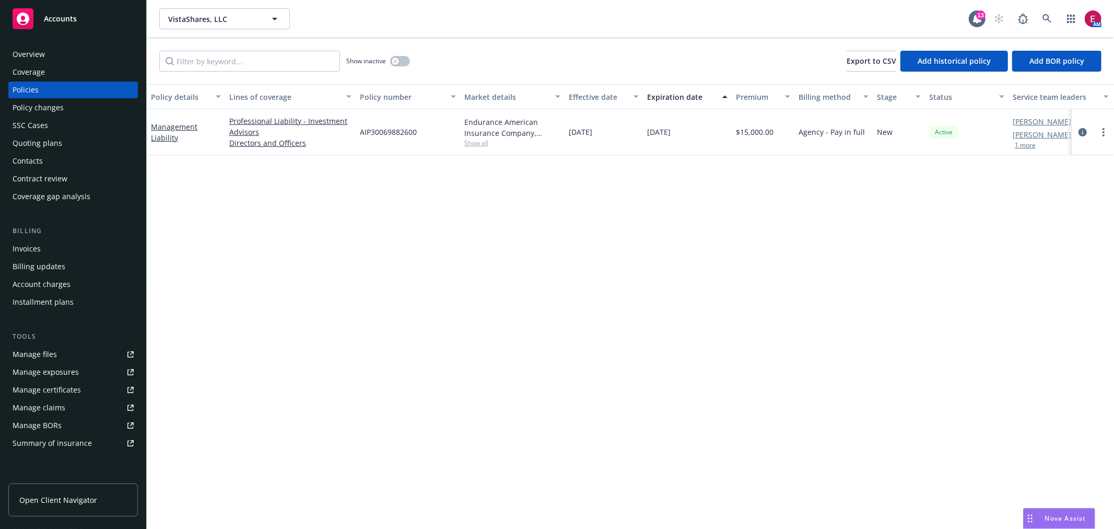
click at [212, 44] on div "Show inactive Export to CSV Add historical policy Add BOR policy" at bounding box center [630, 61] width 967 height 46
click at [25, 142] on div "Quoting plans" at bounding box center [38, 143] width 50 height 17
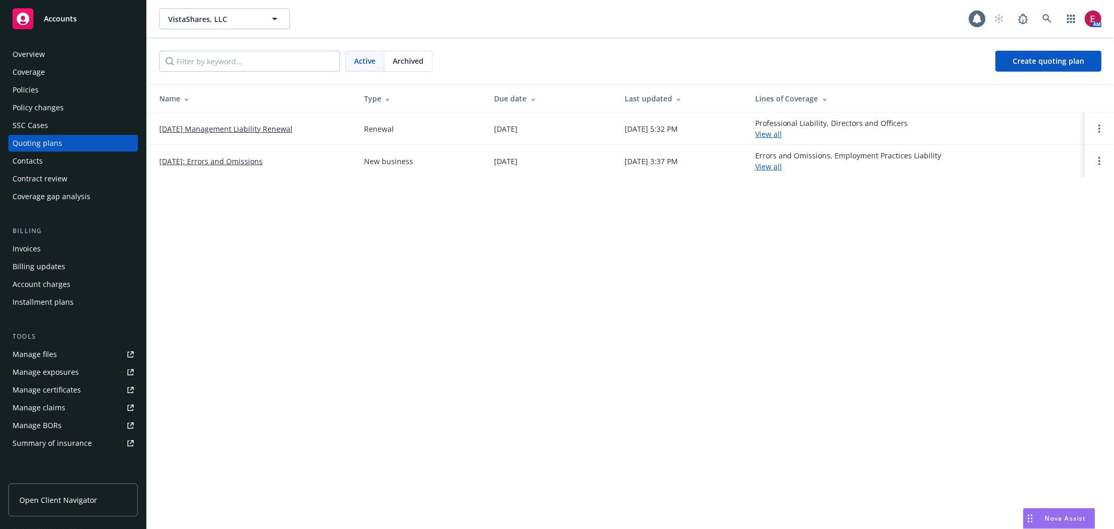
click at [178, 155] on td "[DATE]: Errors and Omissions" at bounding box center [251, 161] width 209 height 32
click at [409, 56] on span "Archived" at bounding box center [408, 60] width 31 height 11
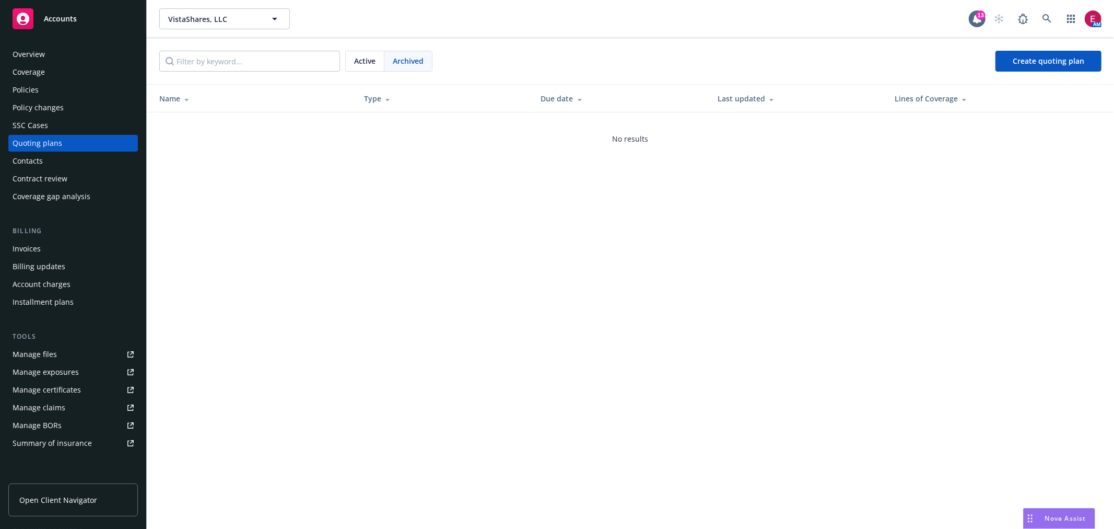
click at [366, 60] on span "Active" at bounding box center [364, 60] width 21 height 11
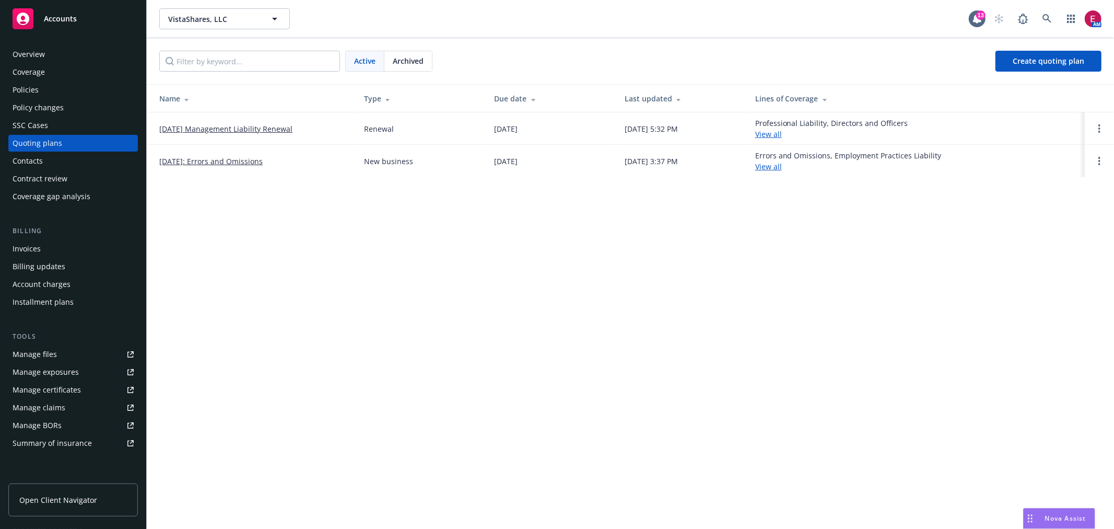
click at [215, 158] on link "[DATE]: Errors and Omissions" at bounding box center [210, 161] width 103 height 11
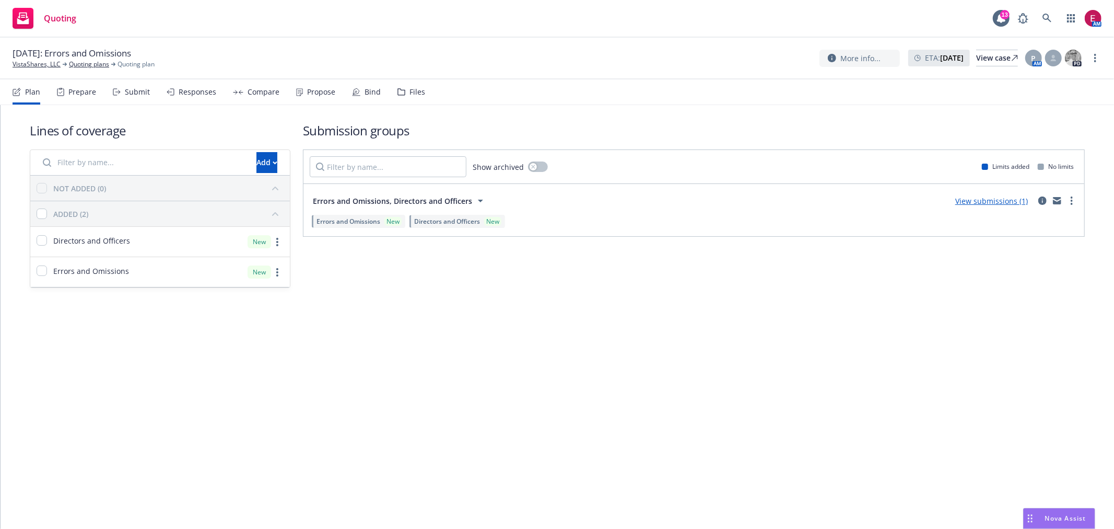
click at [141, 92] on div "Submit" at bounding box center [137, 92] width 25 height 8
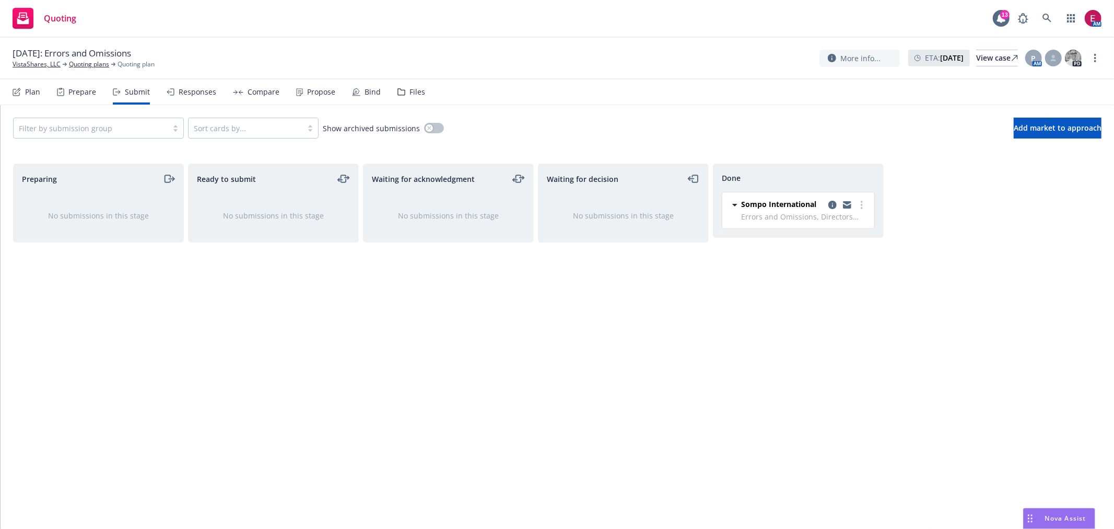
click at [411, 90] on div "Files" at bounding box center [418, 92] width 16 height 8
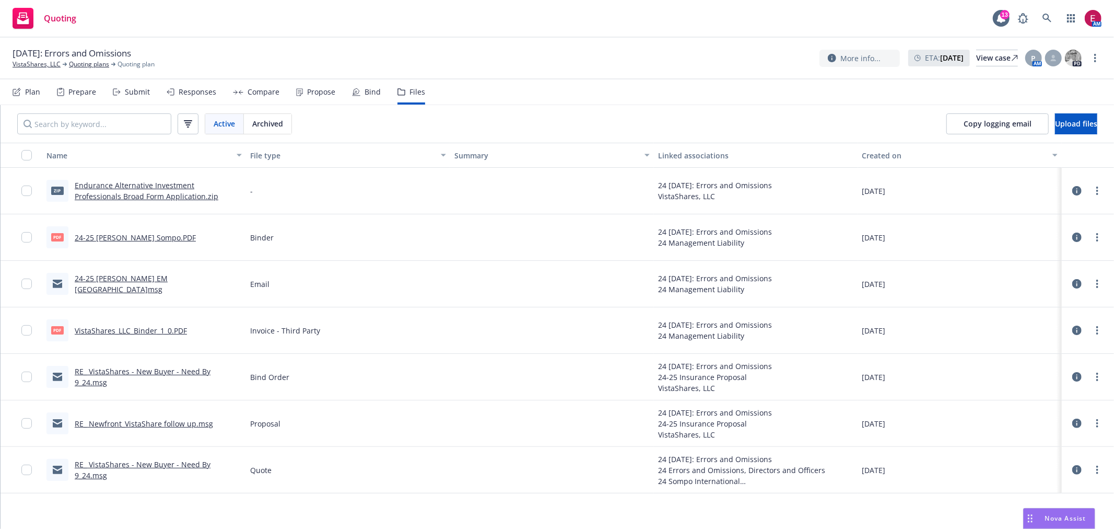
click at [138, 285] on link "24-25 [PERSON_NAME] EM [GEOGRAPHIC_DATA]msg" at bounding box center [121, 283] width 93 height 21
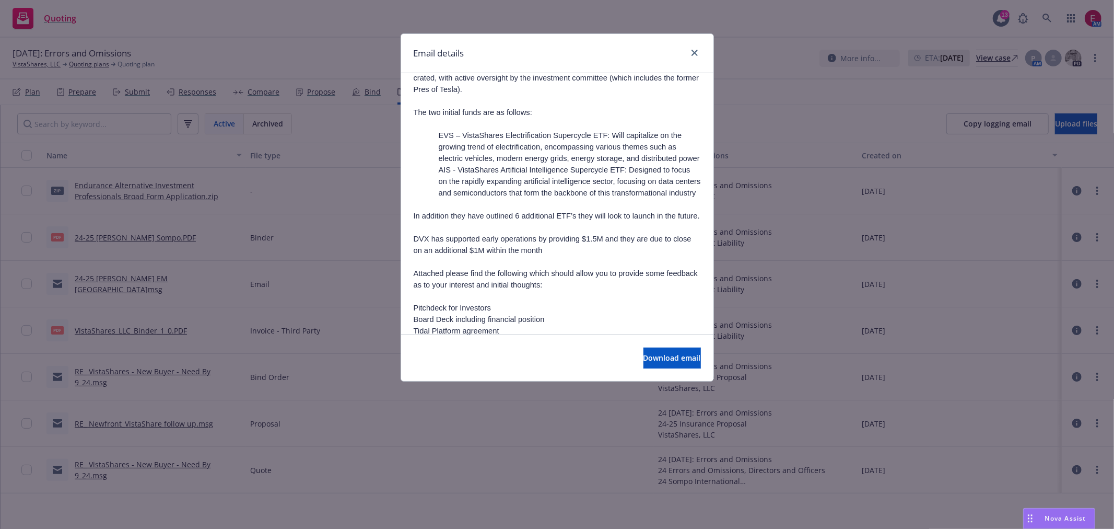
scroll to position [1644, 0]
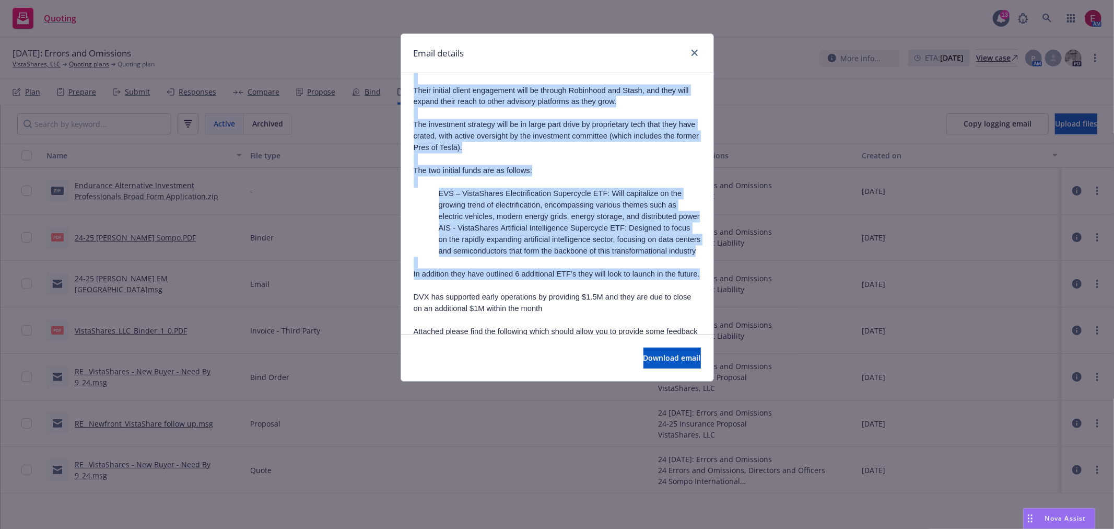
drag, startPoint x: 568, startPoint y: 326, endPoint x: 395, endPoint y: 91, distance: 292.6
click at [395, 91] on div "Email details RE: VistaShares - New Buyer - Need By 9/24 [DATE] 3:44 PM From: […" at bounding box center [557, 264] width 1114 height 529
click at [510, 149] on p "The investment strategy will be in large part drive by proprietary tech that th…" at bounding box center [557, 136] width 287 height 34
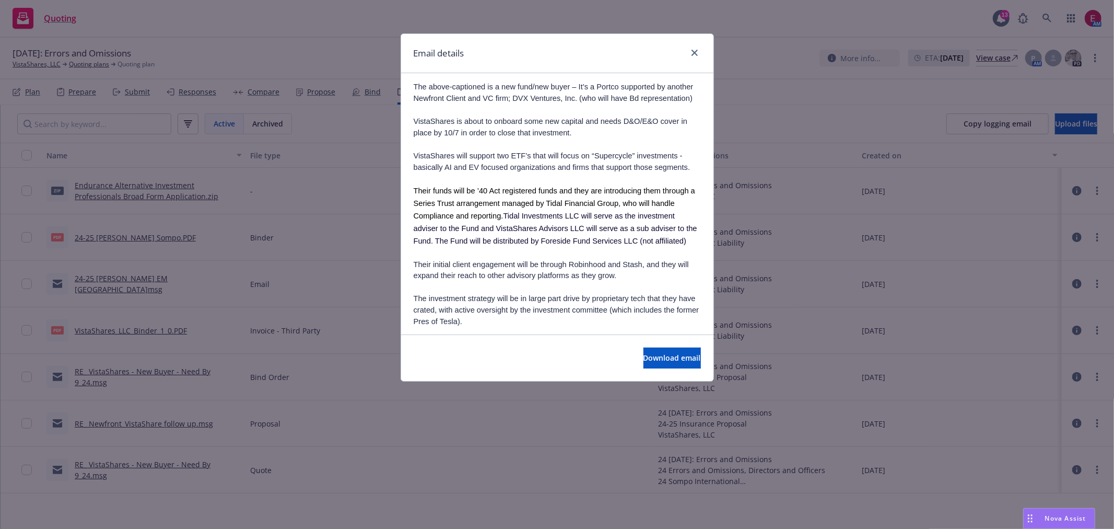
scroll to position [1528, 0]
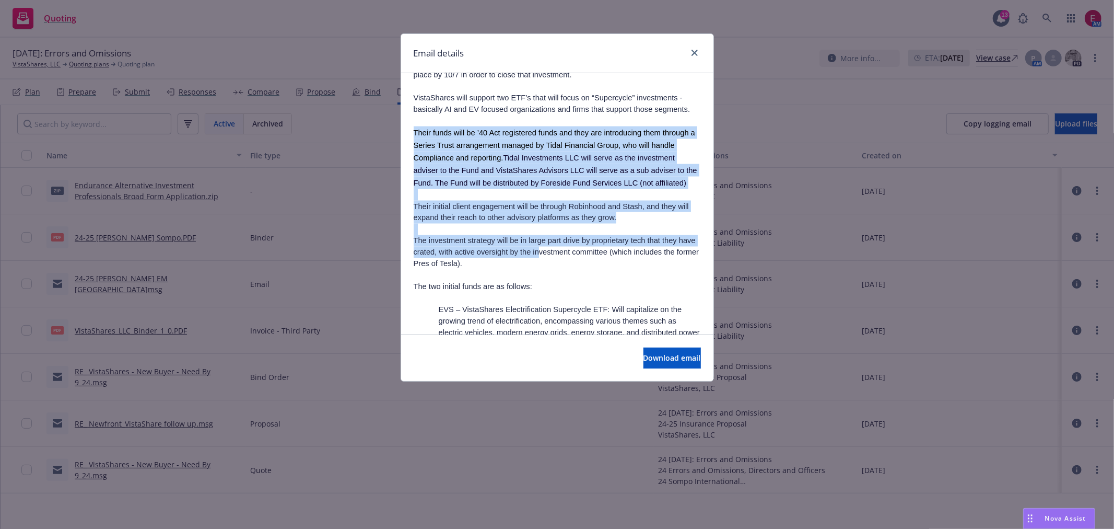
drag, startPoint x: 559, startPoint y: 271, endPoint x: 415, endPoint y: 122, distance: 207.2
click at [415, 122] on div "Good evening, Sorry for the late email. The above-captioned is a new fund/new b…" at bounding box center [557, 465] width 287 height 976
click at [415, 122] on o\ at bounding box center [415, 120] width 2 height 8
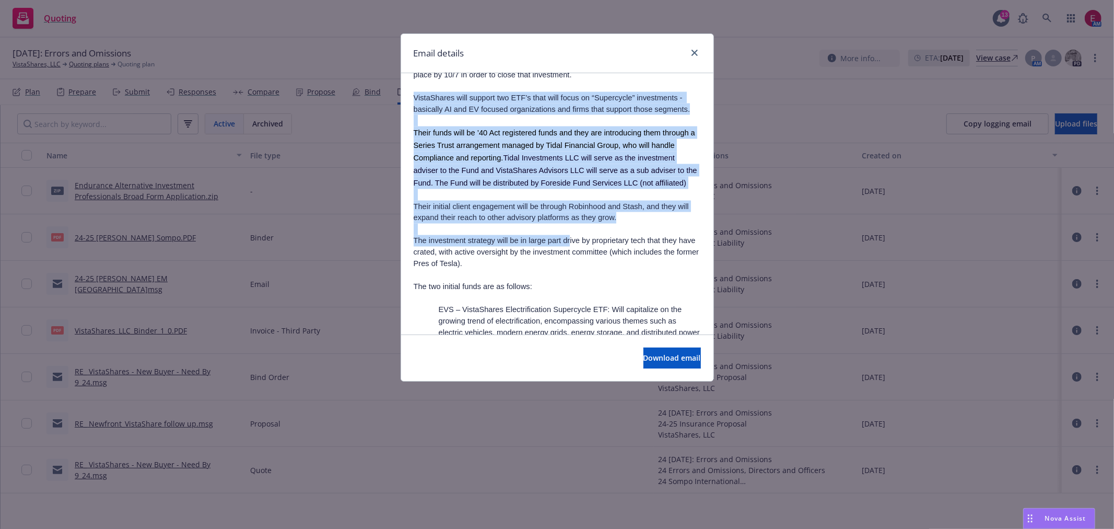
drag, startPoint x: 411, startPoint y: 100, endPoint x: 570, endPoint y: 259, distance: 225.0
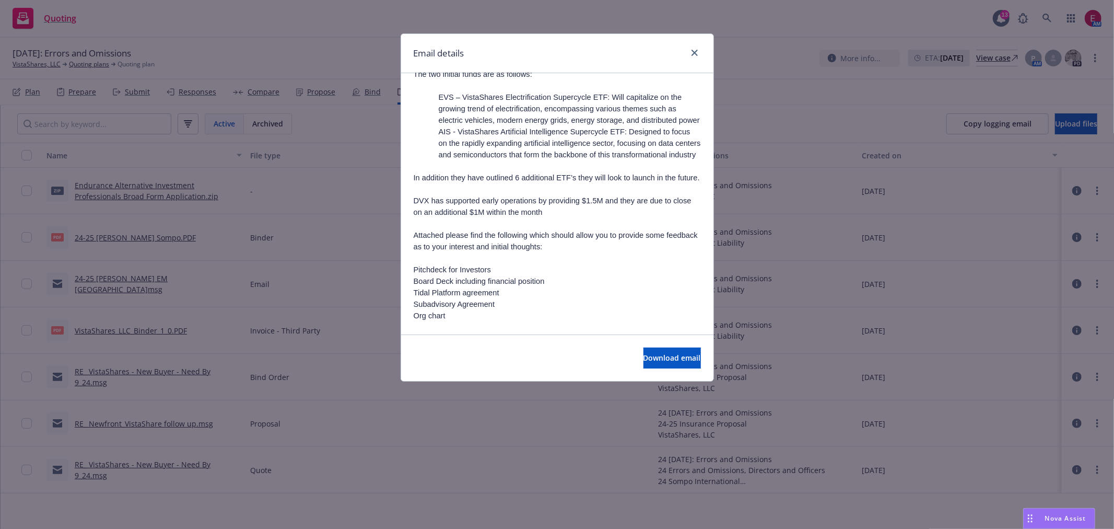
scroll to position [1760, 0]
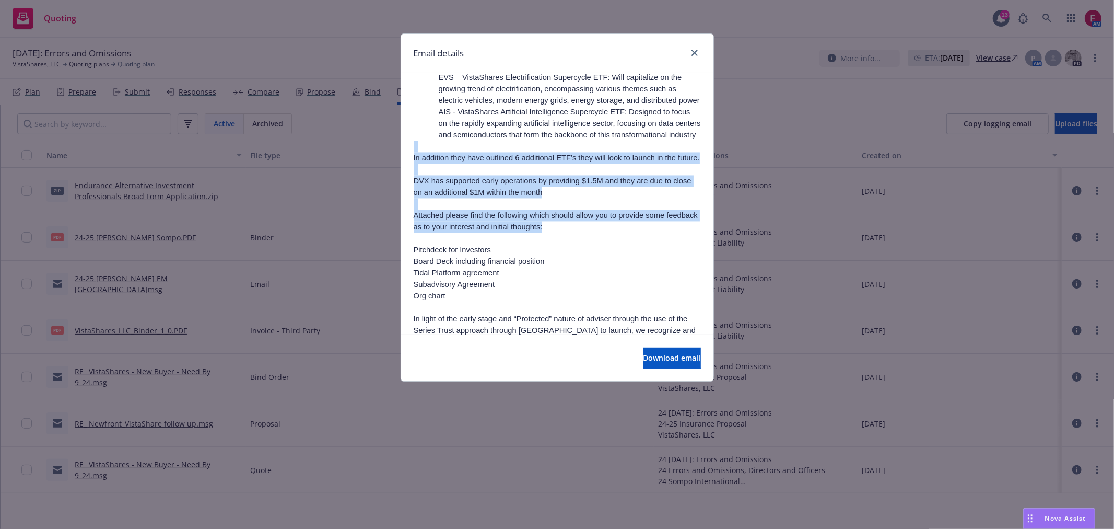
drag, startPoint x: 590, startPoint y: 279, endPoint x: 412, endPoint y: 186, distance: 201.2
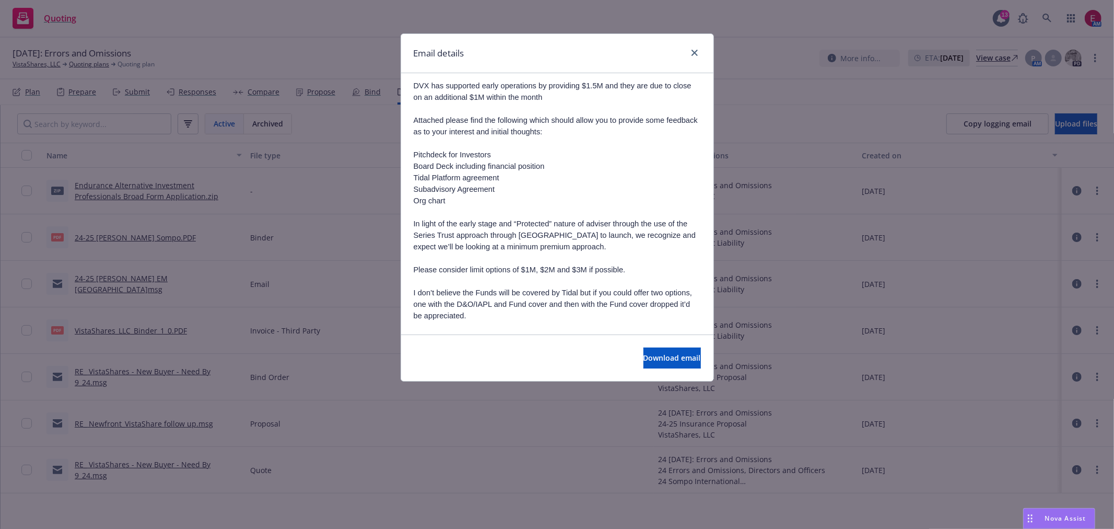
scroll to position [1876, 0]
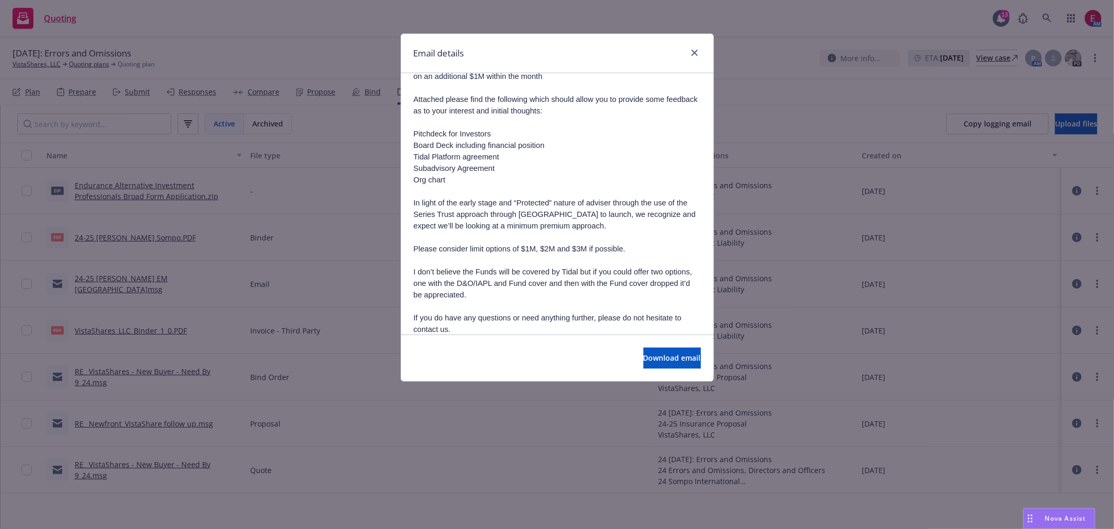
click at [463, 139] on li "Pitchdeck for Investors" at bounding box center [557, 133] width 287 height 11
click at [447, 139] on li "Pitchdeck for Investors" at bounding box center [557, 133] width 287 height 11
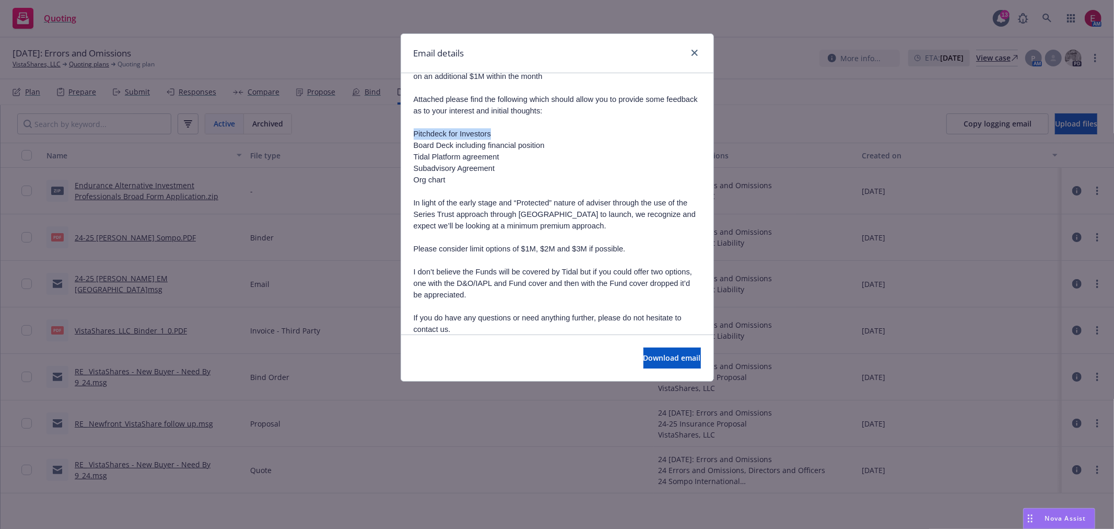
copy li "Pitchdeck for Investors"
click at [694, 51] on icon "close" at bounding box center [695, 53] width 6 height 6
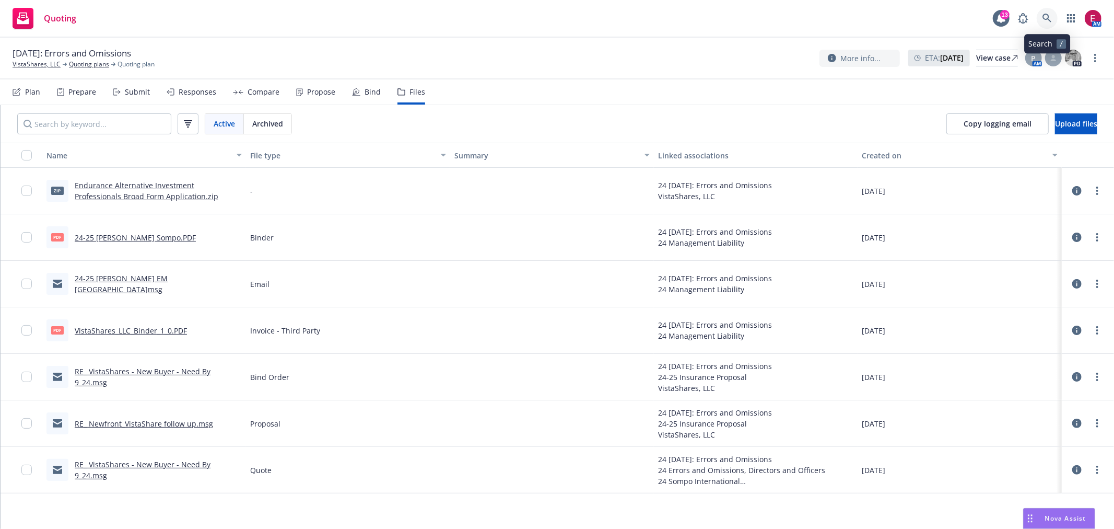
click at [1045, 9] on link at bounding box center [1047, 18] width 21 height 21
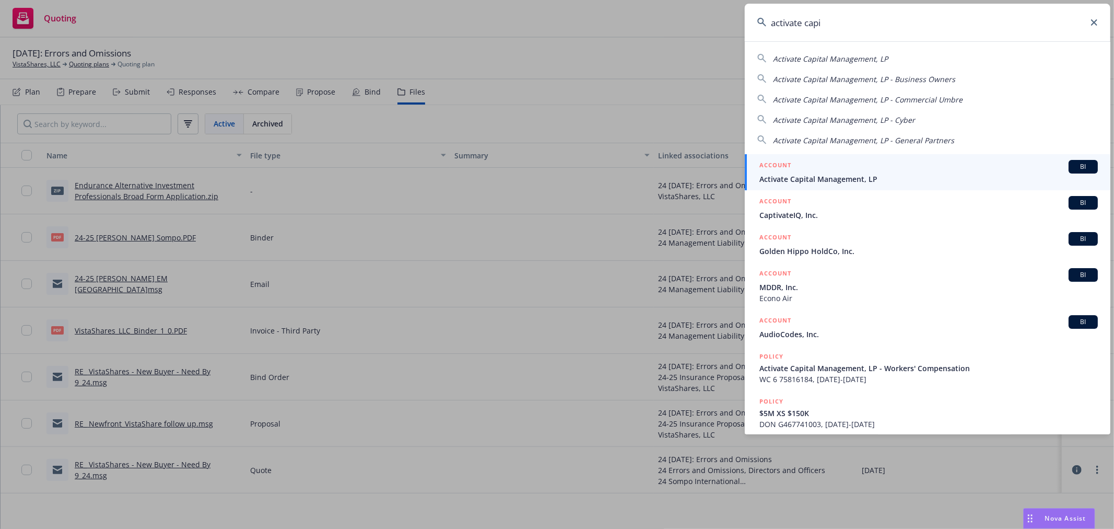
type input "activate capi"
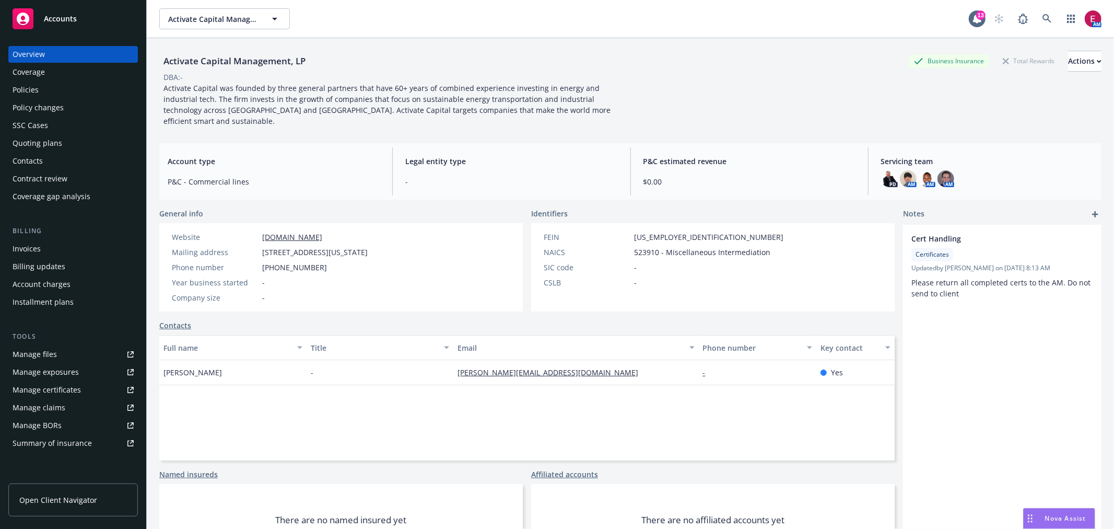
click at [51, 91] on div "Policies" at bounding box center [73, 89] width 121 height 17
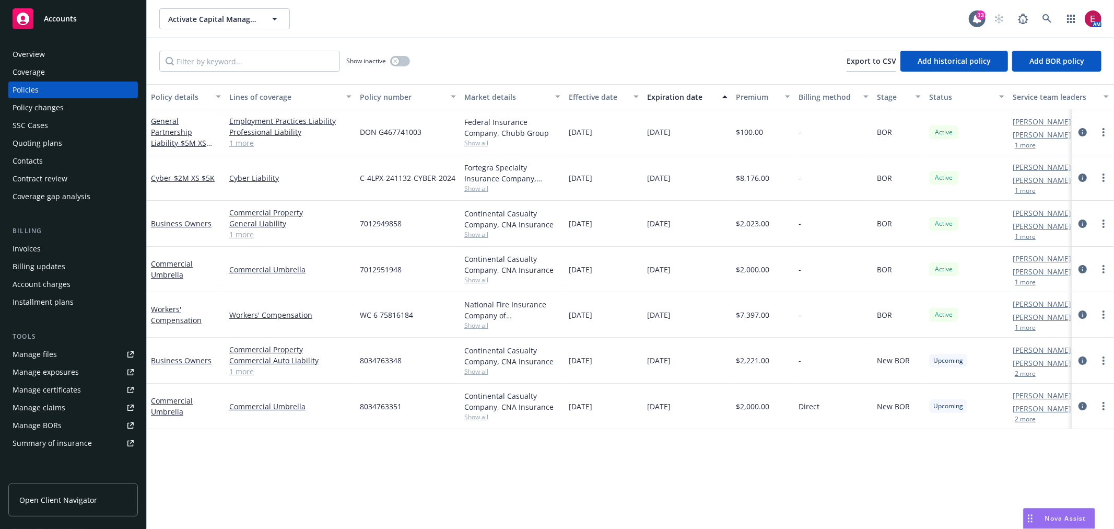
click at [71, 143] on div "Quoting plans" at bounding box center [73, 143] width 121 height 17
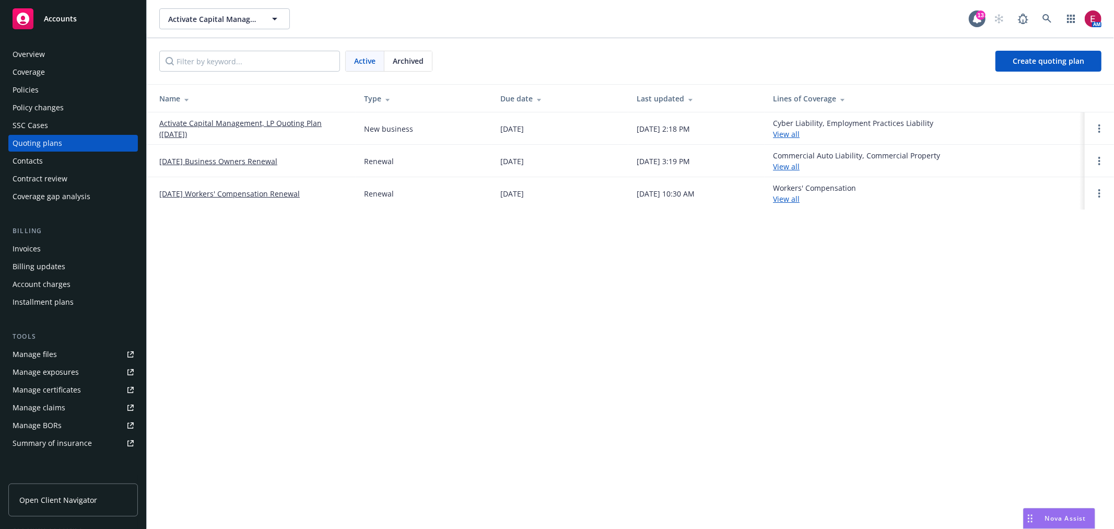
click at [242, 121] on link "Activate Capital Management, LP Quoting Plan ([DATE])" at bounding box center [253, 129] width 188 height 22
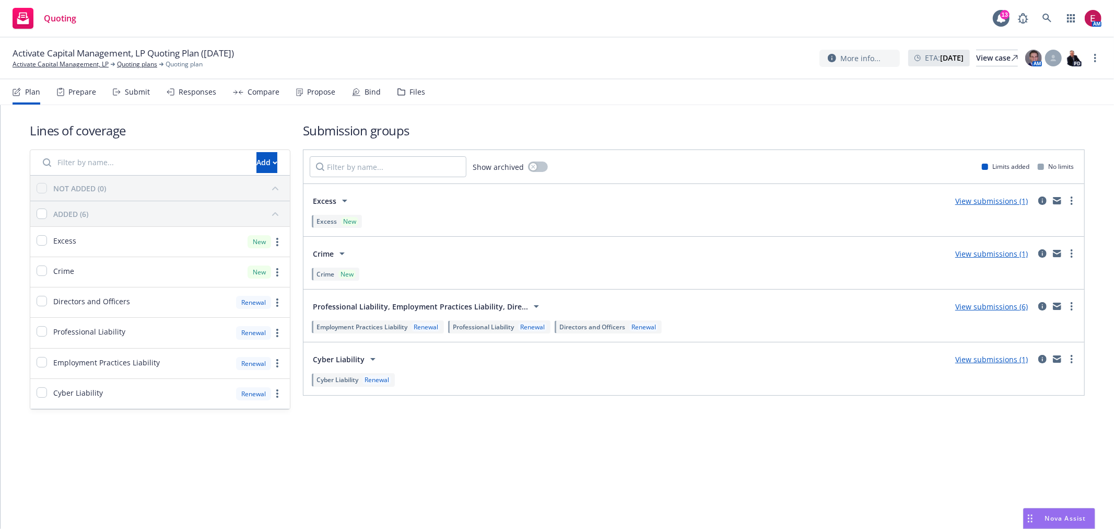
click at [365, 90] on div "Bind" at bounding box center [373, 92] width 16 height 8
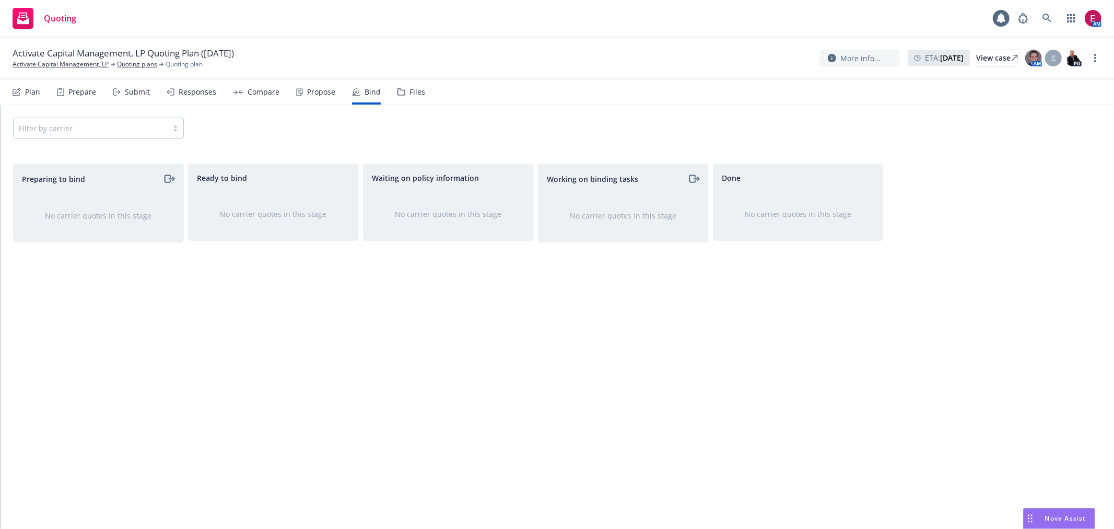
click at [129, 97] on div "Submit" at bounding box center [131, 91] width 37 height 25
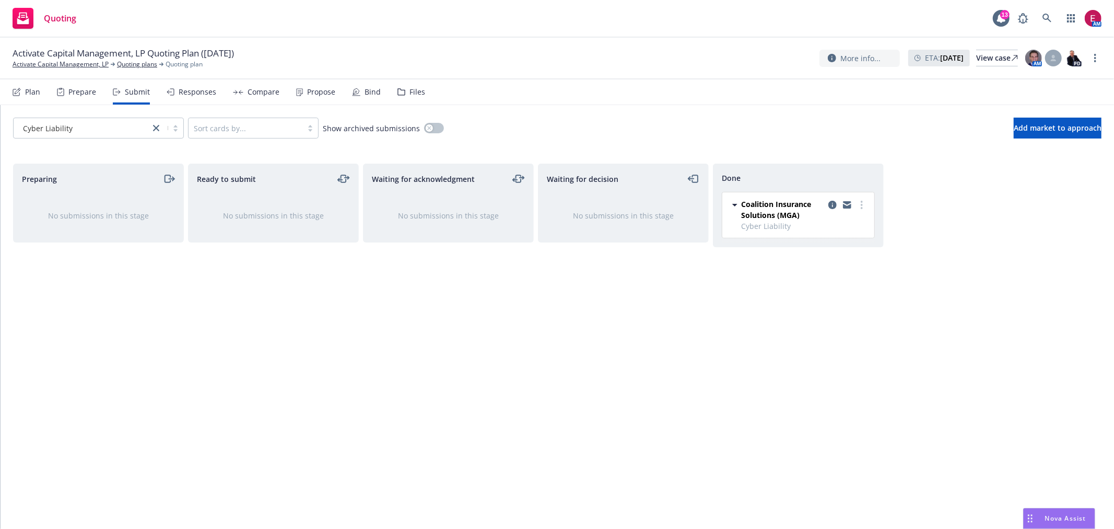
click at [133, 123] on div "Cyber Liability" at bounding box center [82, 128] width 126 height 11
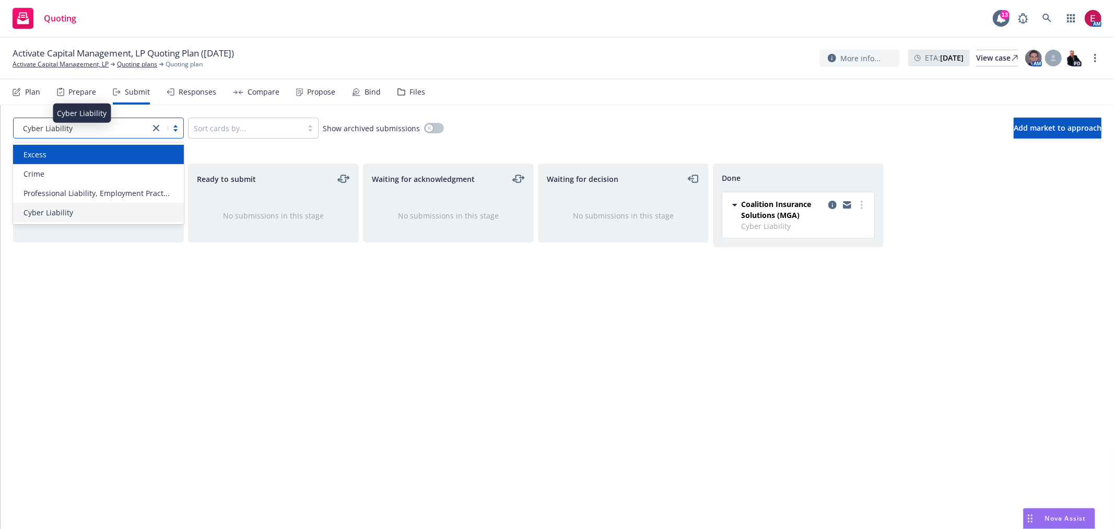
click at [113, 145] on div "Excess" at bounding box center [98, 154] width 171 height 19
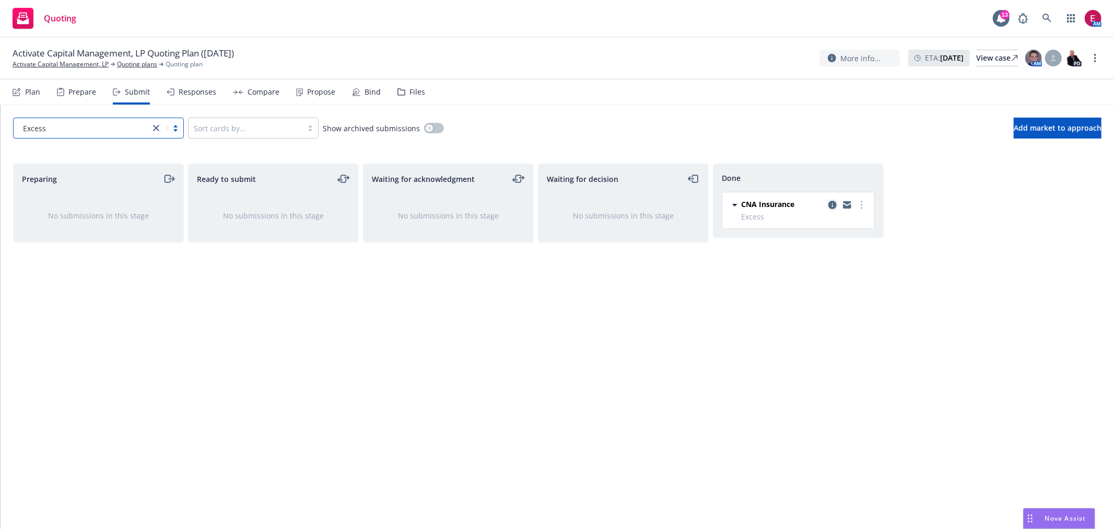
click at [832, 204] on icon "copy logging email" at bounding box center [833, 205] width 8 height 8
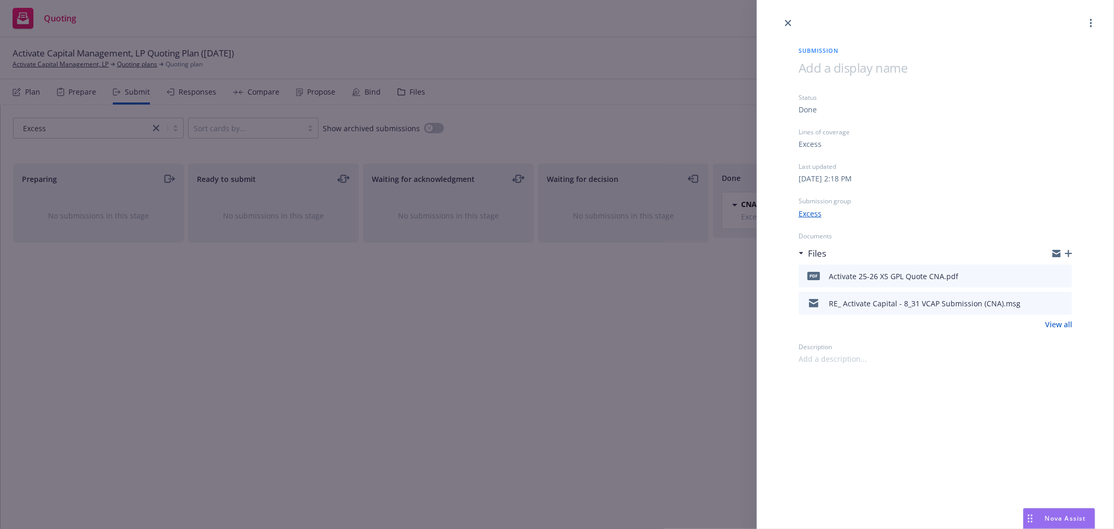
click at [1069, 251] on icon "button" at bounding box center [1068, 253] width 7 height 7
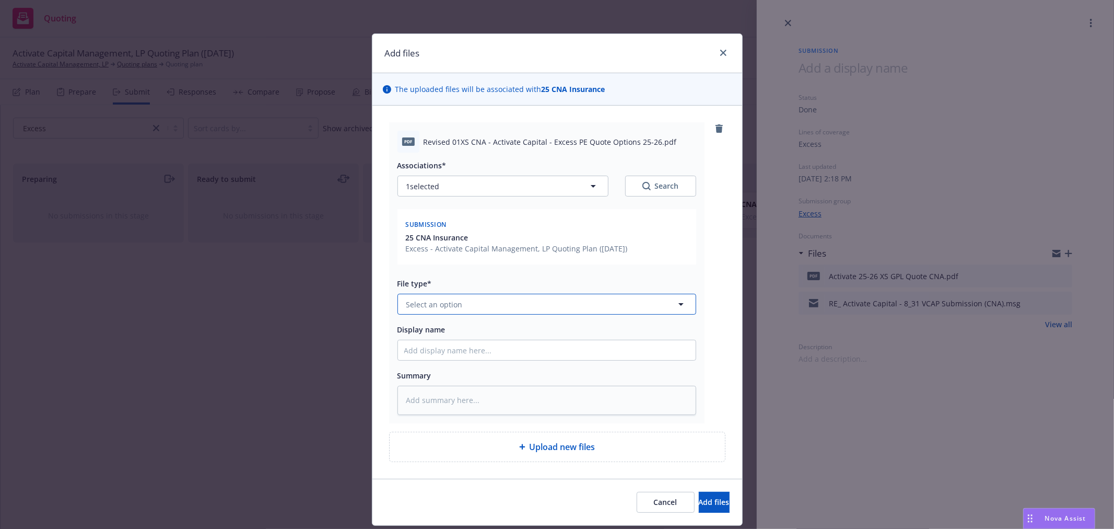
drag, startPoint x: 462, startPoint y: 306, endPoint x: 483, endPoint y: 291, distance: 25.5
click at [465, 306] on button "Select an option" at bounding box center [547, 304] width 299 height 21
type input "quote"
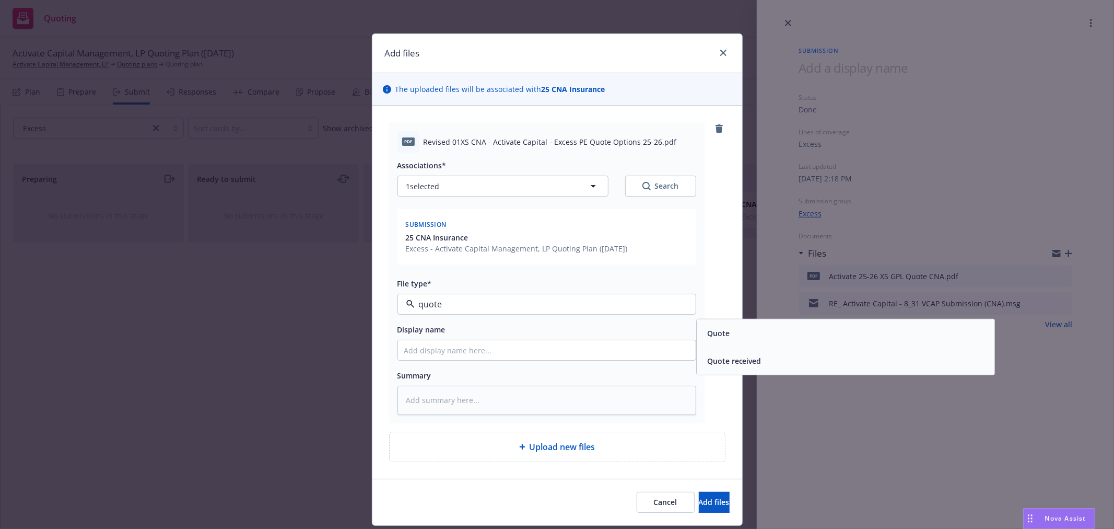
click at [777, 339] on div "Quote" at bounding box center [845, 332] width 285 height 15
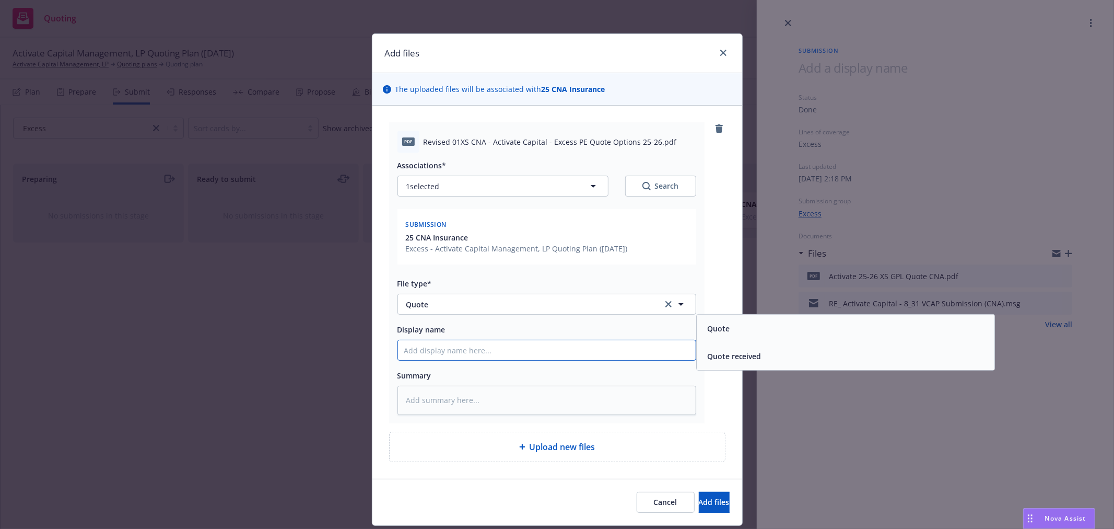
click at [492, 348] on input "Display name" at bounding box center [547, 350] width 298 height 20
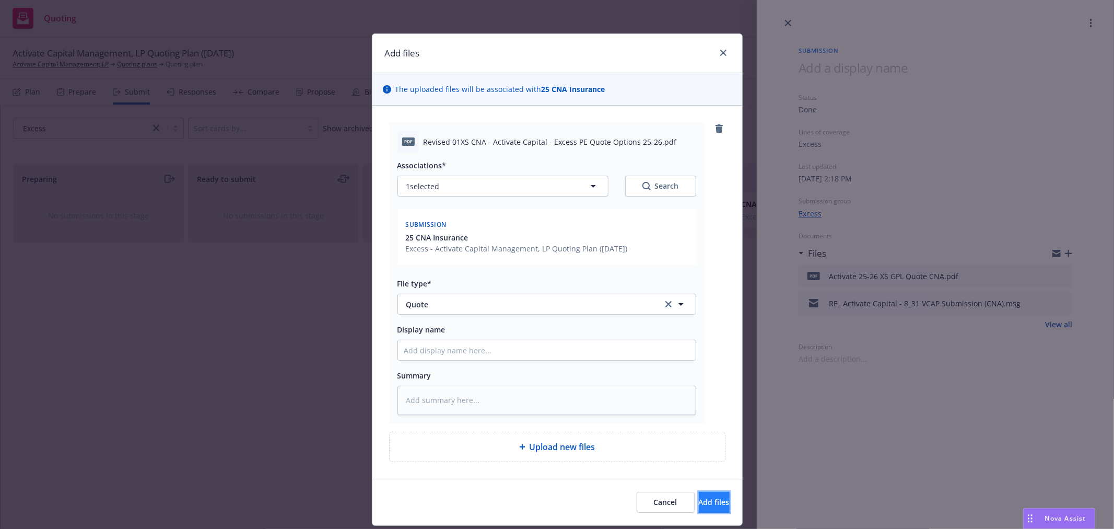
click at [699, 504] on span "Add files" at bounding box center [714, 502] width 31 height 10
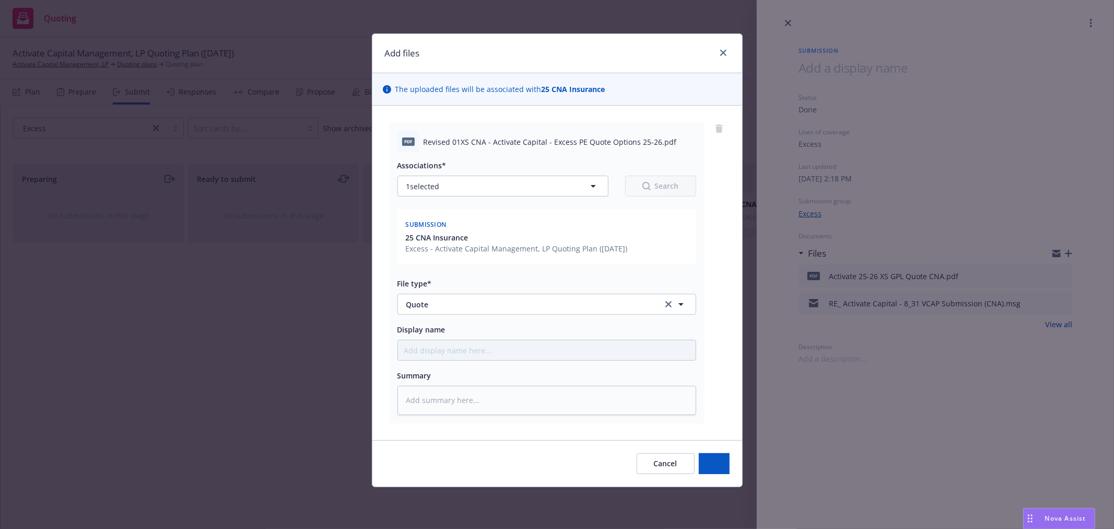
type textarea "x"
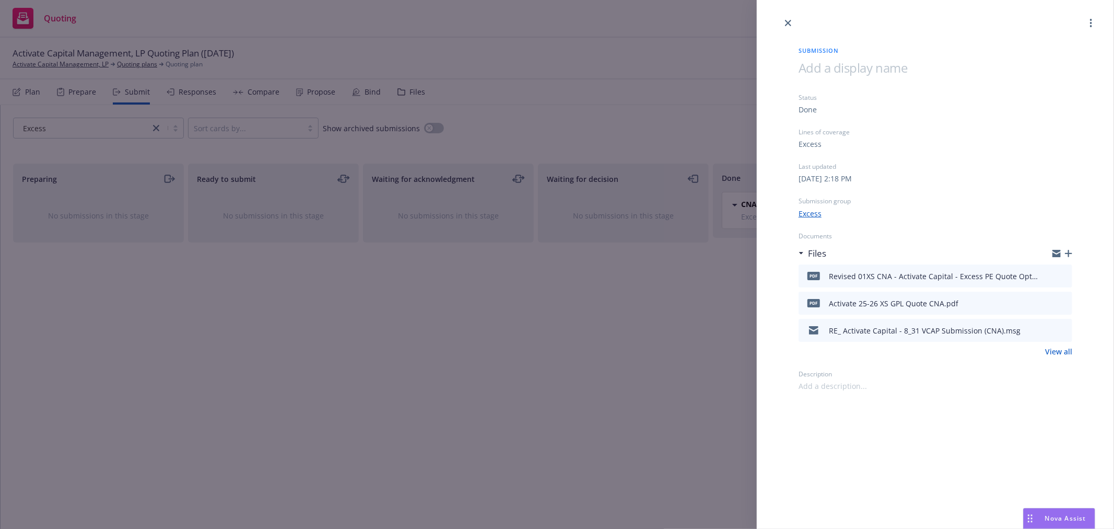
click at [636, 100] on div "Submission Status Done Lines of coverage Excess Last updated [DATE] 2:18 PM Sub…" at bounding box center [557, 264] width 1114 height 529
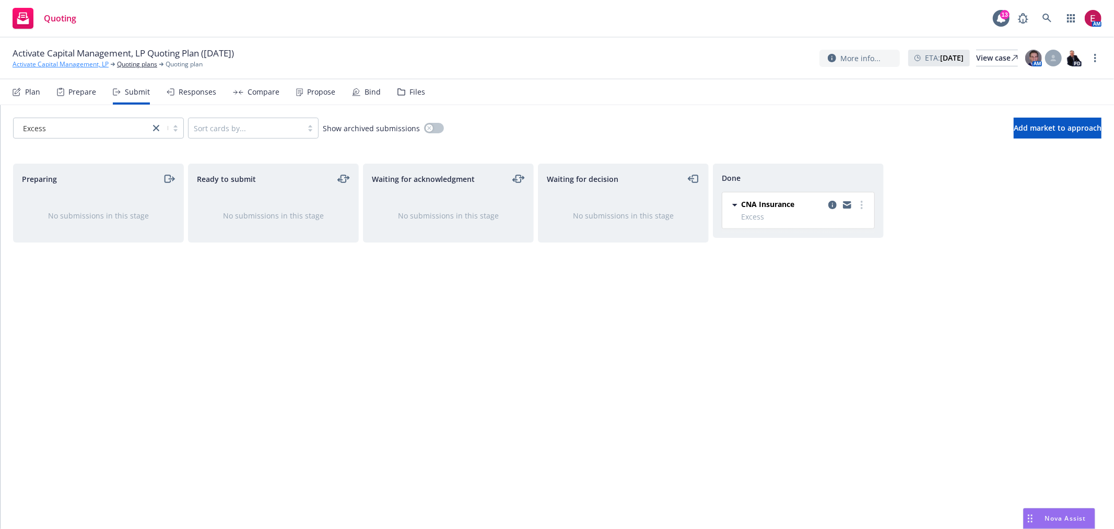
click at [66, 65] on link "Activate Capital Management, LP" at bounding box center [61, 64] width 96 height 9
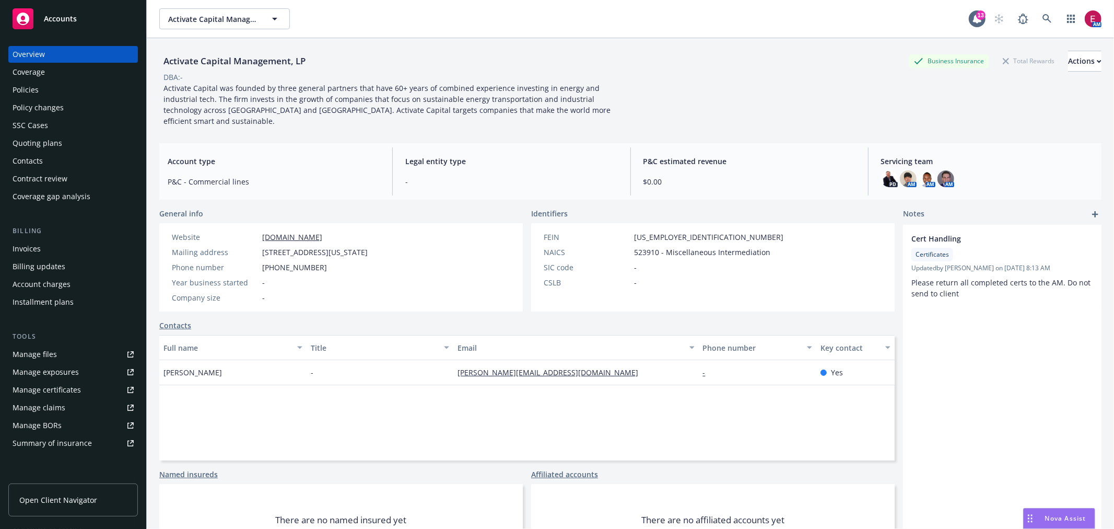
click at [71, 95] on div "Policies" at bounding box center [73, 89] width 121 height 17
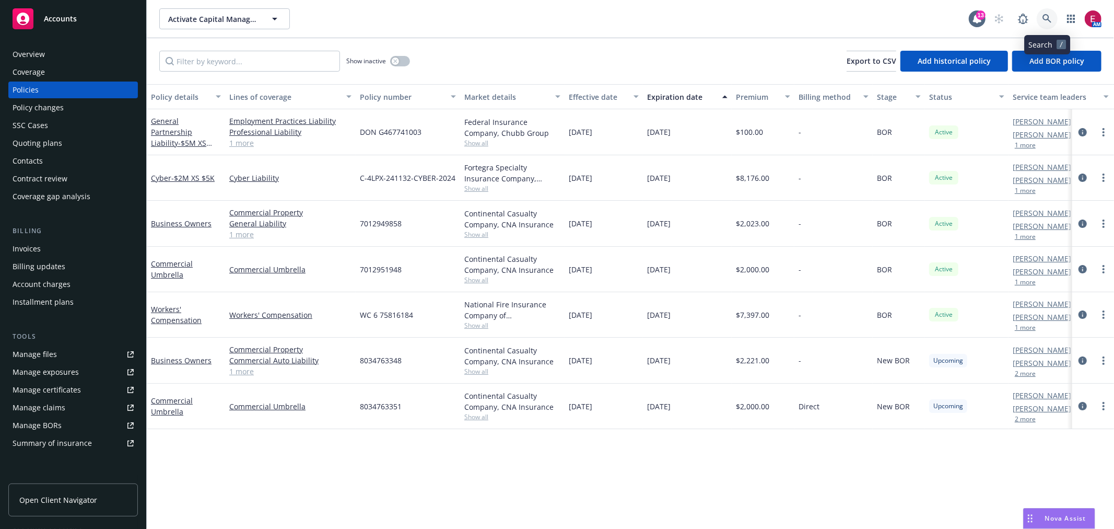
click at [1052, 24] on link at bounding box center [1047, 18] width 21 height 21
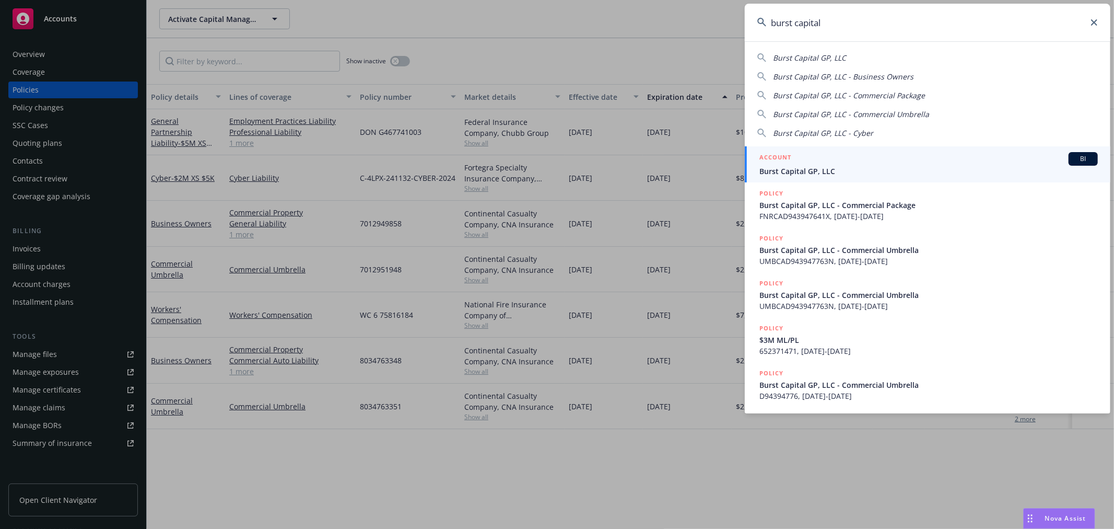
type input "burst capital"
click at [853, 174] on span "Burst Capital GP, LLC" at bounding box center [929, 171] width 339 height 11
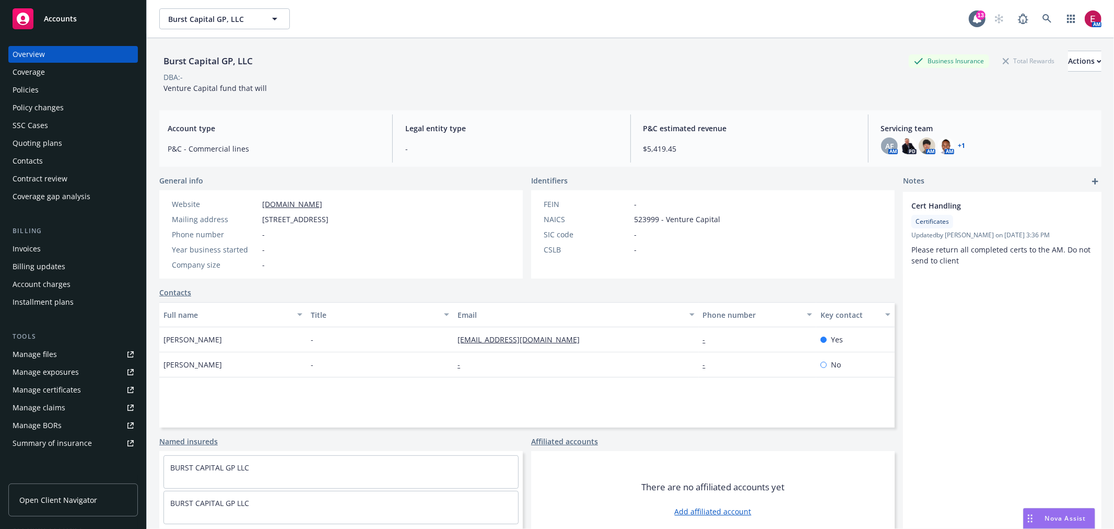
click at [50, 96] on div "Policies" at bounding box center [73, 89] width 121 height 17
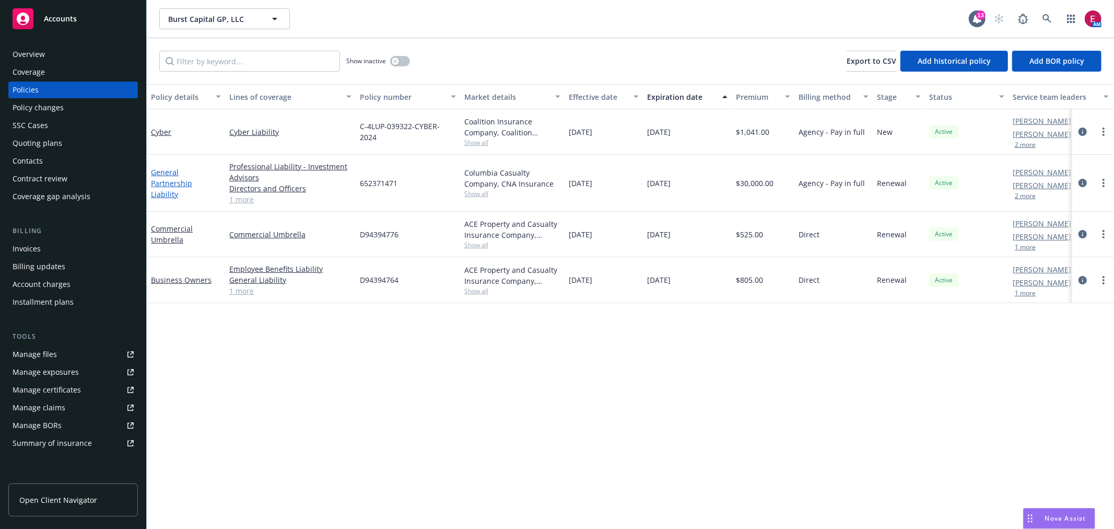
click at [192, 175] on link "General Partnership Liability" at bounding box center [171, 183] width 41 height 32
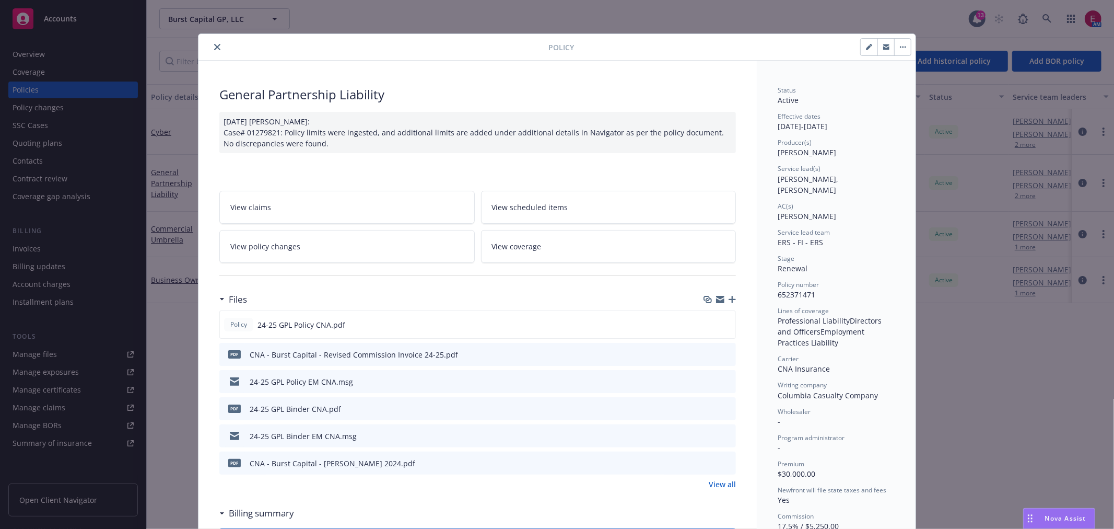
click at [214, 45] on icon "close" at bounding box center [217, 47] width 6 height 6
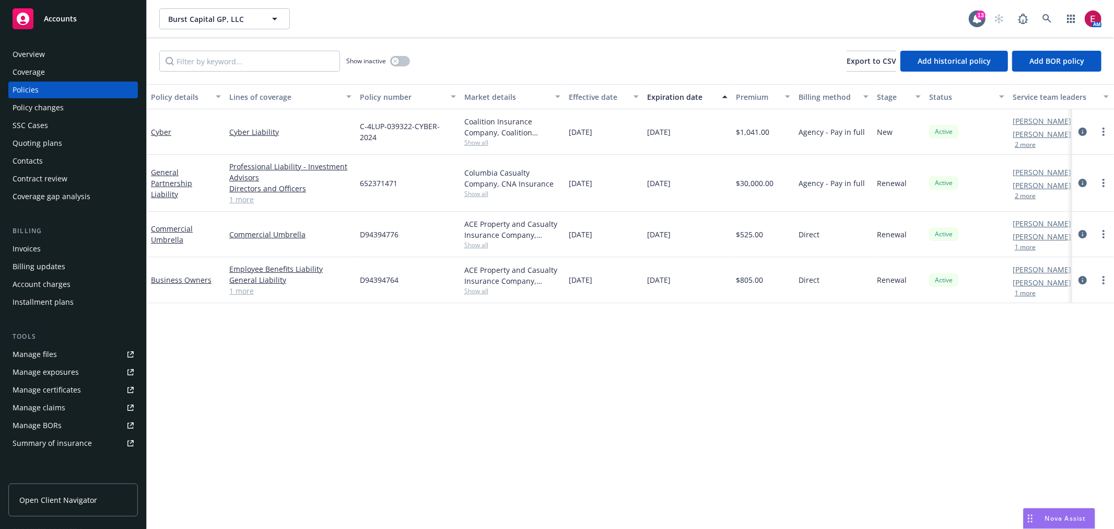
drag, startPoint x: 17, startPoint y: 134, endPoint x: 18, endPoint y: 143, distance: 8.9
click at [17, 138] on div "Overview Coverage Policies Policy changes SSC Cases Quoting plans Contacts Cont…" at bounding box center [73, 125] width 130 height 159
click at [18, 143] on div "Quoting plans" at bounding box center [38, 143] width 50 height 17
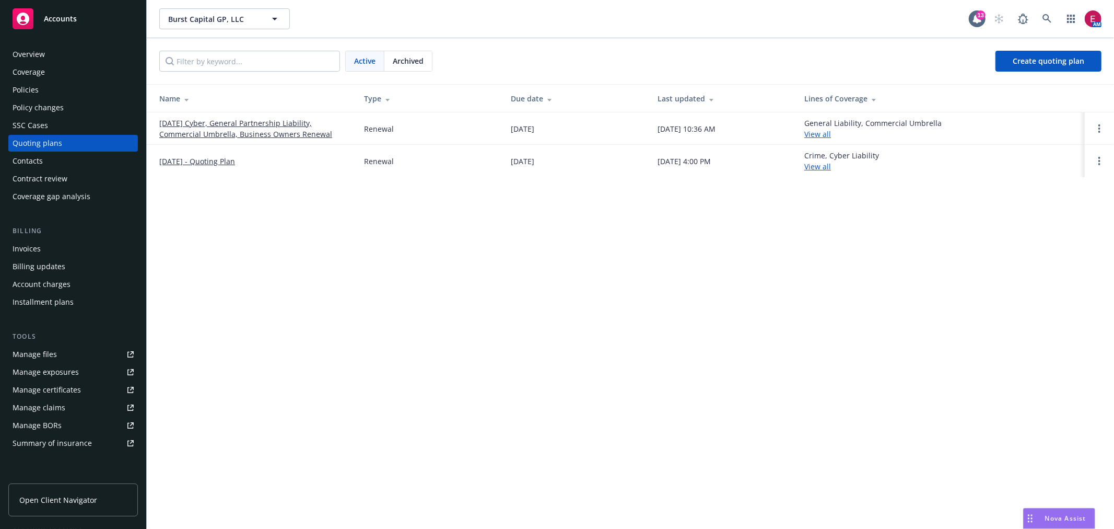
click at [206, 115] on td "10/01/25 Cyber, General Partnership Liability, Commercial Umbrella, Business Ow…" at bounding box center [251, 128] width 209 height 32
click at [209, 119] on link "10/01/25 Cyber, General Partnership Liability, Commercial Umbrella, Business Ow…" at bounding box center [253, 129] width 188 height 22
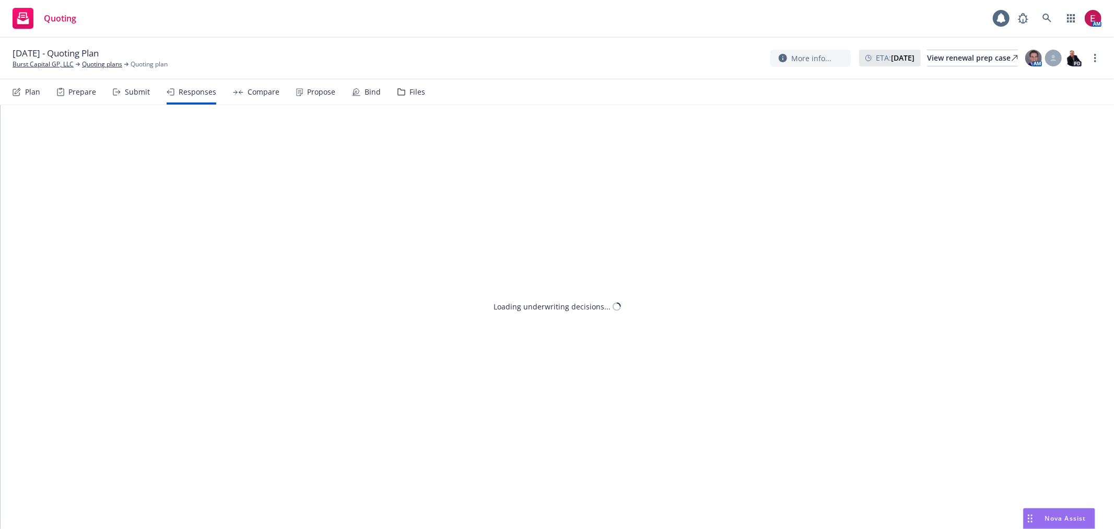
click at [137, 85] on div "Submit" at bounding box center [131, 91] width 37 height 25
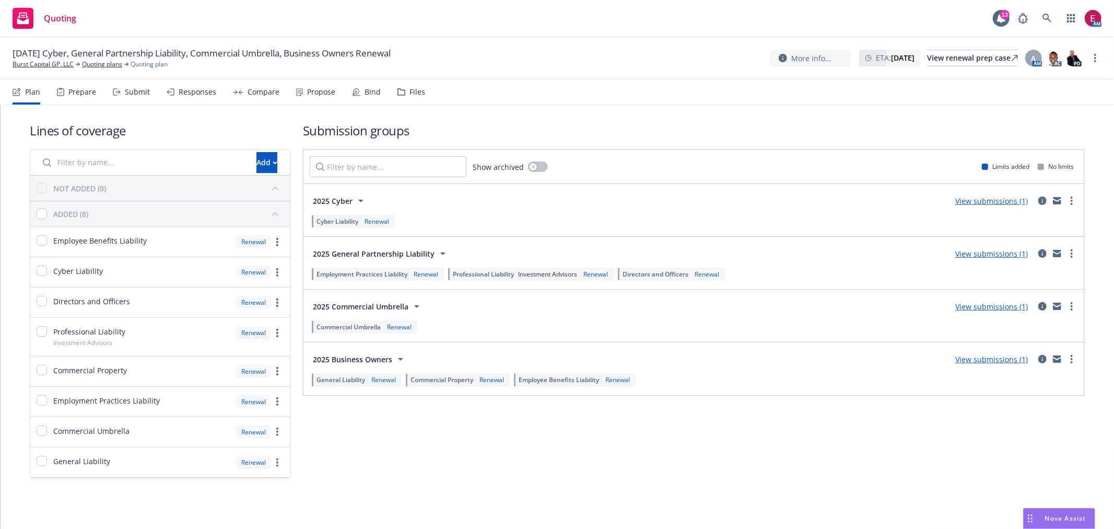
click at [68, 95] on div "Prepare" at bounding box center [82, 92] width 28 height 8
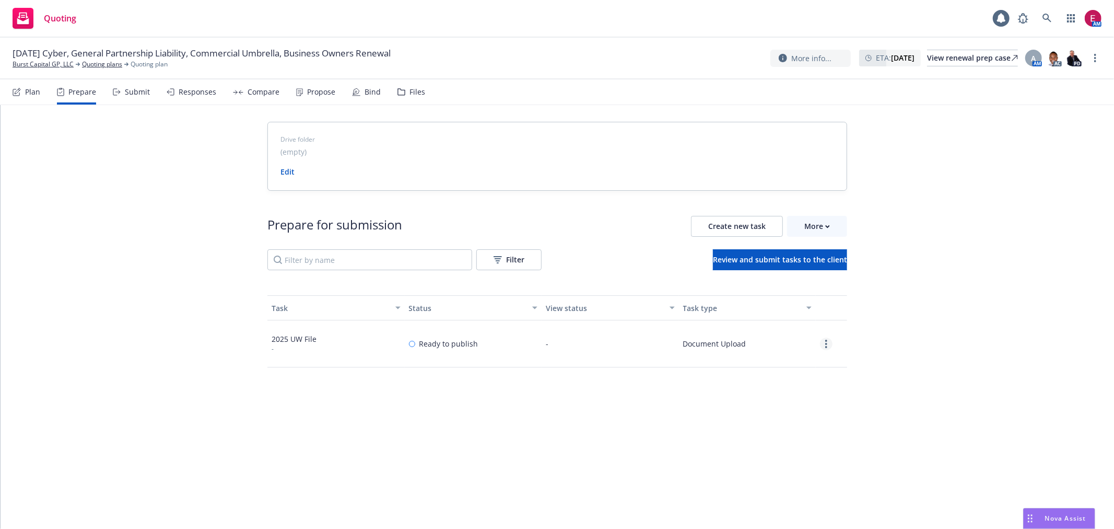
click at [825, 340] on icon "more" at bounding box center [826, 344] width 2 height 8
click at [748, 380] on link "Edit" at bounding box center [788, 386] width 95 height 21
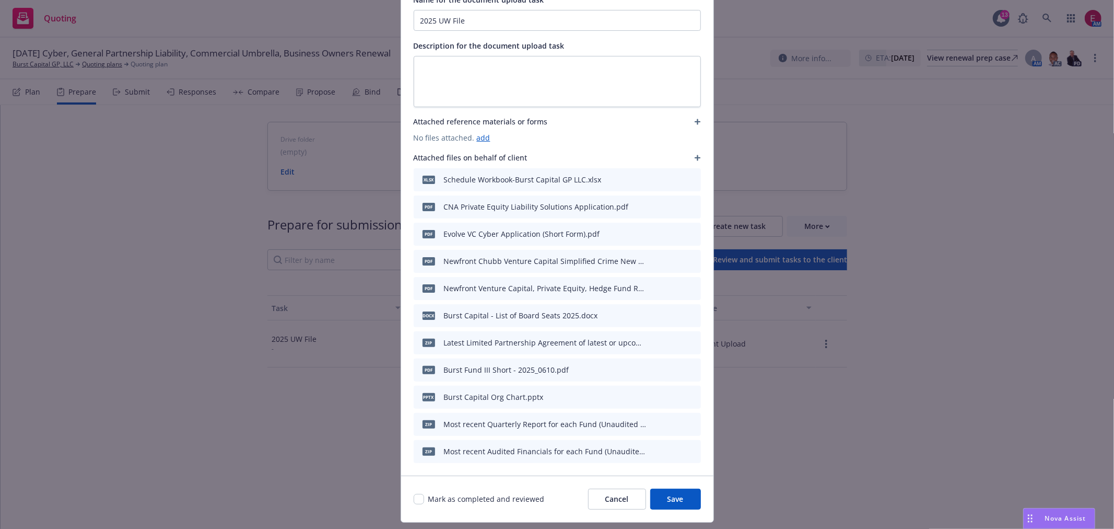
scroll to position [119, 0]
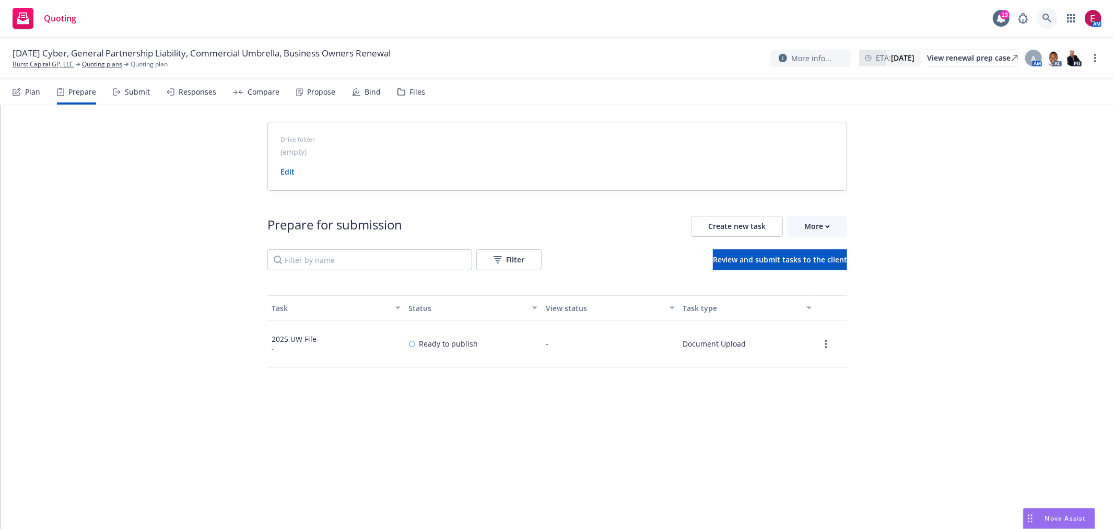
click at [1057, 18] on link at bounding box center [1047, 18] width 21 height 21
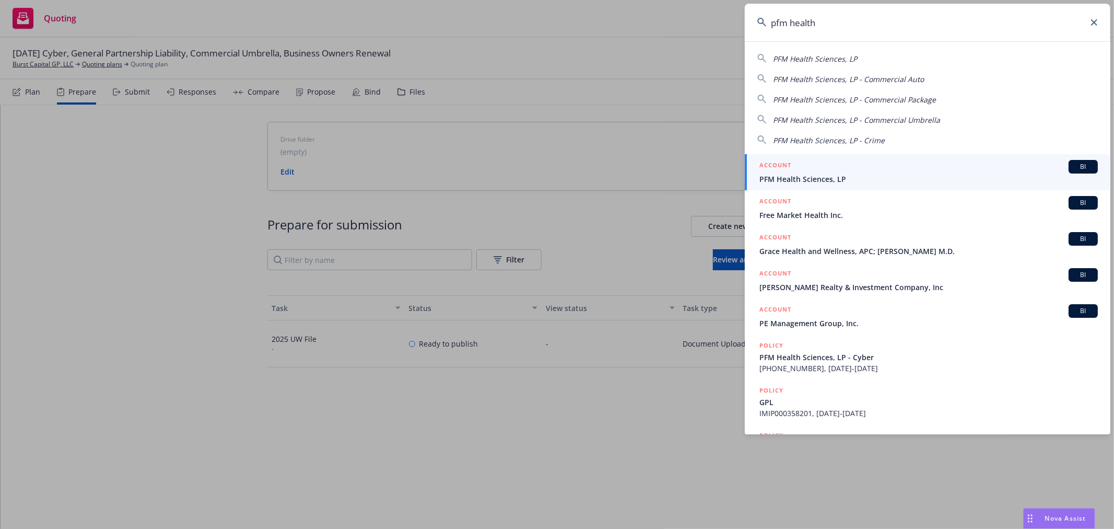
type input "pfm health"
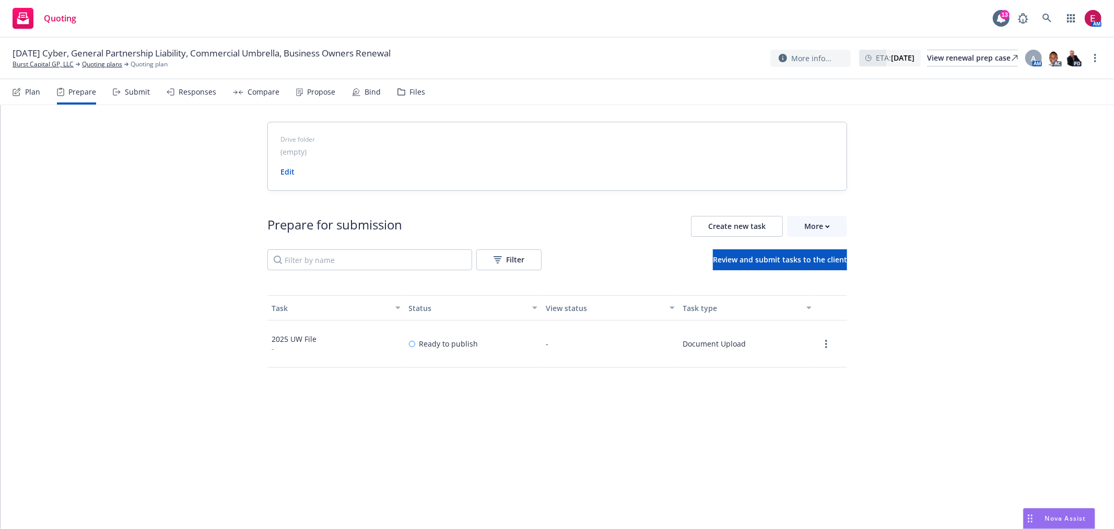
click at [126, 92] on div "Submit" at bounding box center [137, 92] width 25 height 8
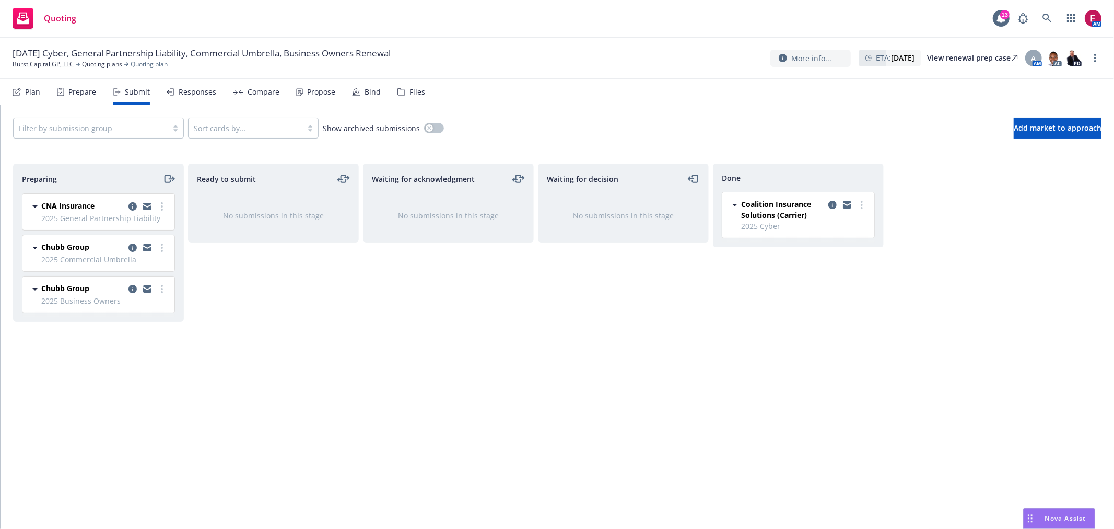
drag, startPoint x: 835, startPoint y: 197, endPoint x: 836, endPoint y: 207, distance: 10.0
click at [836, 197] on div "Coalition Insurance Solutions (Carrier) 2025 Cyber [DATE] 8:41 AM" at bounding box center [798, 214] width 152 height 45
click at [836, 207] on icon "copy logging email" at bounding box center [833, 205] width 8 height 8
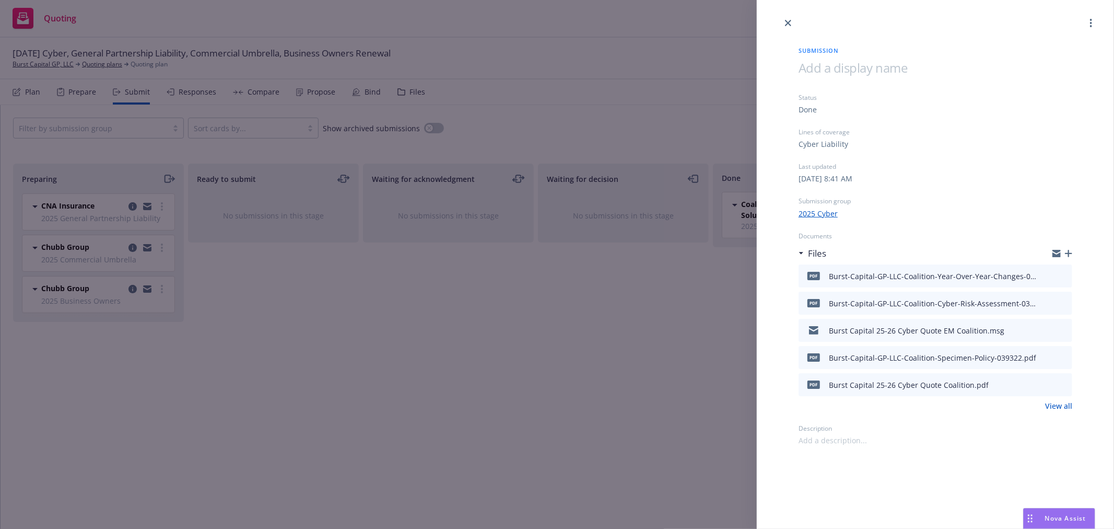
click at [1062, 409] on link "View all" at bounding box center [1058, 405] width 27 height 11
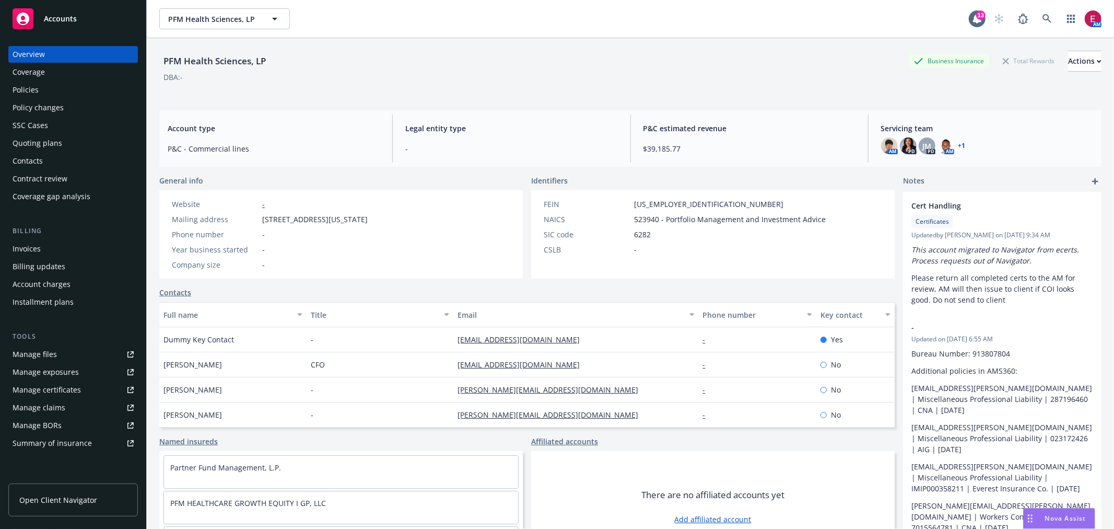
click at [63, 352] on link "Manage files" at bounding box center [73, 354] width 130 height 17
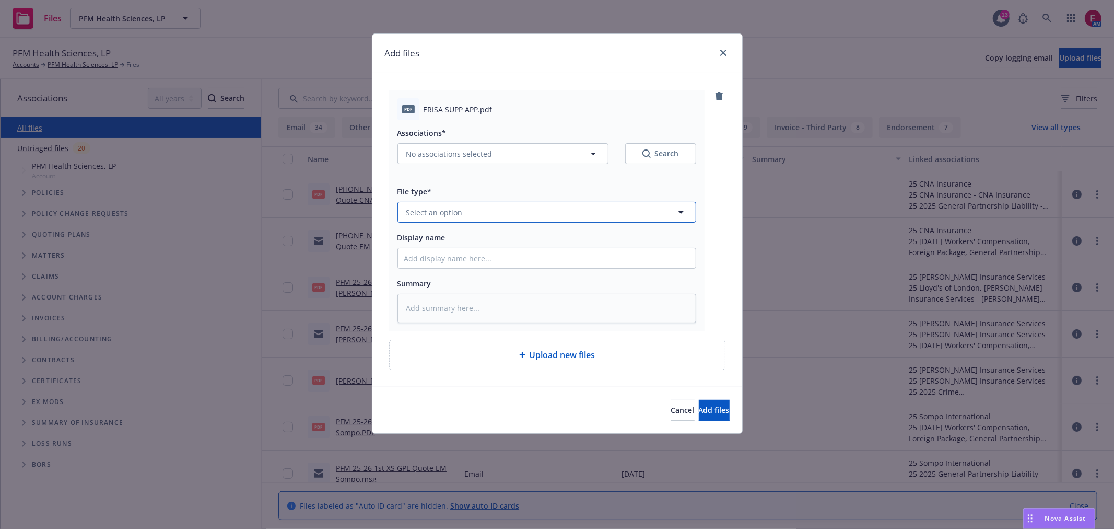
click at [510, 215] on button "Select an option" at bounding box center [547, 212] width 299 height 21
type input "appl"
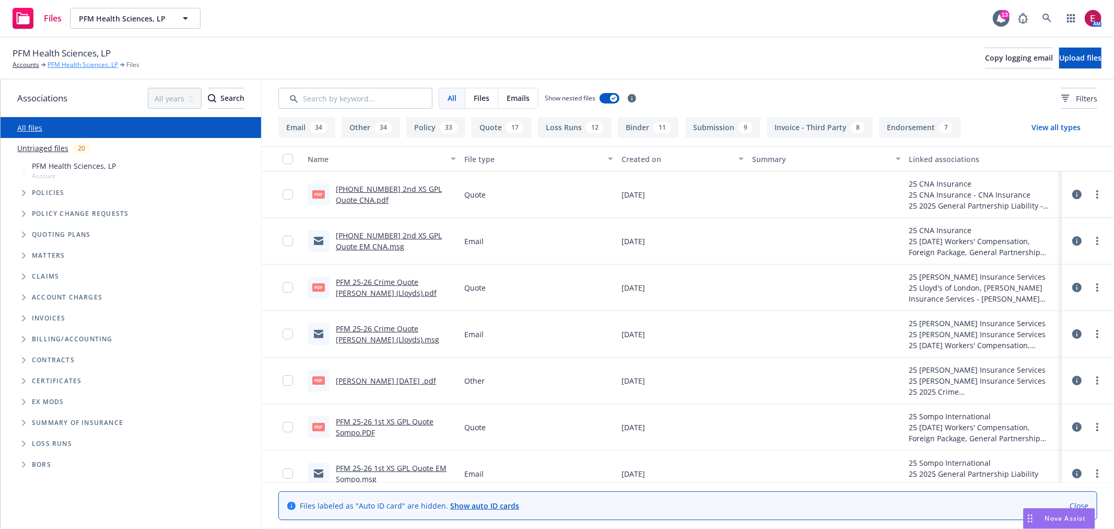
click at [84, 68] on link "PFM Health Sciences, LP" at bounding box center [83, 64] width 71 height 9
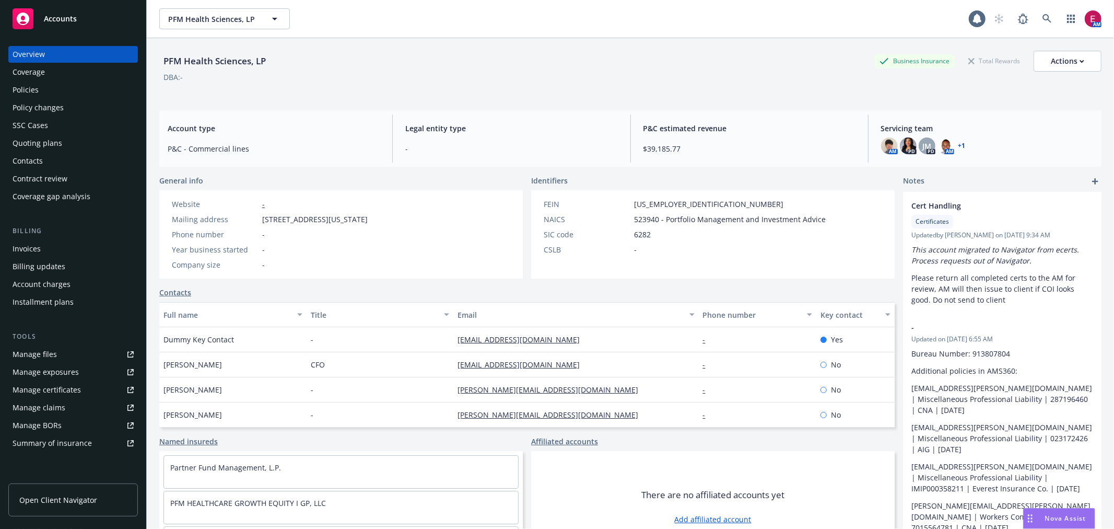
click at [66, 138] on div "Quoting plans" at bounding box center [73, 143] width 121 height 17
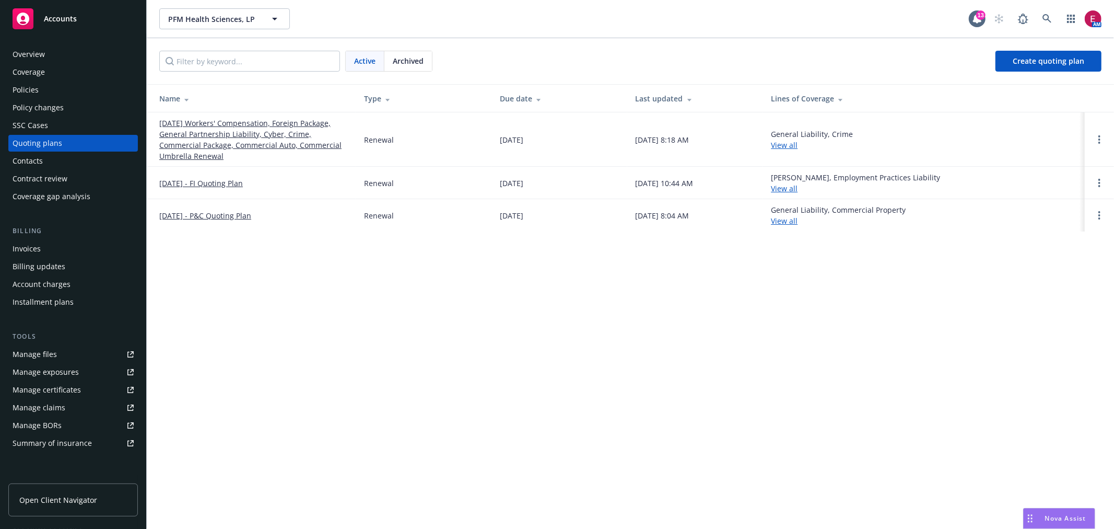
click at [194, 133] on link "[DATE] Workers' Compensation, Foreign Package, General Partnership Liability, C…" at bounding box center [253, 140] width 188 height 44
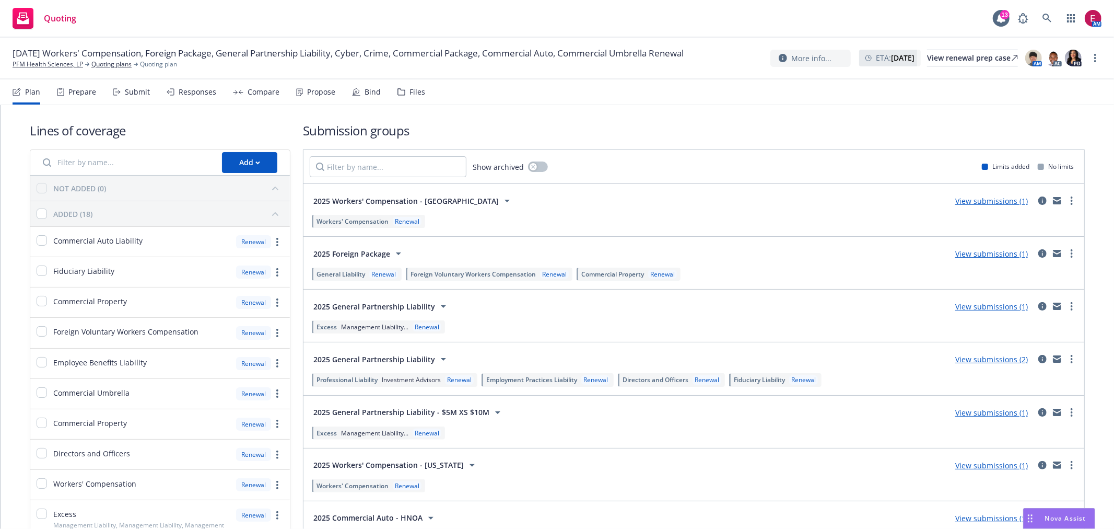
click at [404, 90] on div "Files" at bounding box center [412, 91] width 28 height 25
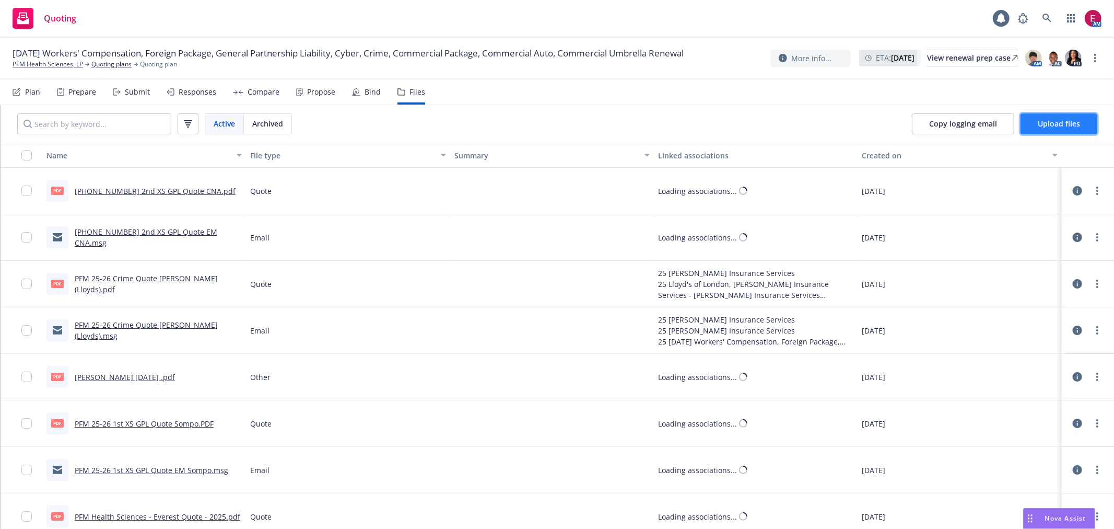
click at [1052, 126] on span "Upload files" at bounding box center [1059, 124] width 42 height 10
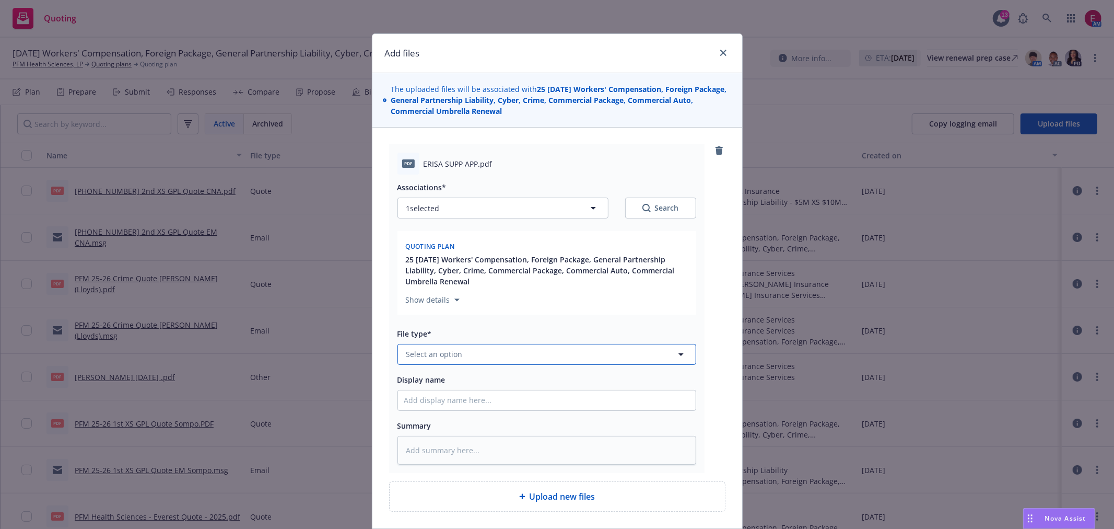
click at [482, 346] on button "Select an option" at bounding box center [547, 354] width 299 height 21
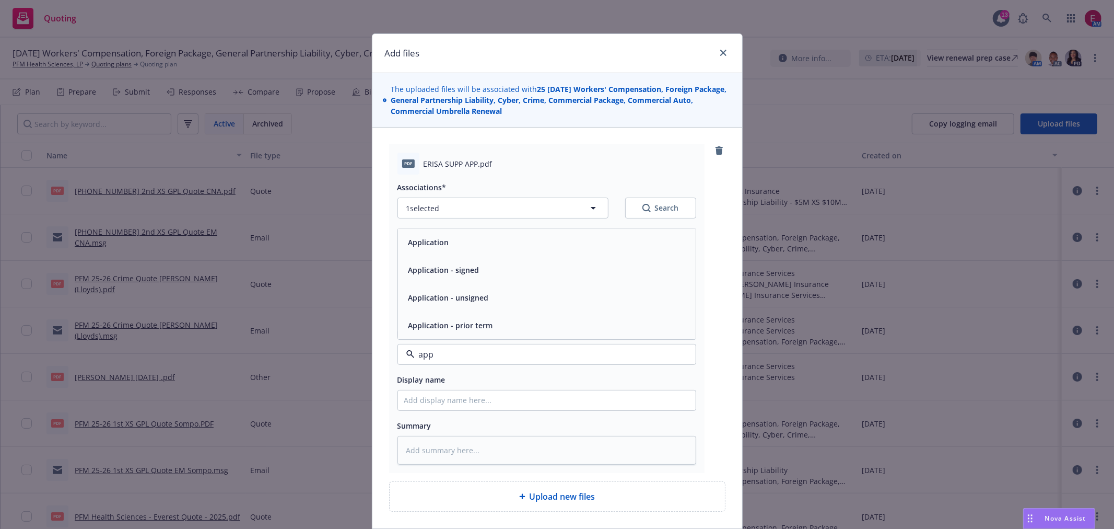
type input "appl"
click at [492, 264] on div "Application - signed" at bounding box center [546, 269] width 285 height 15
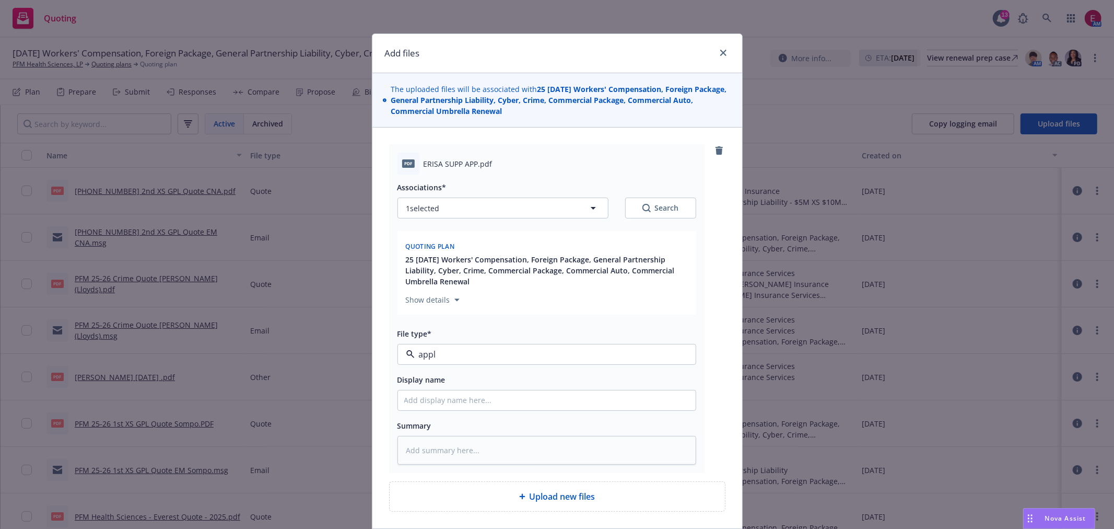
type textarea "x"
type input "Application - signed"
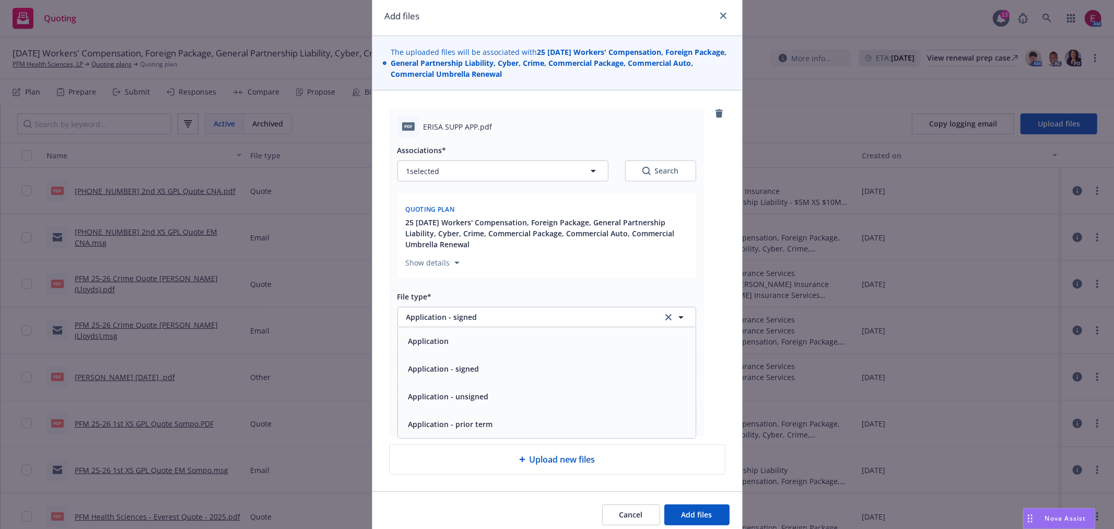
scroll to position [81, 0]
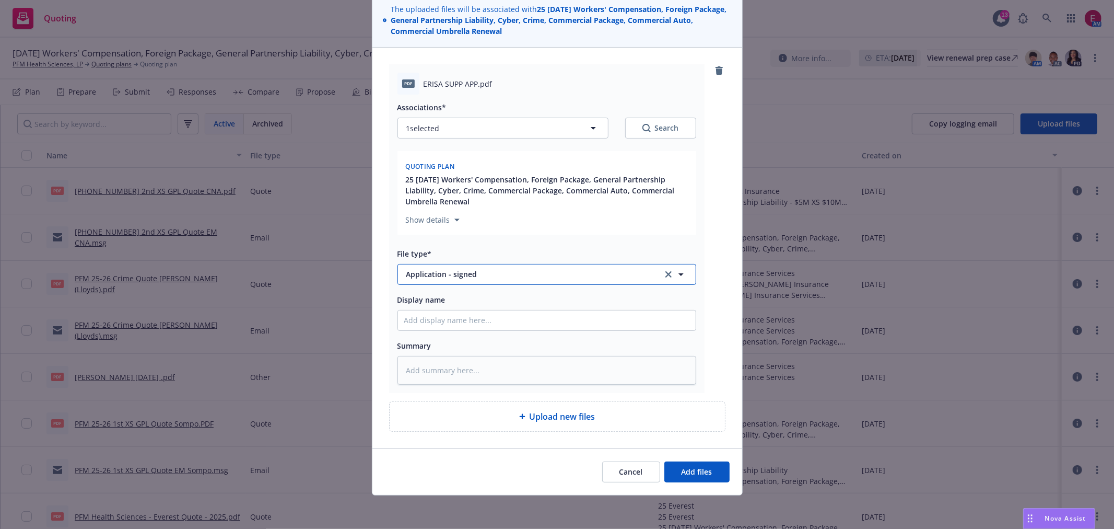
click at [463, 278] on span "Application - signed" at bounding box center [527, 274] width 242 height 11
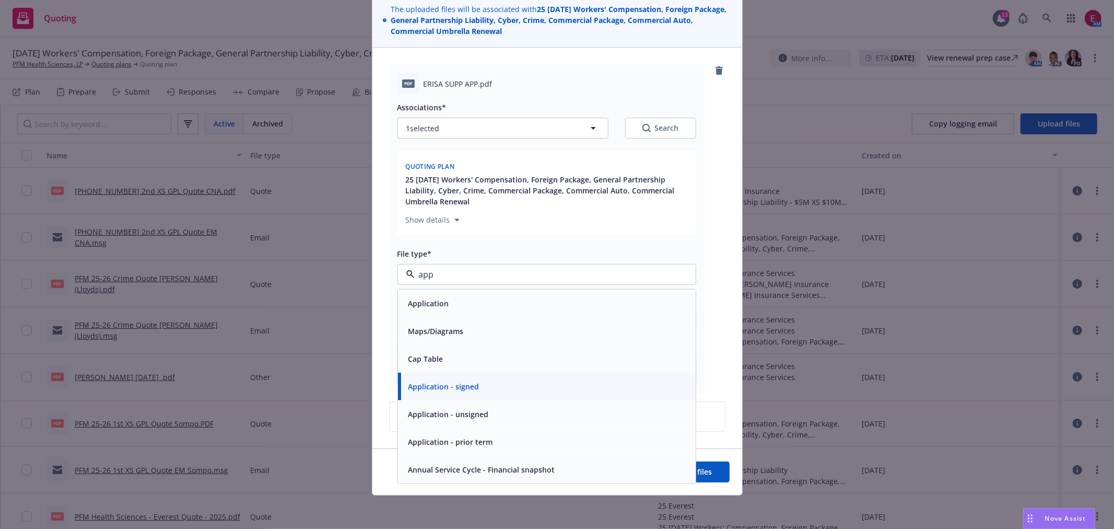
type input "appl"
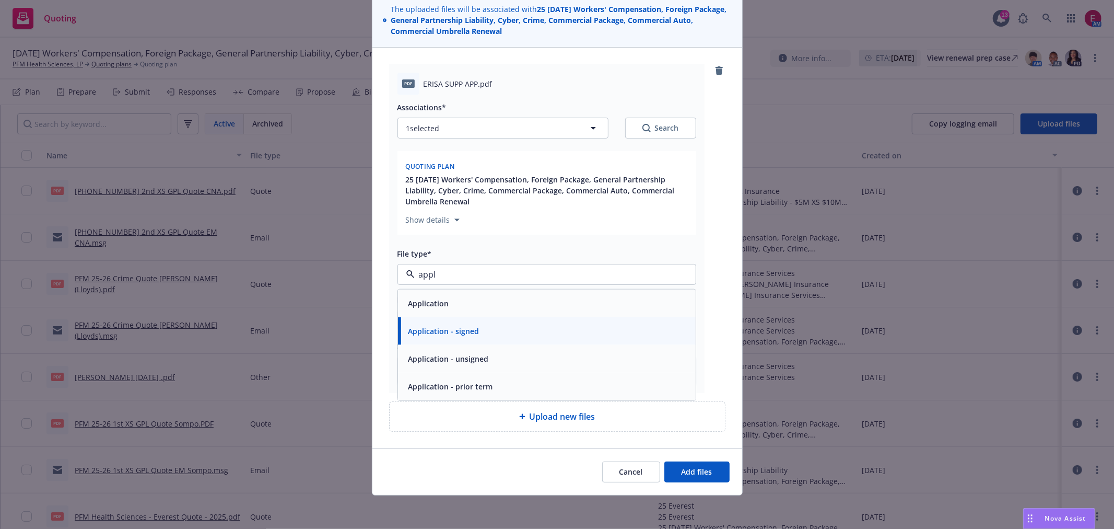
click at [453, 351] on div "Application - unsigned" at bounding box center [447, 358] width 87 height 15
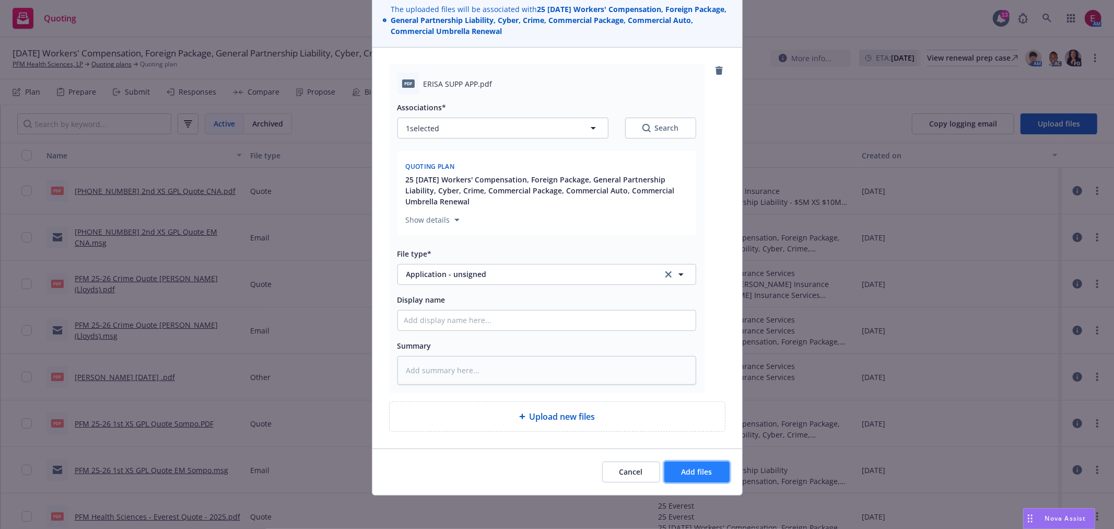
click at [692, 467] on span "Add files" at bounding box center [697, 471] width 31 height 10
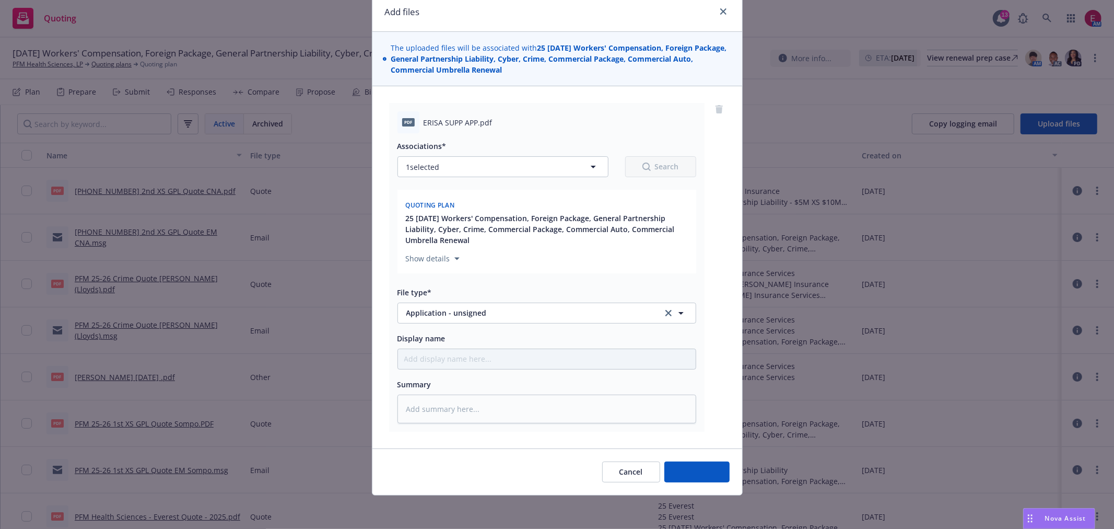
scroll to position [43, 0]
type textarea "x"
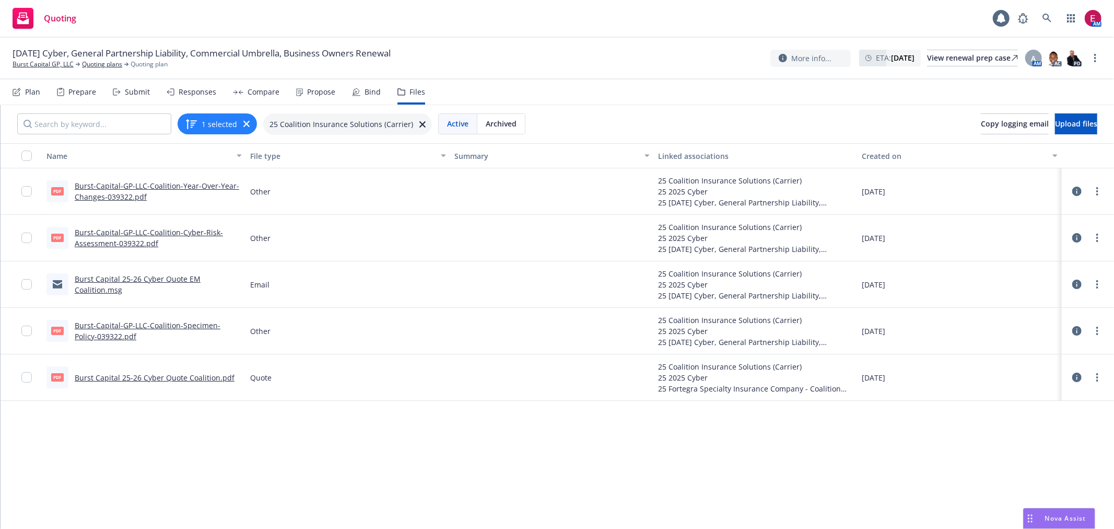
click at [113, 377] on link "Burst Capital 25-26 Cyber Quote Coalition.pdf" at bounding box center [155, 377] width 160 height 10
click at [116, 97] on div "Submit" at bounding box center [131, 91] width 37 height 25
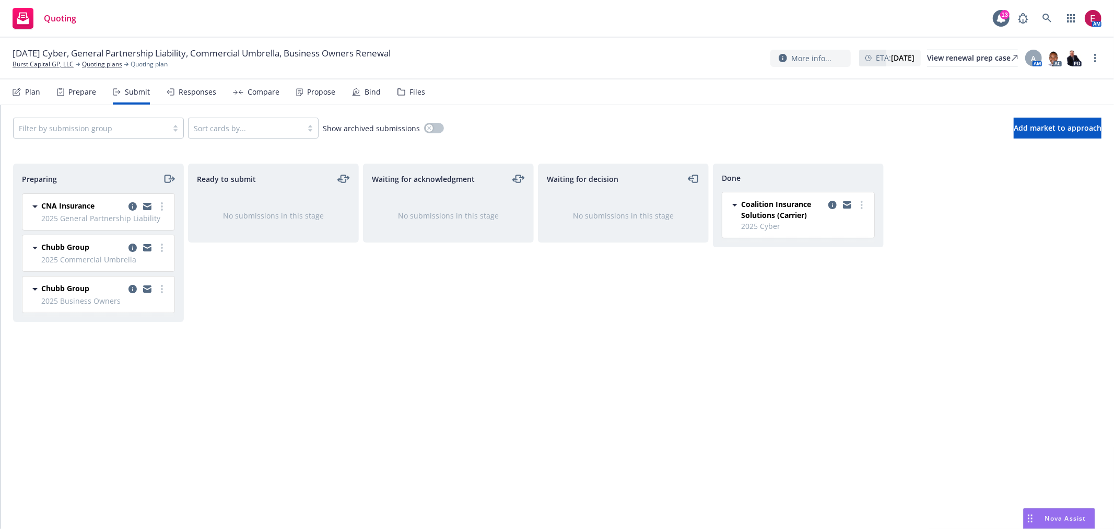
click at [131, 126] on div at bounding box center [91, 128] width 144 height 13
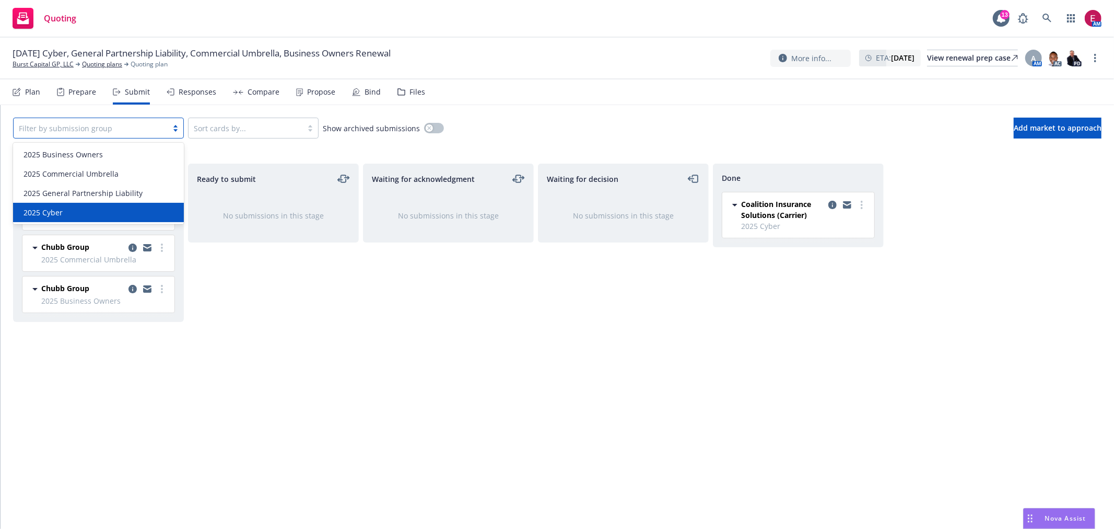
click at [372, 306] on div "Waiting for acknowledgment No submissions in this stage" at bounding box center [448, 335] width 171 height 343
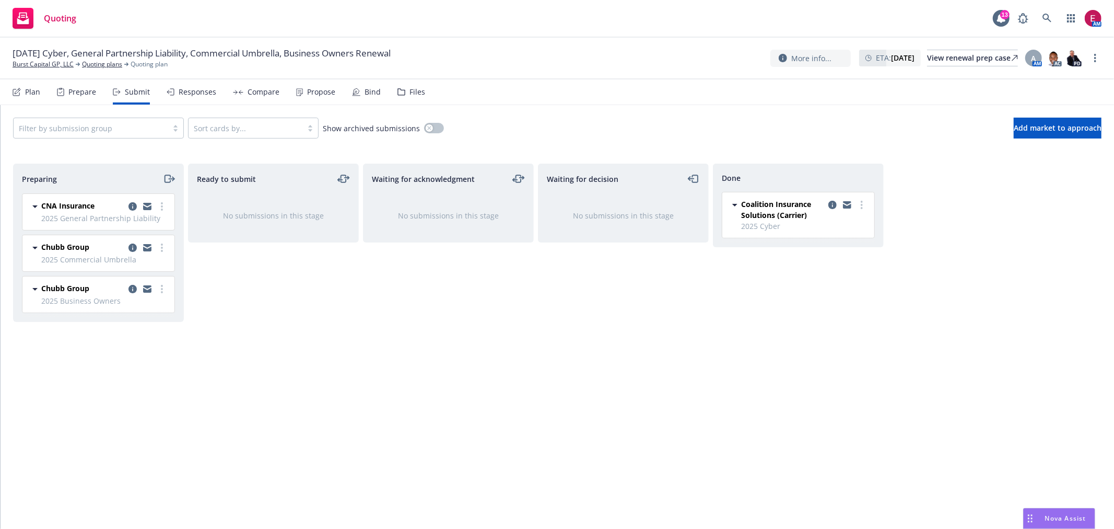
click at [17, 88] on icon at bounding box center [17, 92] width 8 height 8
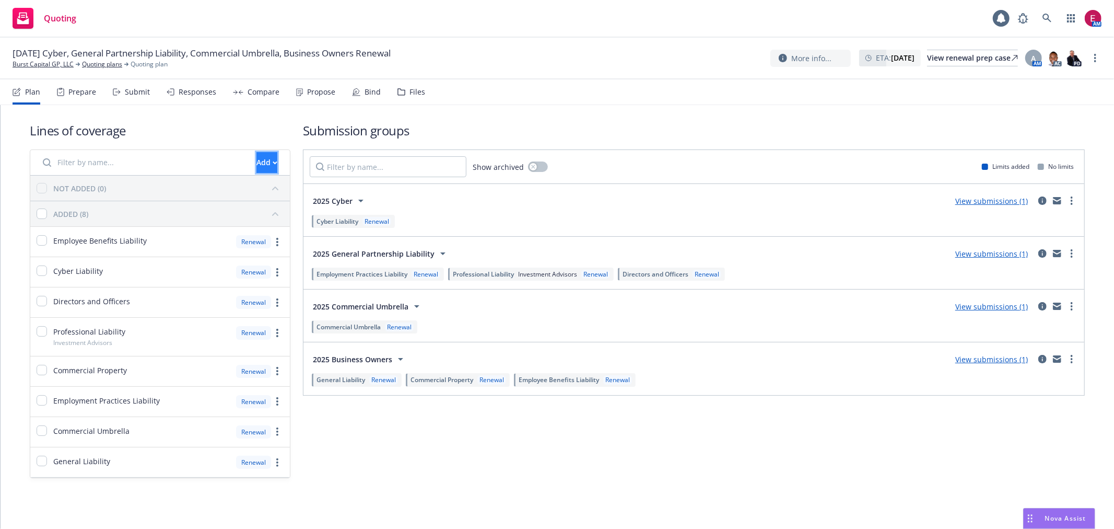
click at [256, 161] on div "Add" at bounding box center [266, 163] width 21 height 20
click at [267, 191] on span "Create new business lines of coverage" at bounding box center [302, 189] width 159 height 10
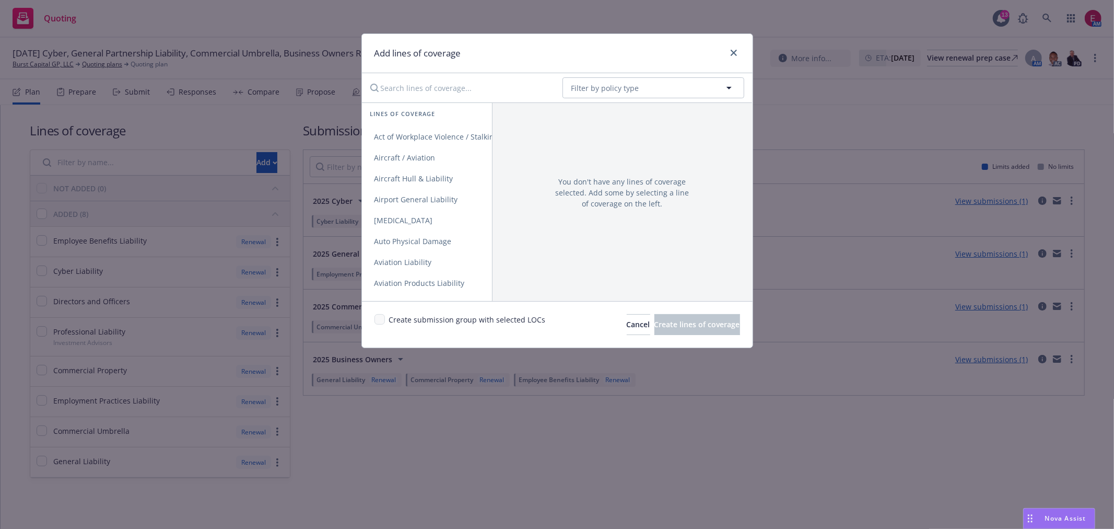
click at [429, 91] on input "Search lines of coverage..." at bounding box center [459, 87] width 190 height 21
type input "crime"
click at [431, 136] on link "Crime" at bounding box center [427, 136] width 130 height 21
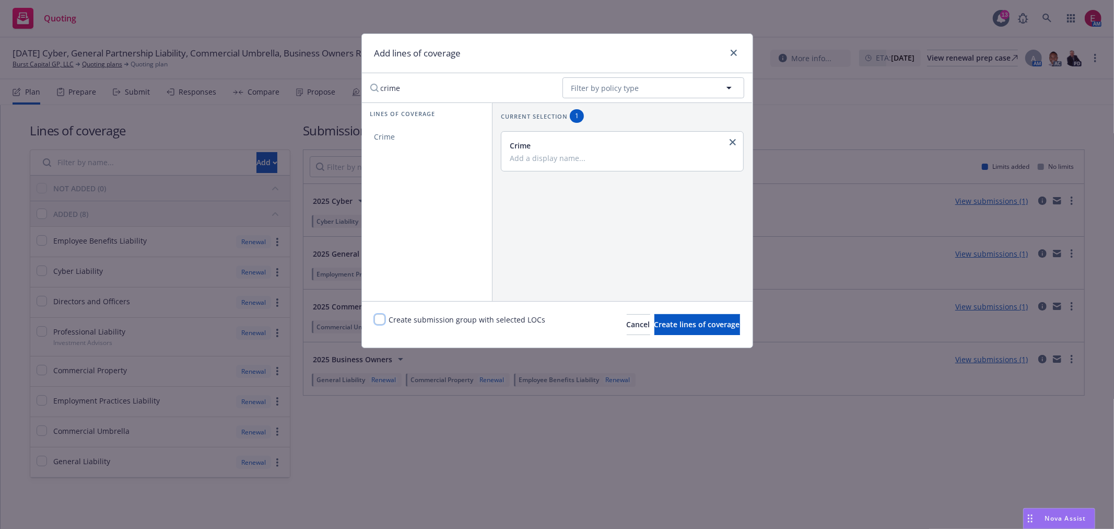
click at [382, 318] on input "checkbox" at bounding box center [380, 319] width 10 height 10
checkbox input "true"
click at [692, 325] on span "Create lines of coverage" at bounding box center [698, 324] width 86 height 10
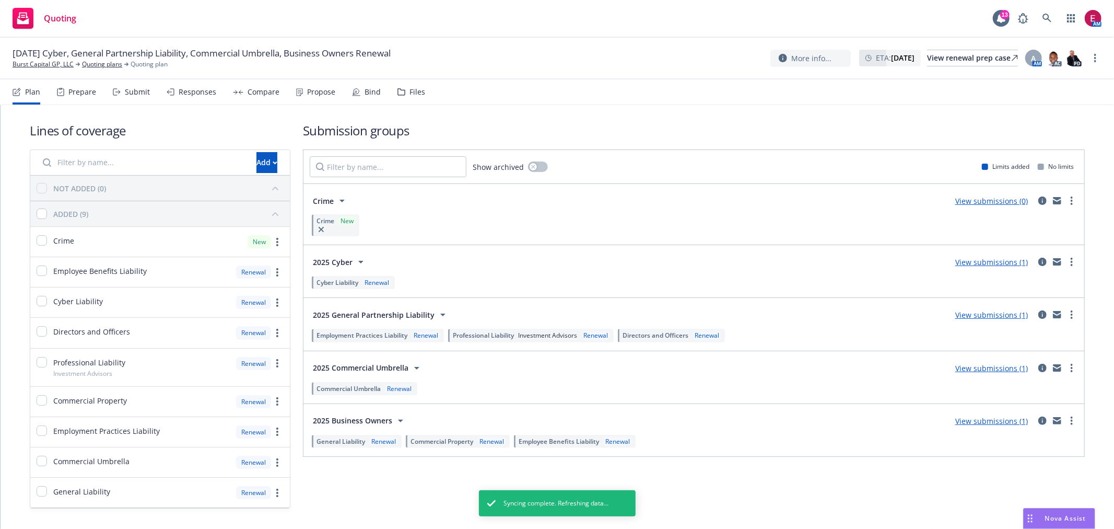
click at [95, 81] on div "Prepare" at bounding box center [76, 91] width 39 height 25
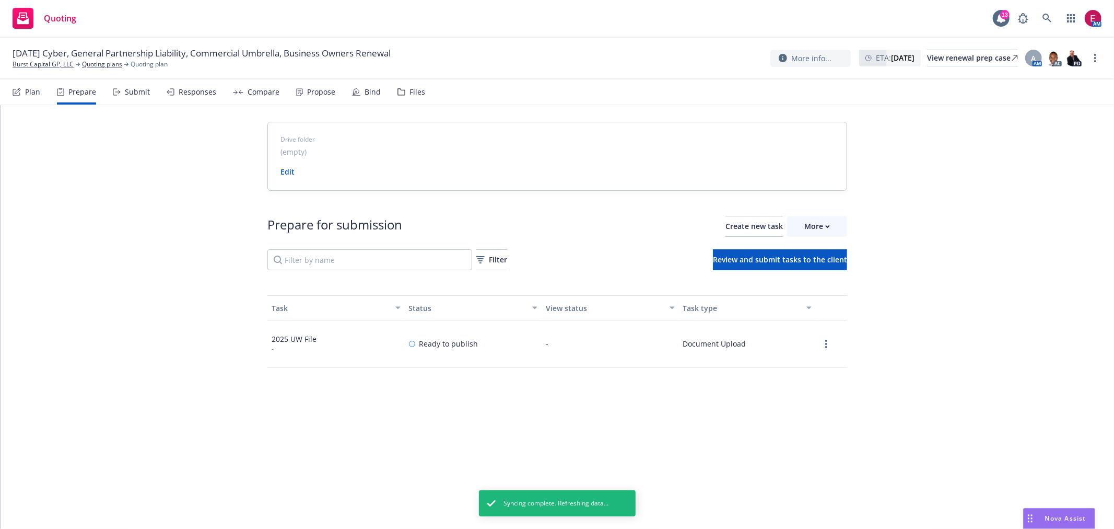
click at [142, 95] on div "Submit" at bounding box center [137, 92] width 25 height 8
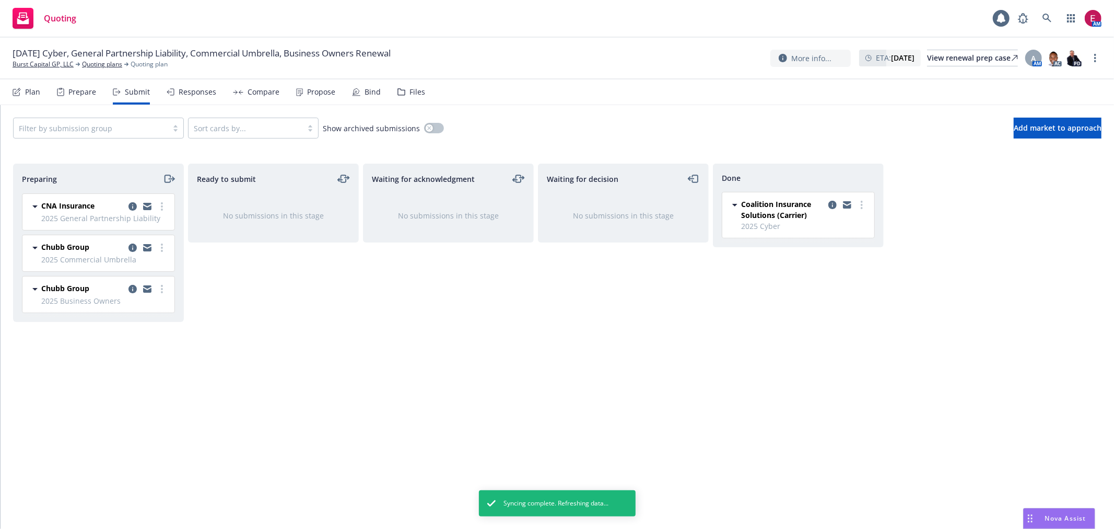
click at [163, 132] on div "Filter by submission group" at bounding box center [91, 128] width 154 height 17
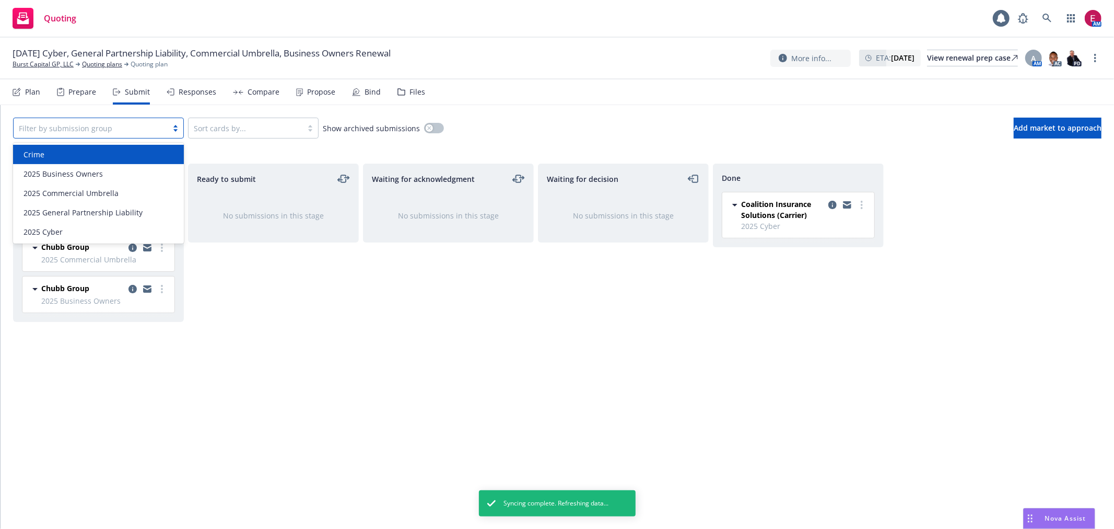
click at [131, 151] on div "Crime" at bounding box center [98, 154] width 158 height 11
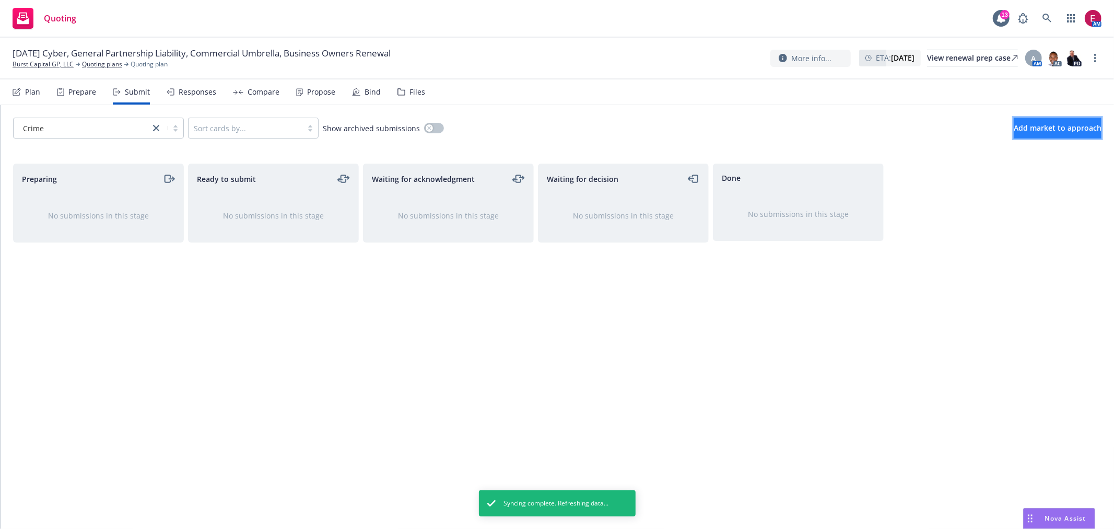
click at [1040, 133] on button "Add market to approach" at bounding box center [1058, 128] width 88 height 21
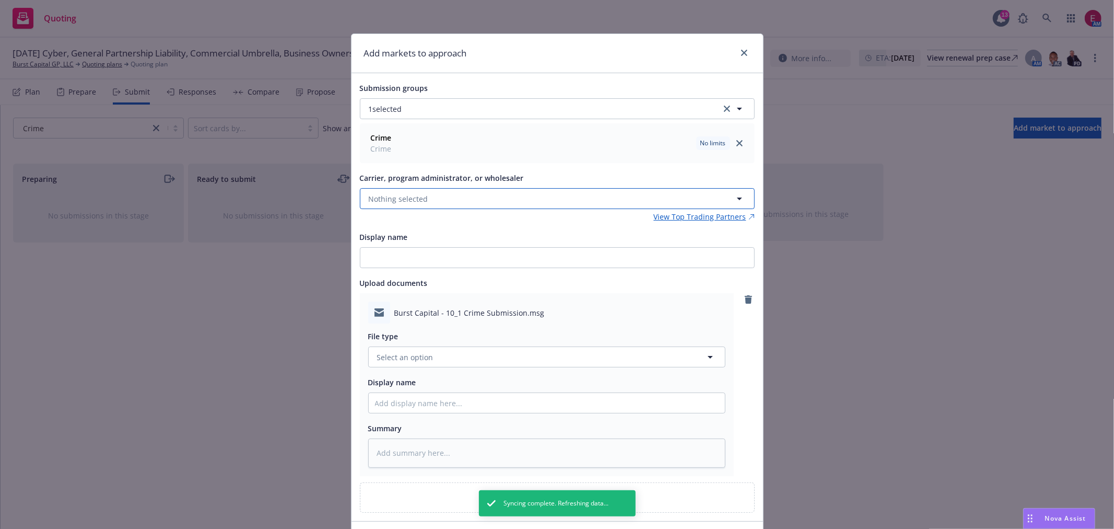
click at [432, 195] on button "Nothing selected" at bounding box center [557, 198] width 395 height 21
type input "chubb"
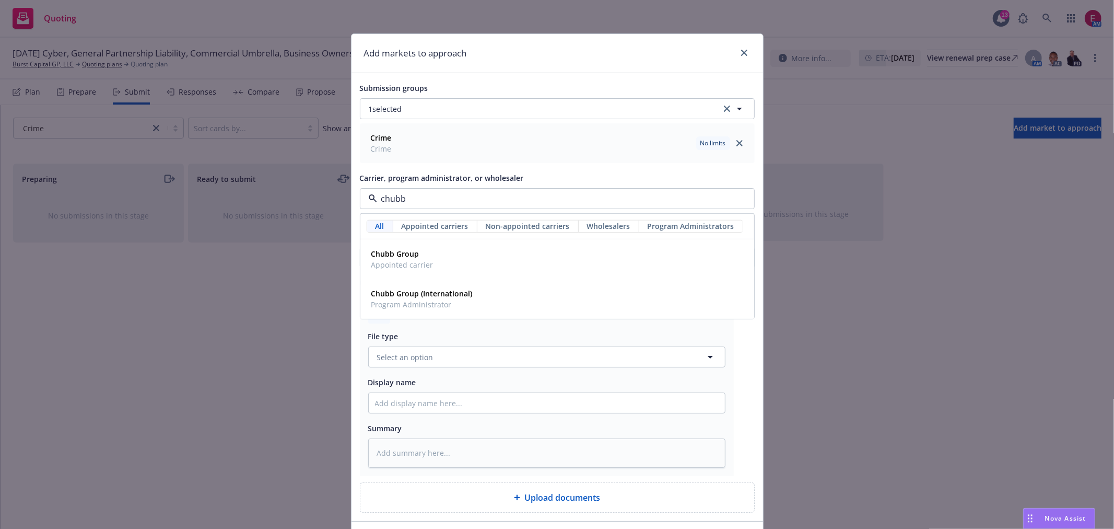
type textarea "x"
type input "chubb"
drag, startPoint x: 427, startPoint y: 234, endPoint x: 427, endPoint y: 252, distance: 18.8
click at [426, 250] on div "All Appointed carriers Non-appointed carriers Wholesalers Program Administrator…" at bounding box center [557, 266] width 394 height 105
click at [427, 252] on div "Chubb Group Appointed carrier" at bounding box center [401, 259] width 68 height 26
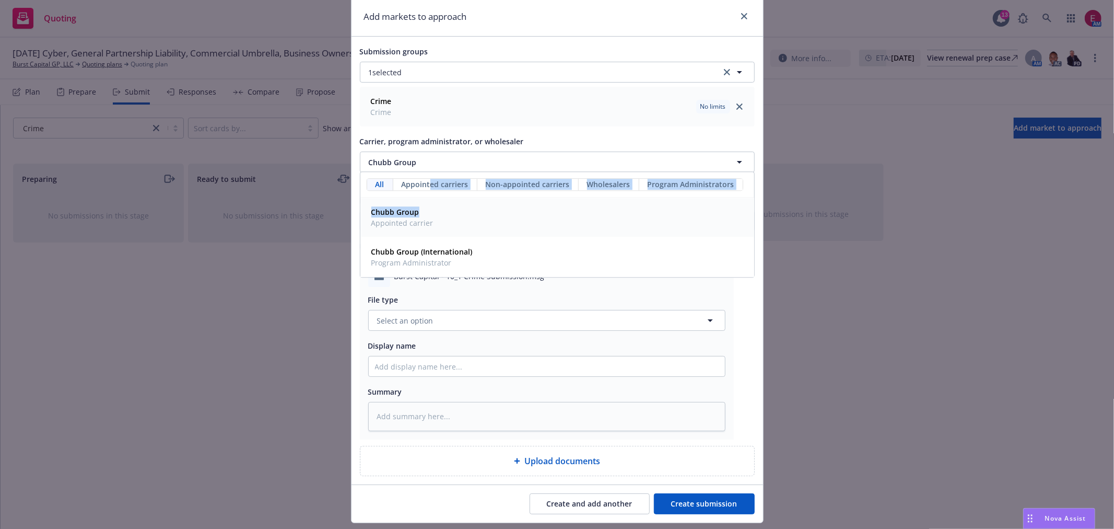
scroll to position [65, 0]
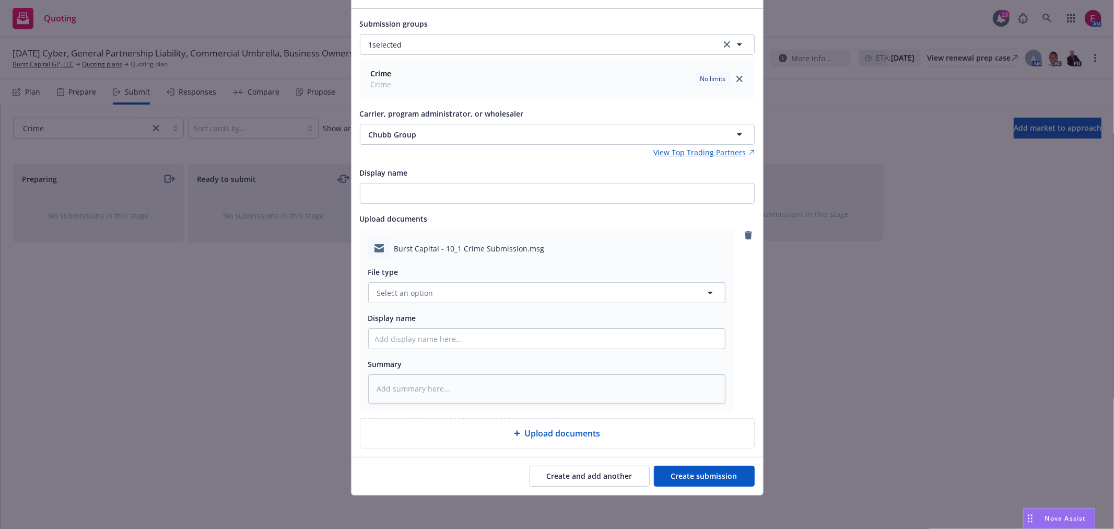
click at [729, 481] on button "Create submission" at bounding box center [704, 475] width 101 height 21
type textarea "x"
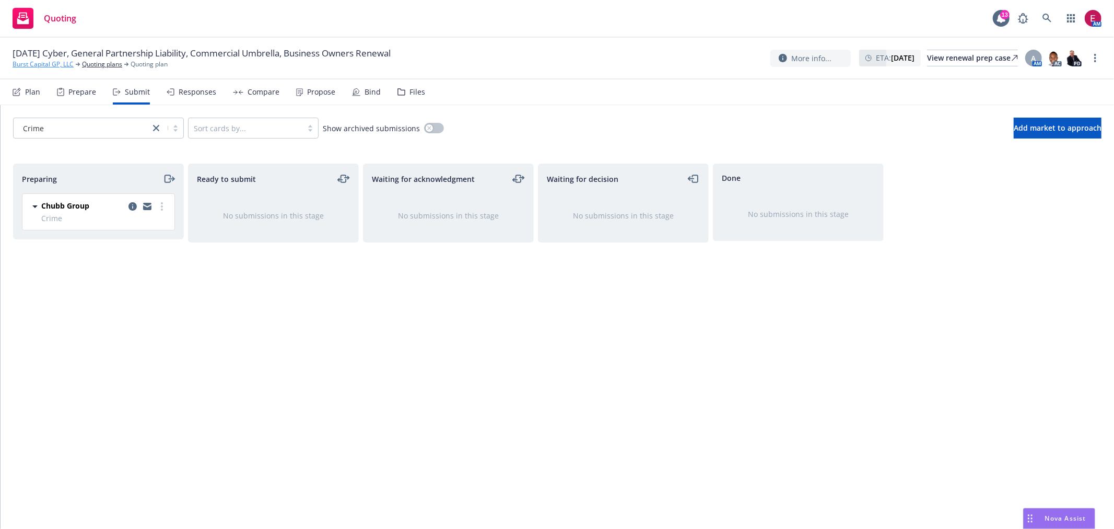
click at [40, 63] on link "Burst Capital GP, LLC" at bounding box center [43, 64] width 61 height 9
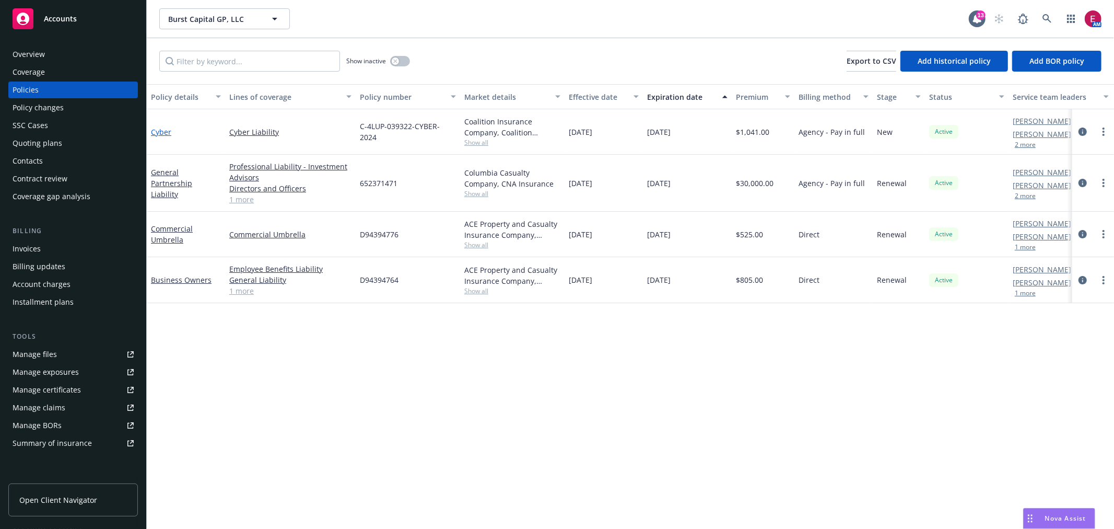
click at [164, 134] on link "Cyber" at bounding box center [161, 132] width 20 height 10
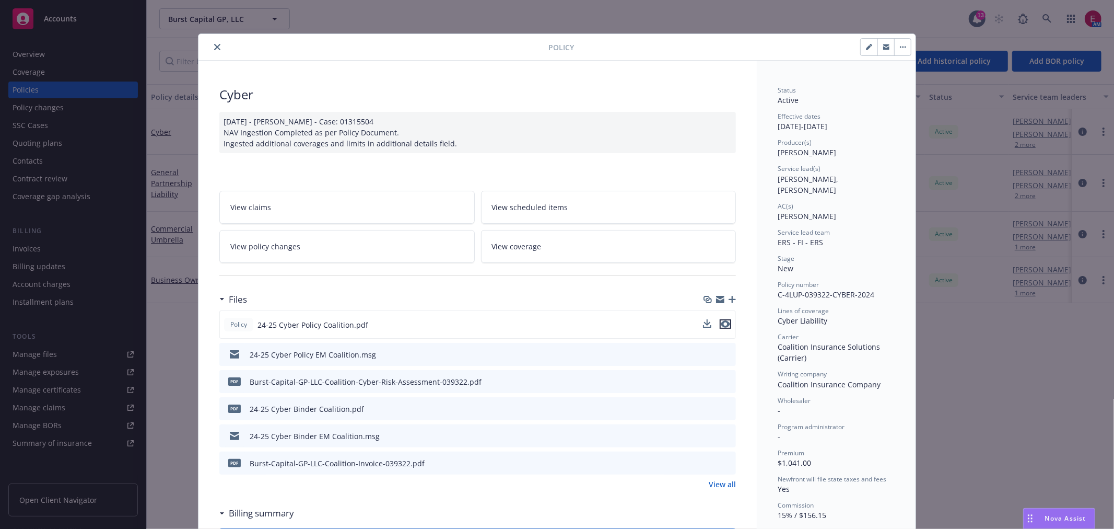
click at [721, 322] on icon "preview file" at bounding box center [725, 323] width 9 height 7
click at [215, 48] on icon "close" at bounding box center [217, 47] width 6 height 6
